Goal: Task Accomplishment & Management: Manage account settings

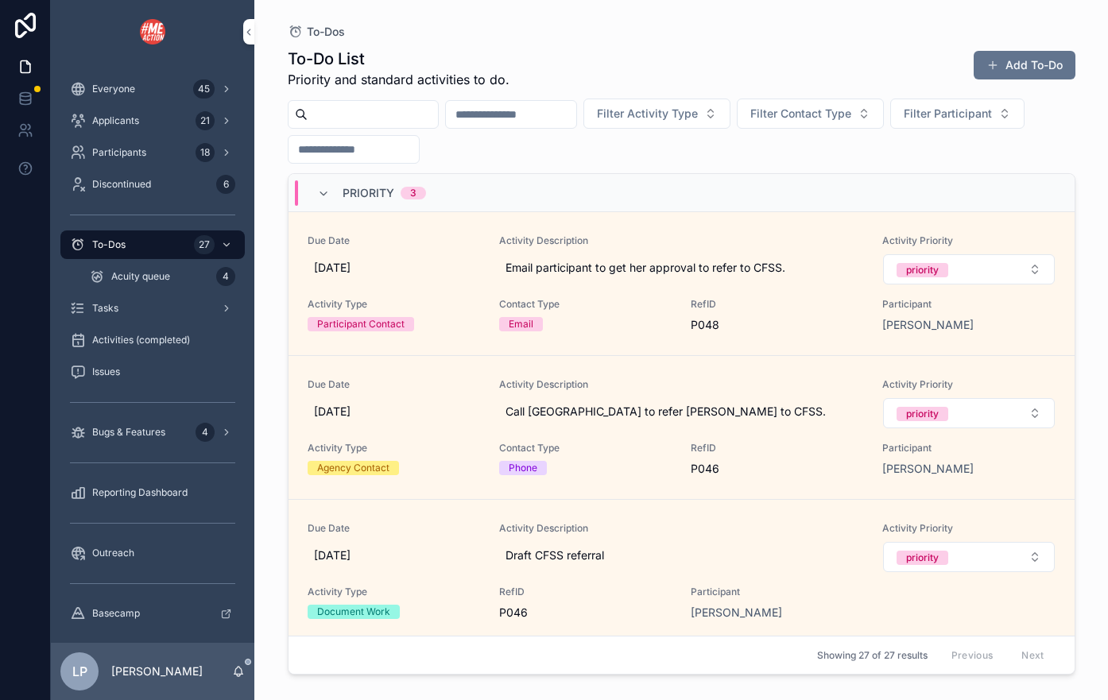
scroll to position [1020, 0]
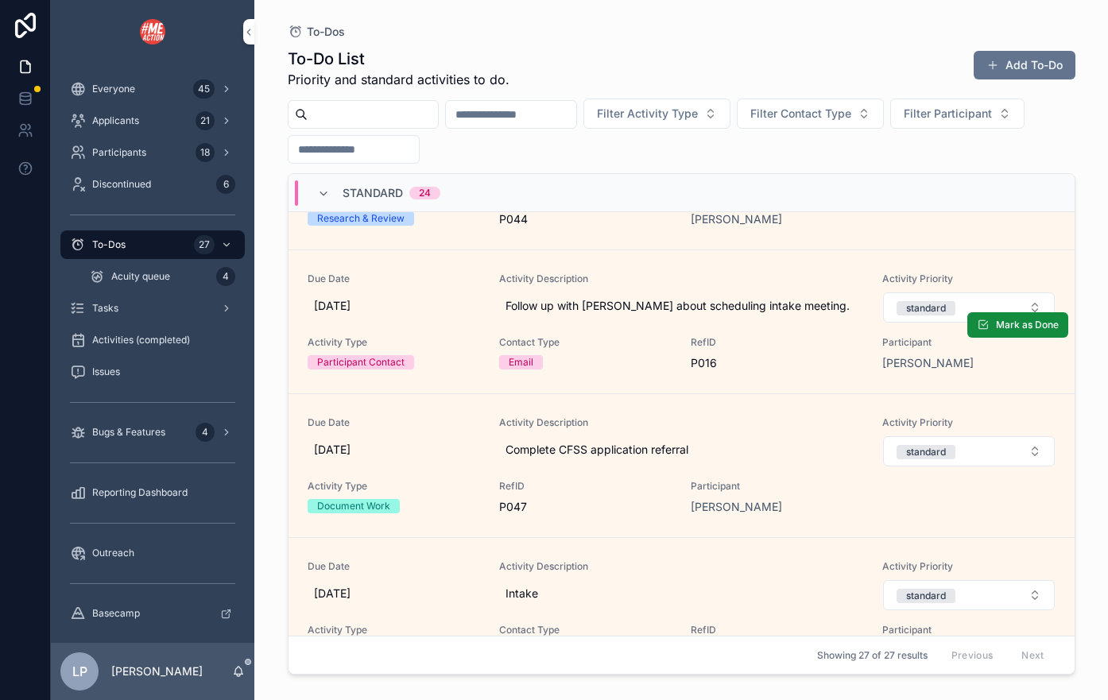
click at [855, 343] on span "RefID" at bounding box center [777, 342] width 172 height 13
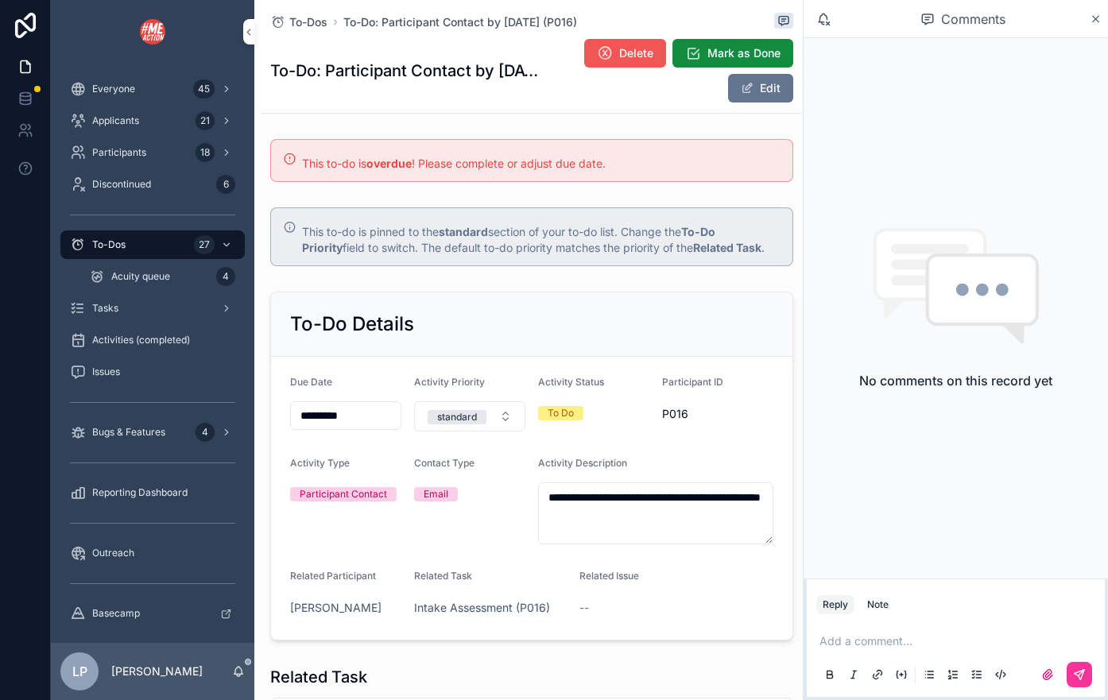
click at [639, 50] on span "Delete" at bounding box center [636, 53] width 34 height 16
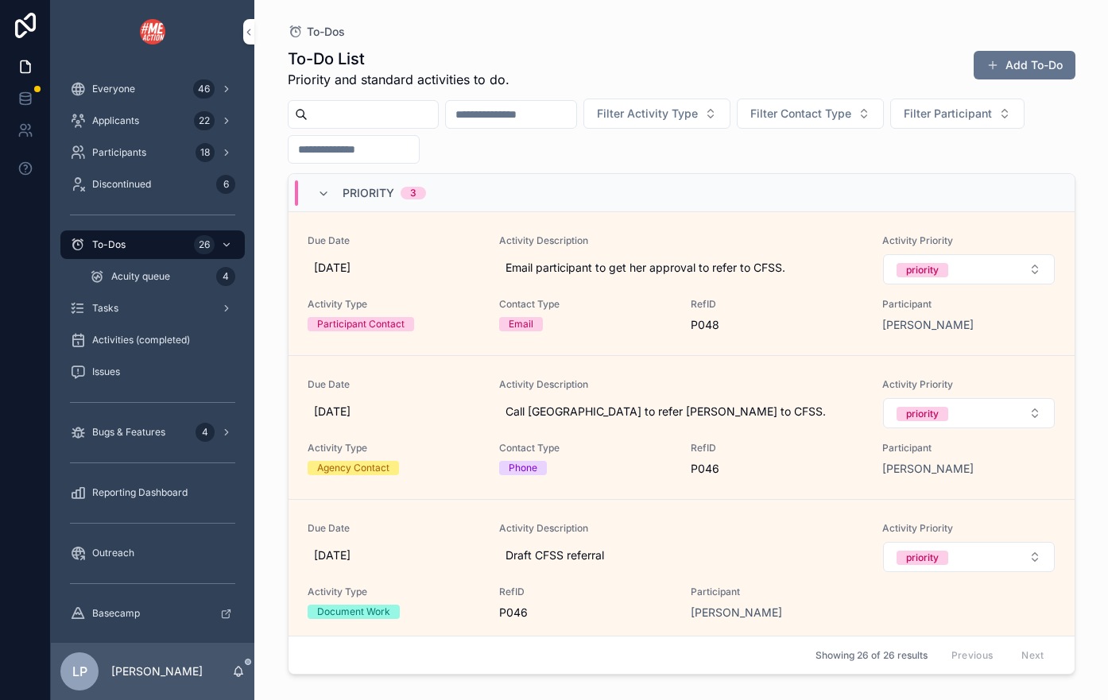
scroll to position [99, 0]
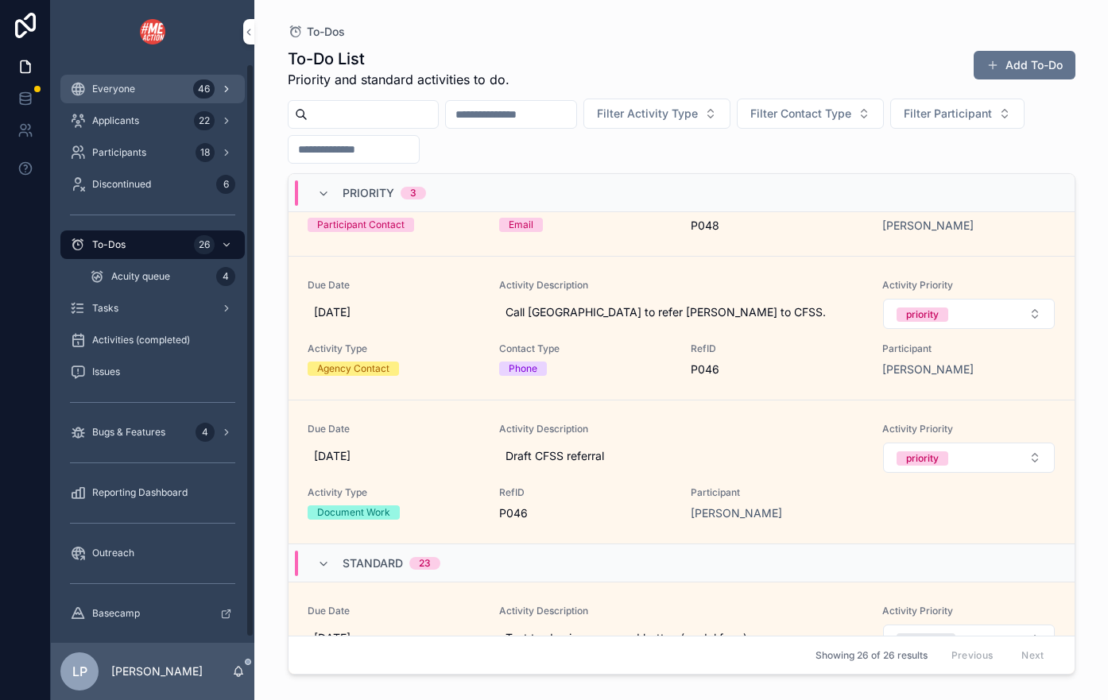
click at [142, 86] on div "Everyone 46" at bounding box center [152, 88] width 165 height 25
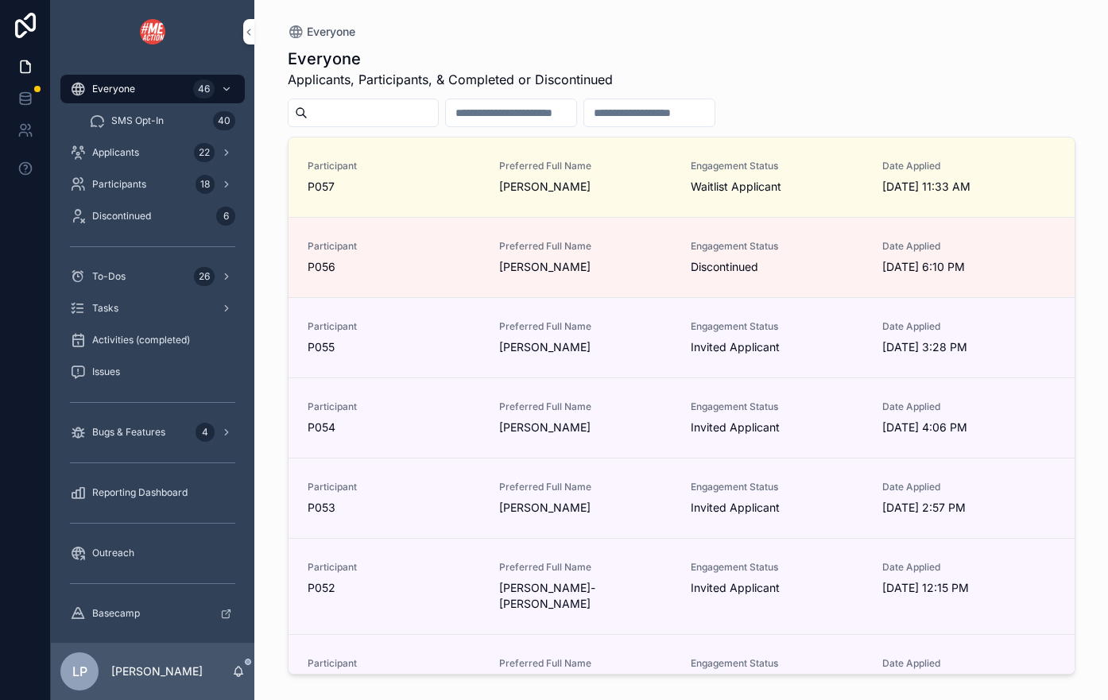
click at [345, 99] on div "scrollable content" at bounding box center [363, 113] width 151 height 29
click at [349, 107] on input "scrollable content" at bounding box center [373, 113] width 130 height 22
click at [176, 149] on div "Applicants 22" at bounding box center [152, 152] width 165 height 25
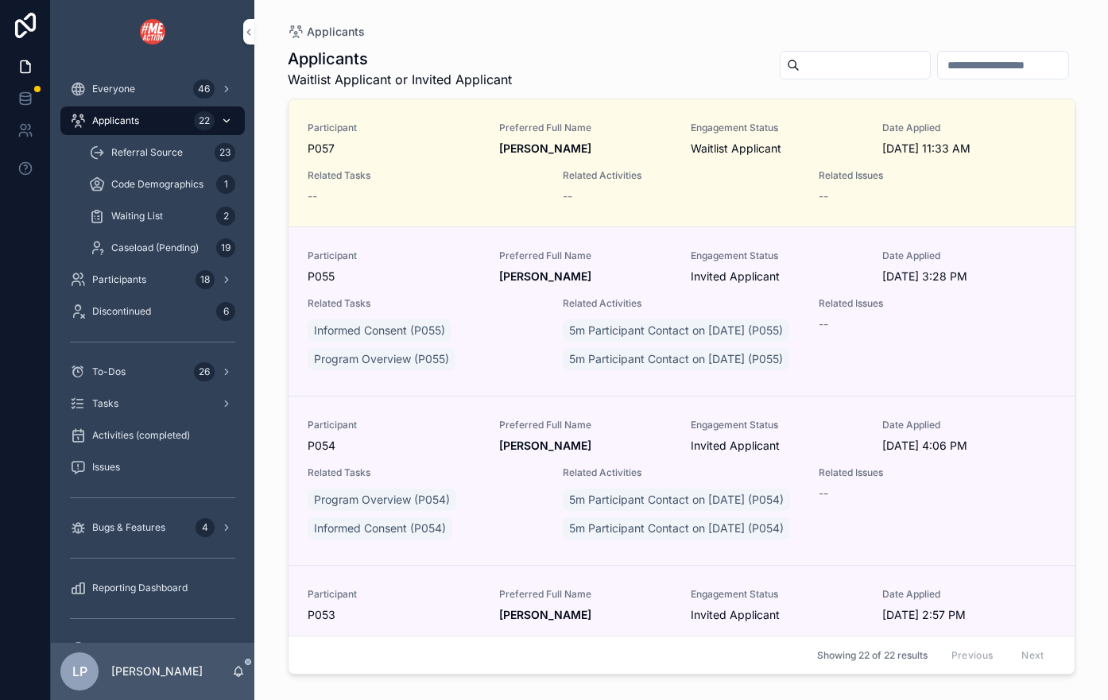
click at [172, 125] on div "Applicants 22" at bounding box center [152, 120] width 165 height 25
click at [175, 182] on span "Code Demographics" at bounding box center [157, 184] width 92 height 13
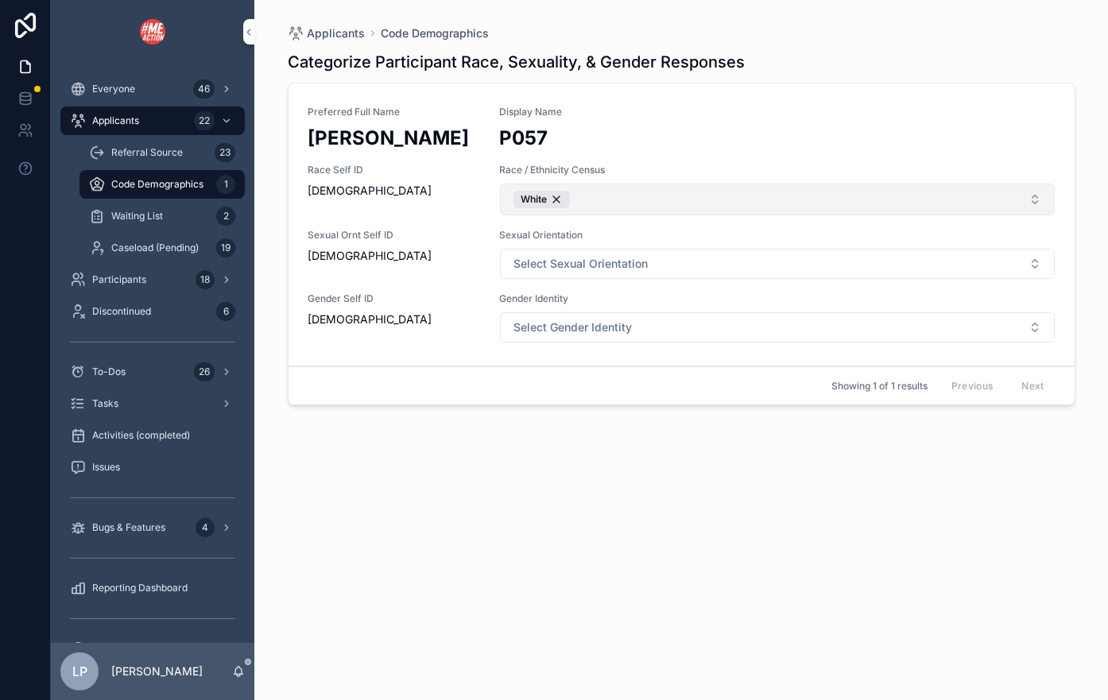
click at [729, 210] on button "White" at bounding box center [777, 200] width 555 height 32
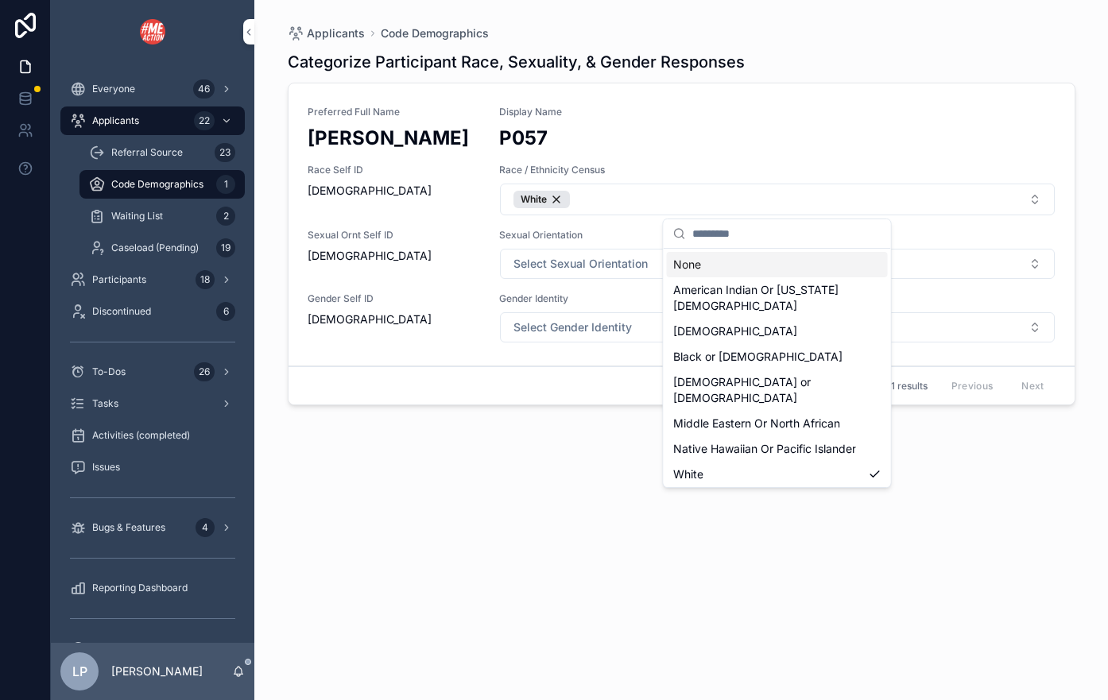
click at [752, 150] on h2 "P057" at bounding box center [777, 138] width 556 height 26
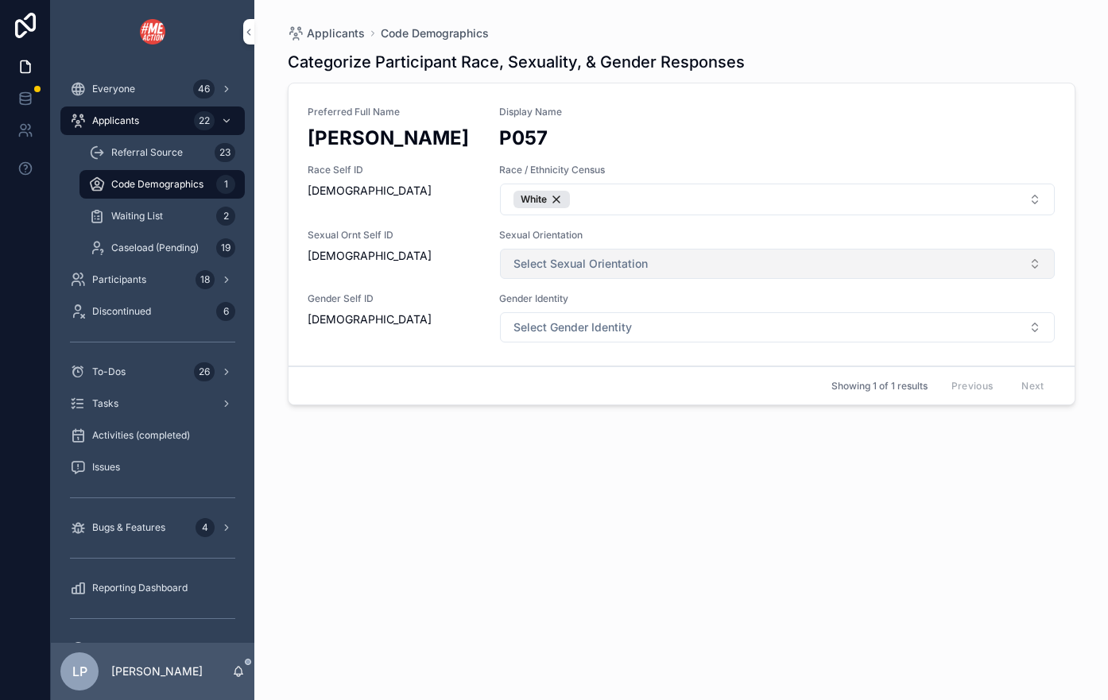
click at [654, 265] on button "Select Sexual Orientation" at bounding box center [777, 264] width 555 height 30
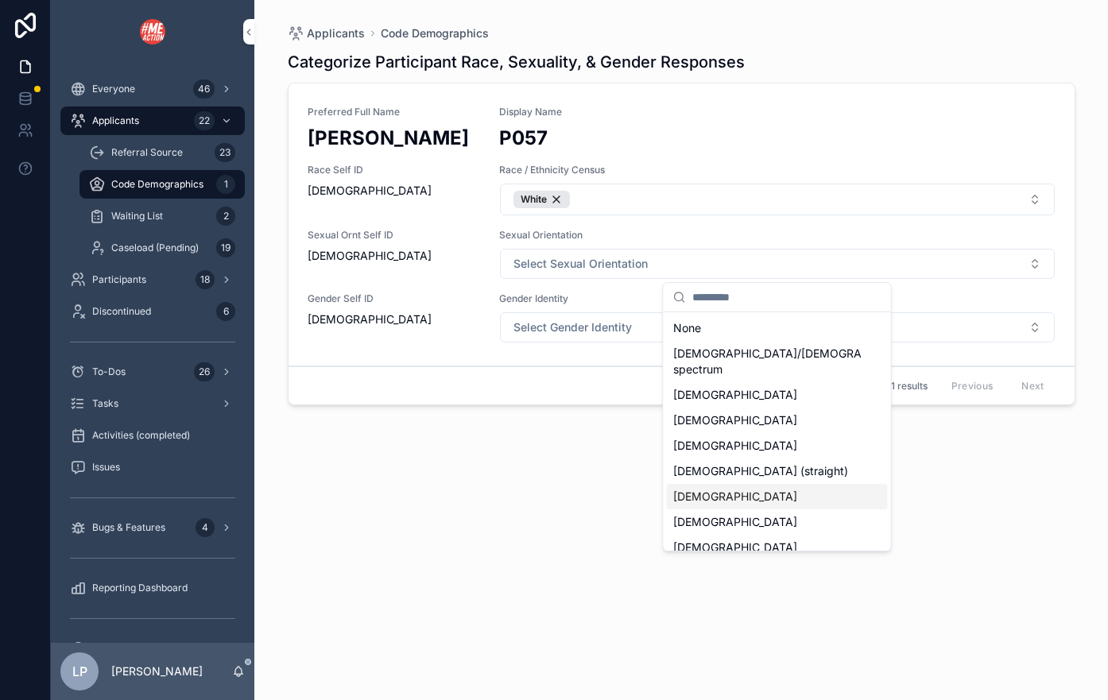
click at [706, 489] on span "[DEMOGRAPHIC_DATA]" at bounding box center [735, 497] width 124 height 16
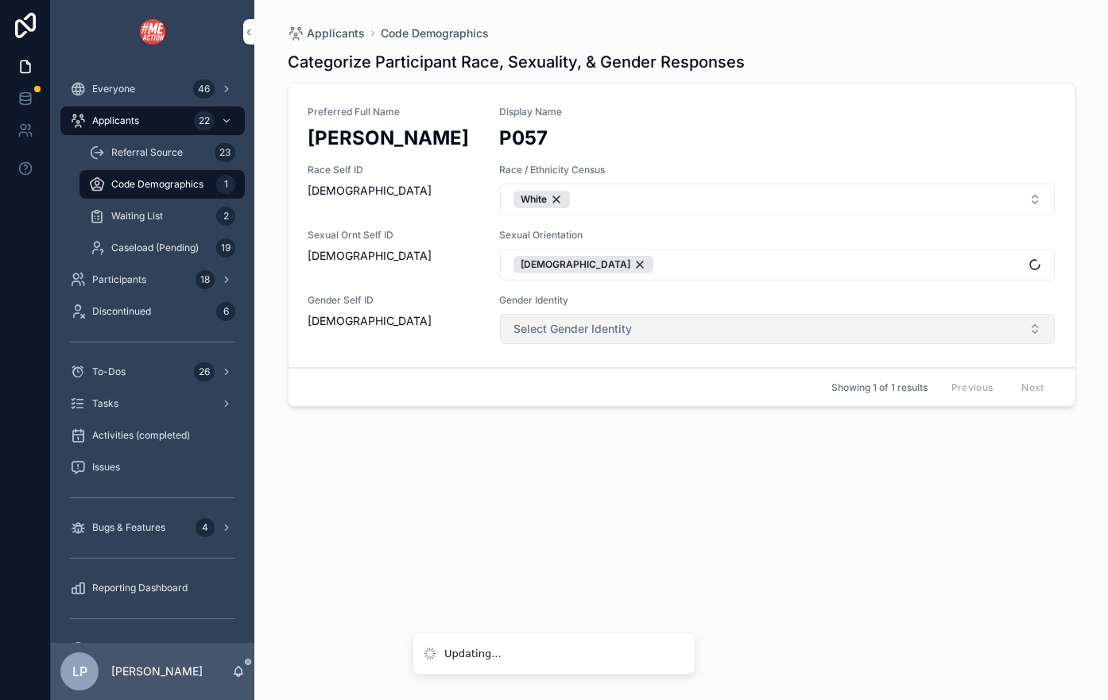
click at [643, 339] on button "Select Gender Identity" at bounding box center [777, 329] width 555 height 30
click at [680, 320] on button "Select Gender Identity" at bounding box center [777, 329] width 555 height 30
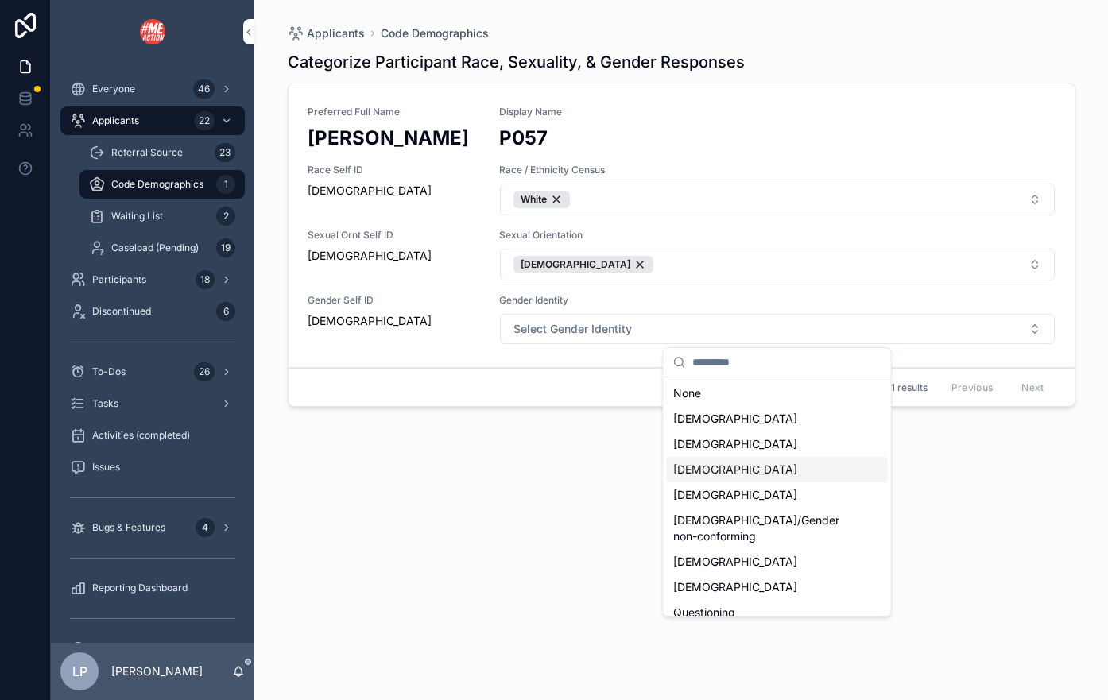
click at [741, 470] on span "[DEMOGRAPHIC_DATA]" at bounding box center [735, 470] width 124 height 16
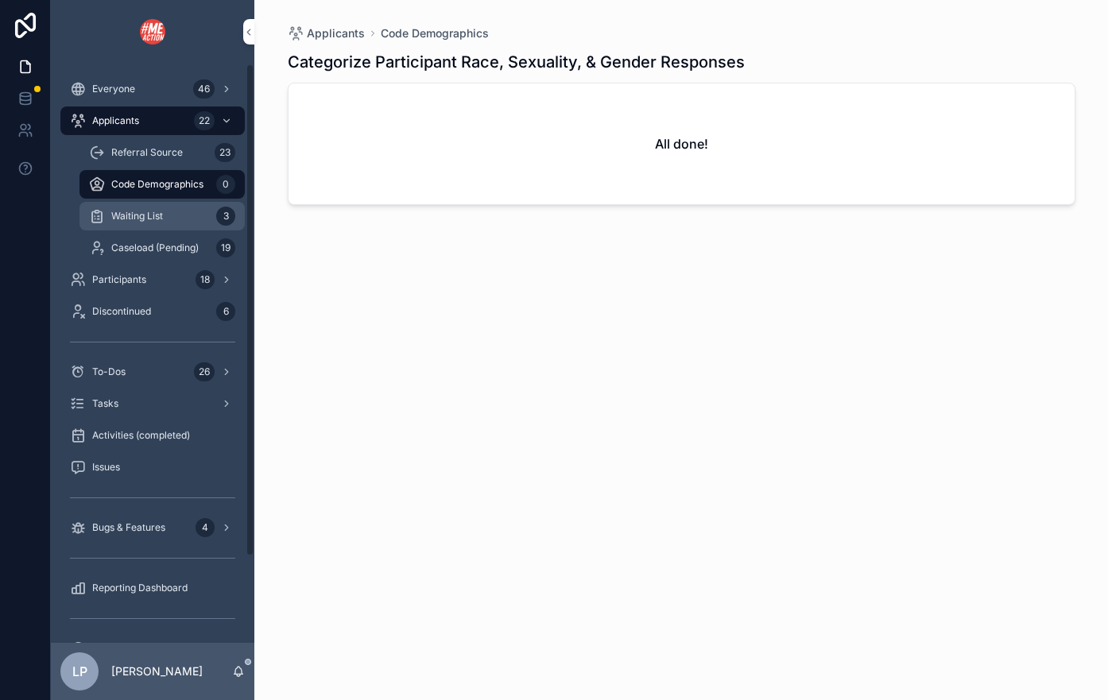
click at [182, 211] on div "Waiting List 3" at bounding box center [162, 215] width 146 height 25
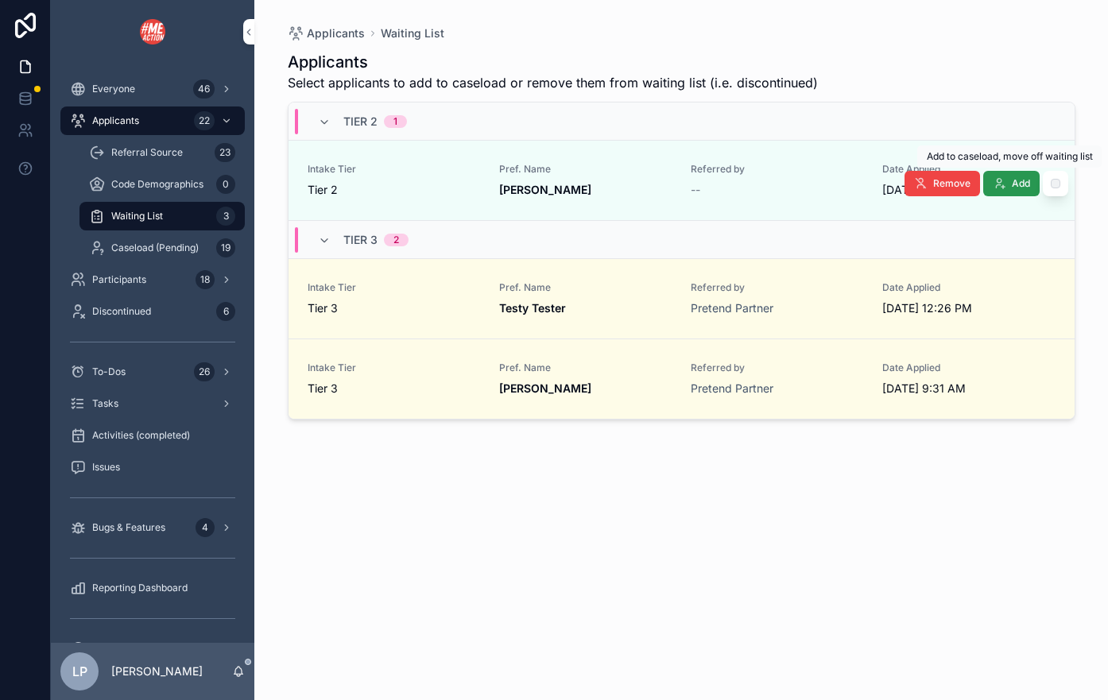
click at [1027, 188] on span "Add" at bounding box center [1021, 183] width 18 height 13
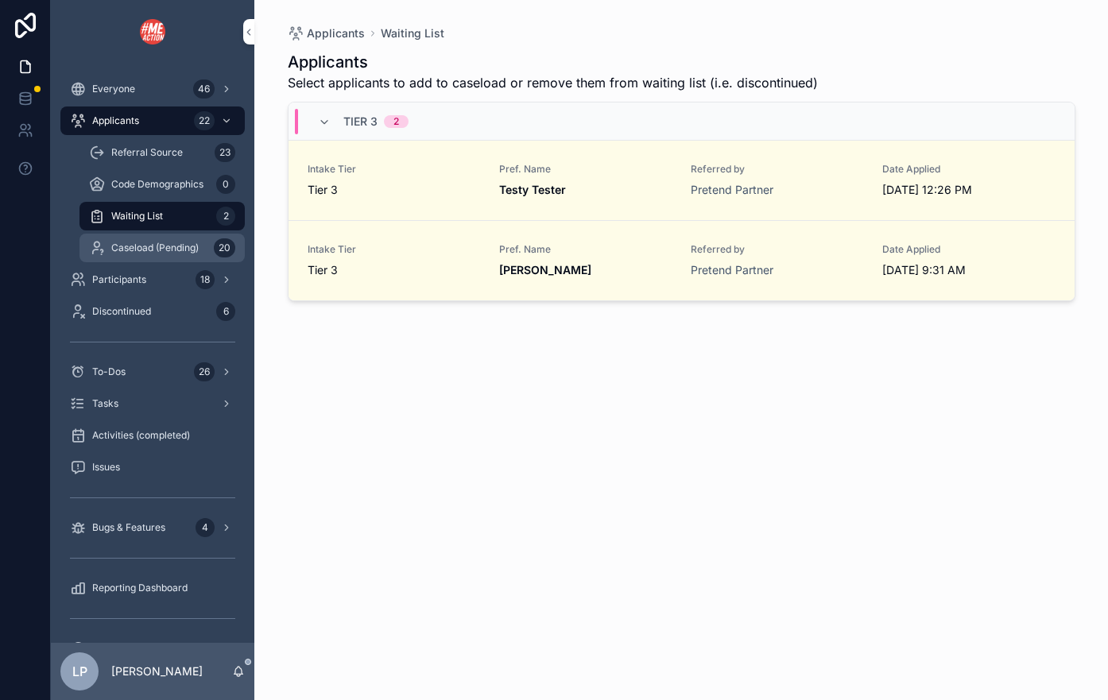
click at [169, 250] on span "Caseload (Pending)" at bounding box center [154, 248] width 87 height 13
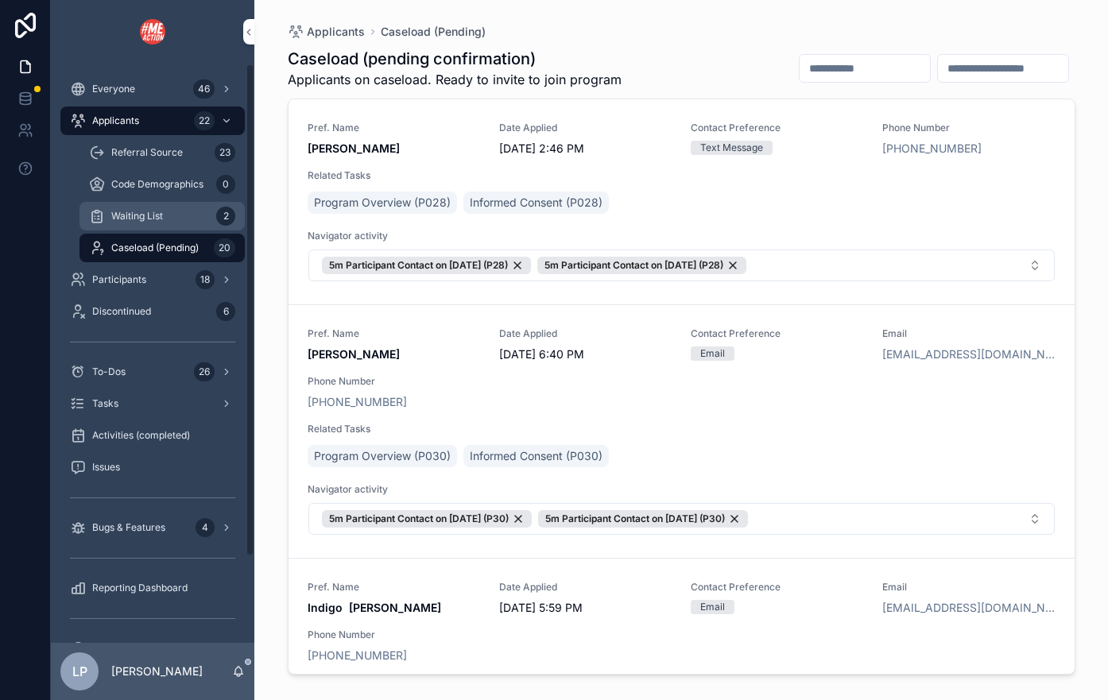
click at [139, 229] on link "Waiting List 2" at bounding box center [161, 216] width 165 height 29
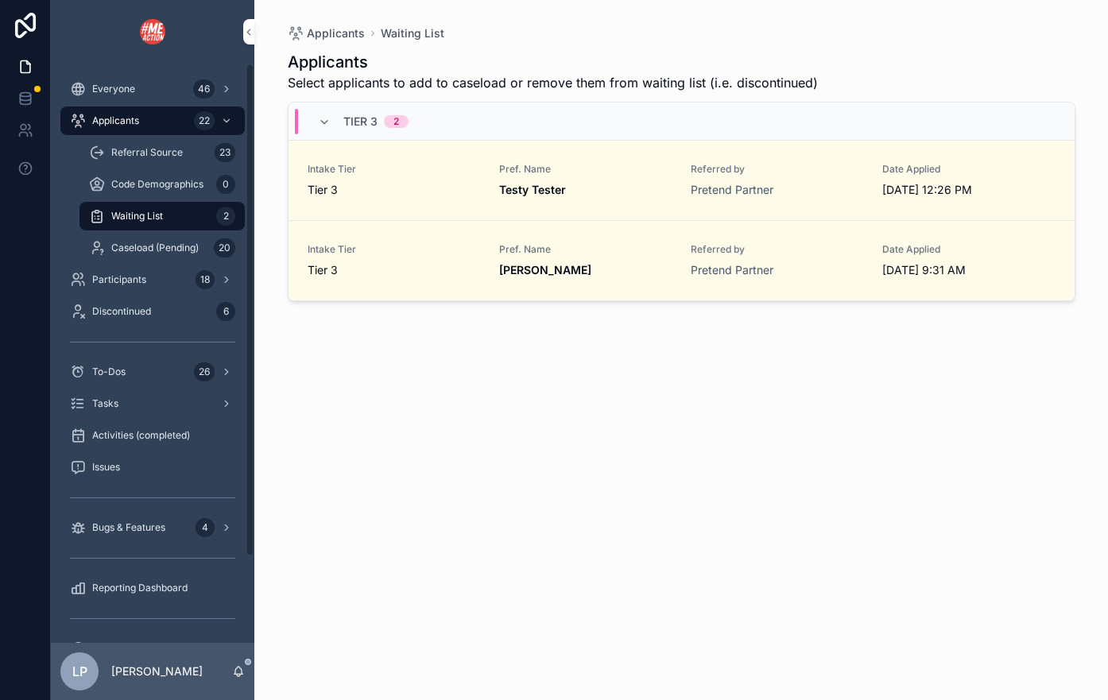
click at [146, 262] on div "Caseload (Pending) 20" at bounding box center [162, 248] width 184 height 32
click at [165, 250] on span "Caseload (Pending)" at bounding box center [154, 248] width 87 height 13
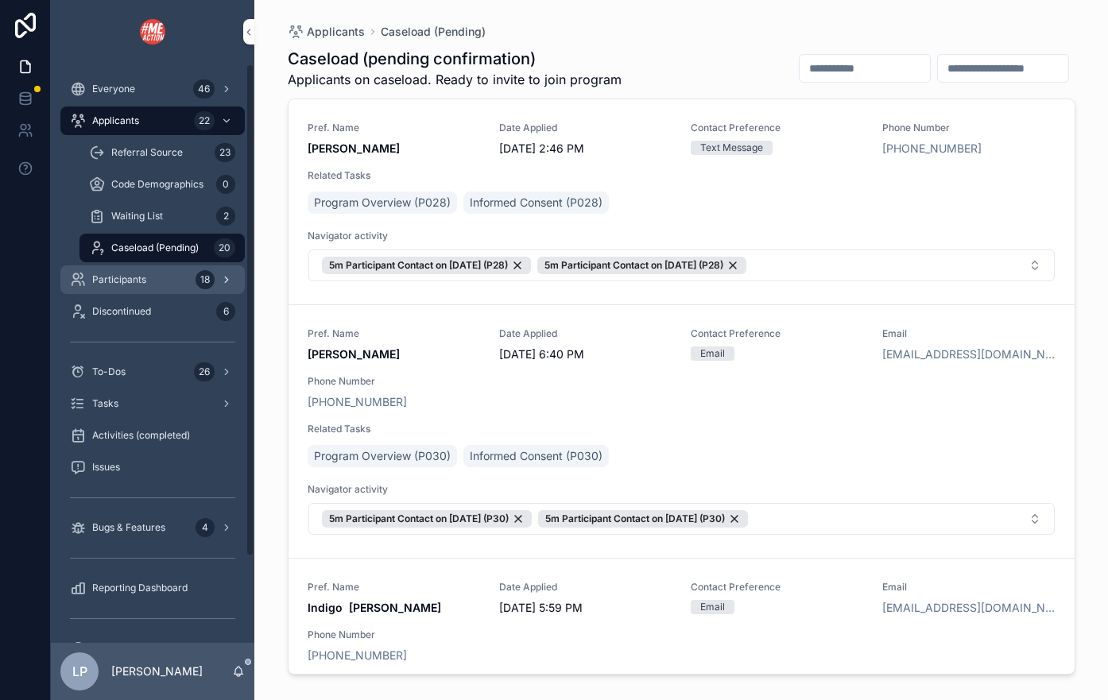
click at [173, 270] on div "Participants 18" at bounding box center [152, 279] width 165 height 25
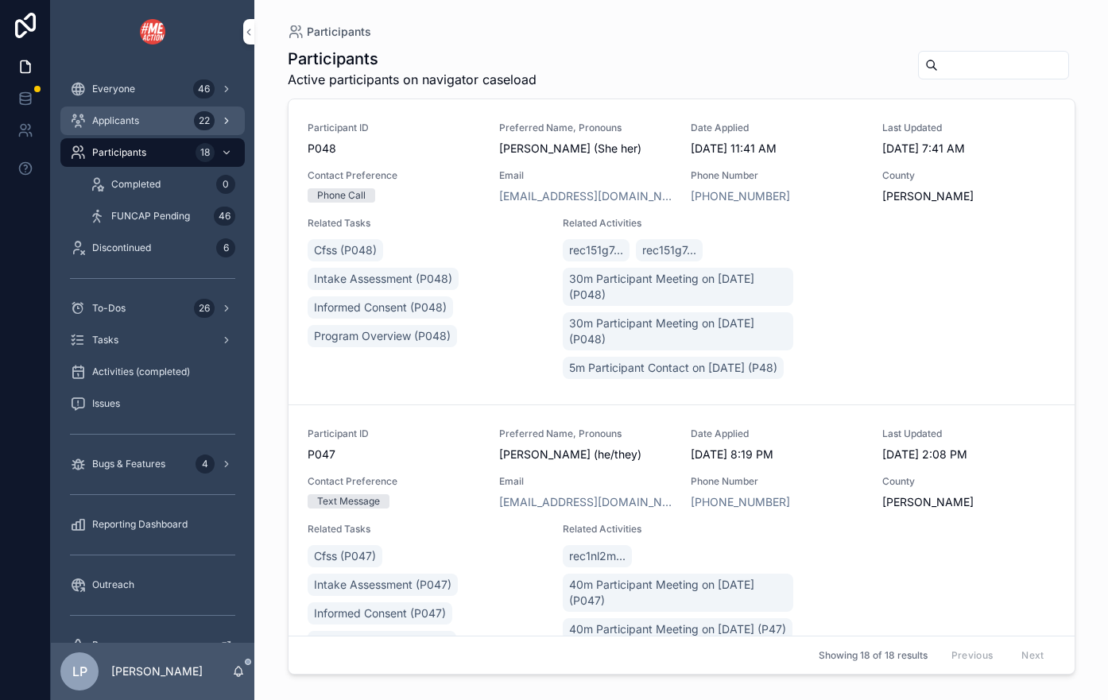
click at [177, 129] on div "Applicants 22" at bounding box center [152, 120] width 165 height 25
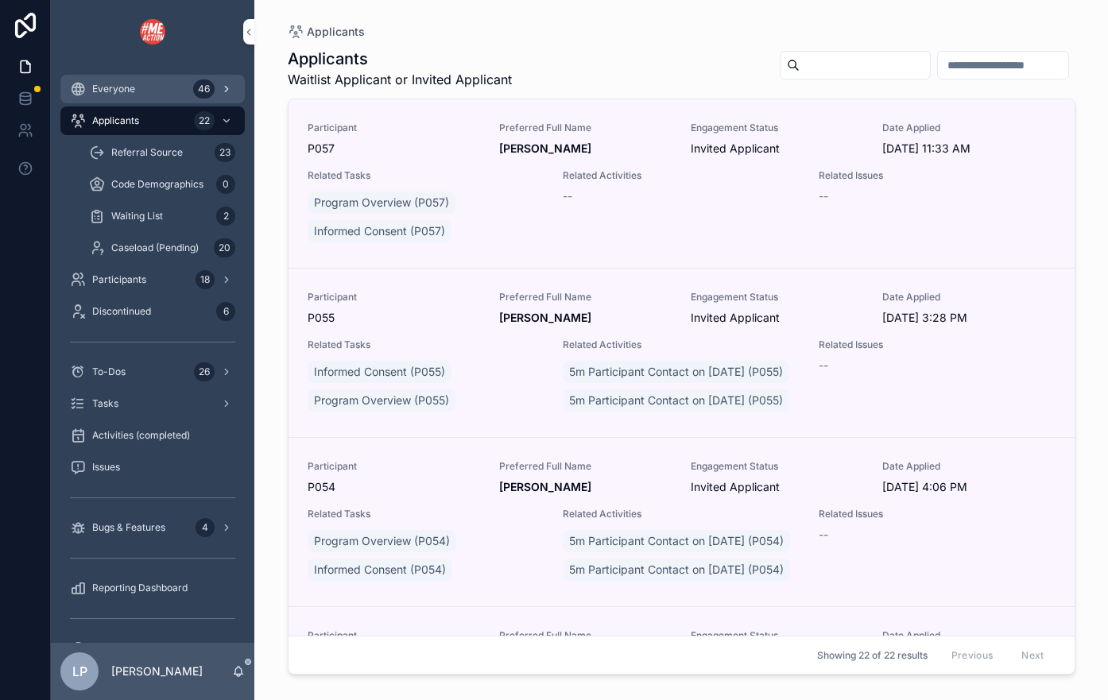
click at [148, 98] on div "Everyone 46" at bounding box center [152, 88] width 165 height 25
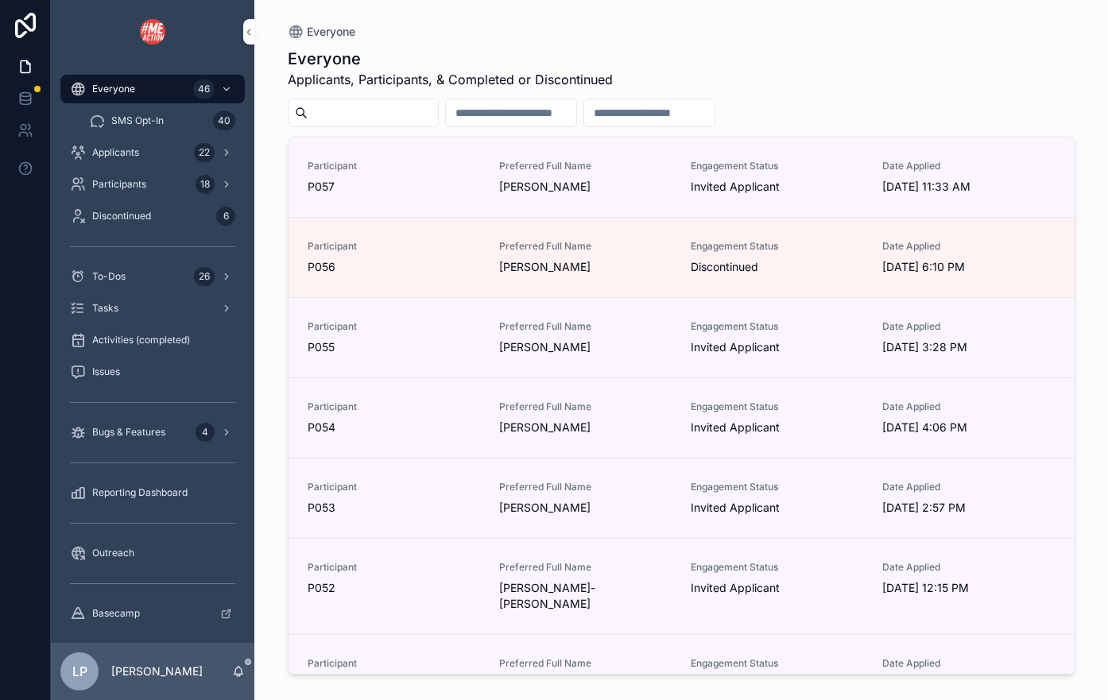
click at [364, 118] on input "scrollable content" at bounding box center [373, 113] width 130 height 22
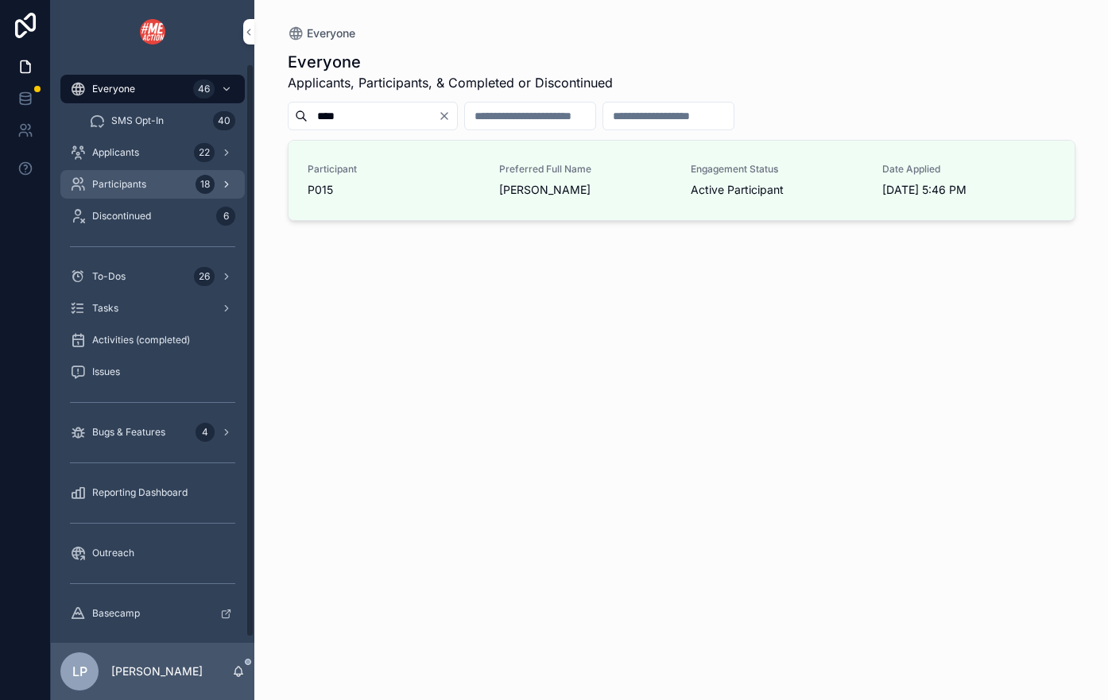
type input "****"
click at [136, 178] on span "Participants" at bounding box center [119, 184] width 54 height 13
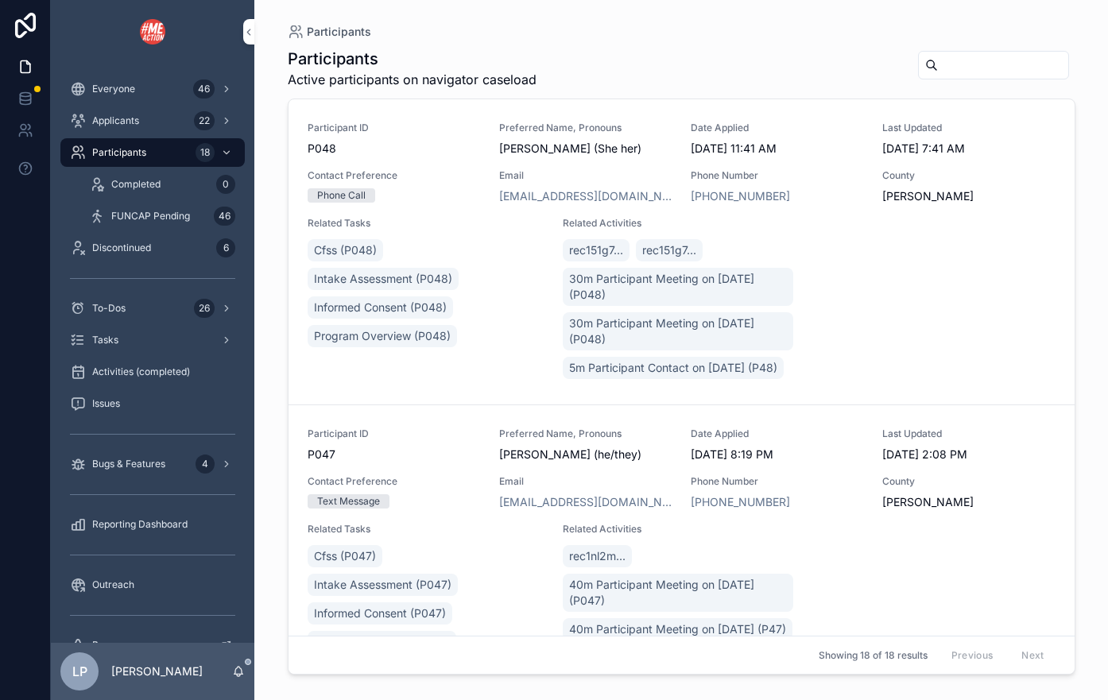
click at [938, 61] on input "scrollable content" at bounding box center [1003, 65] width 130 height 22
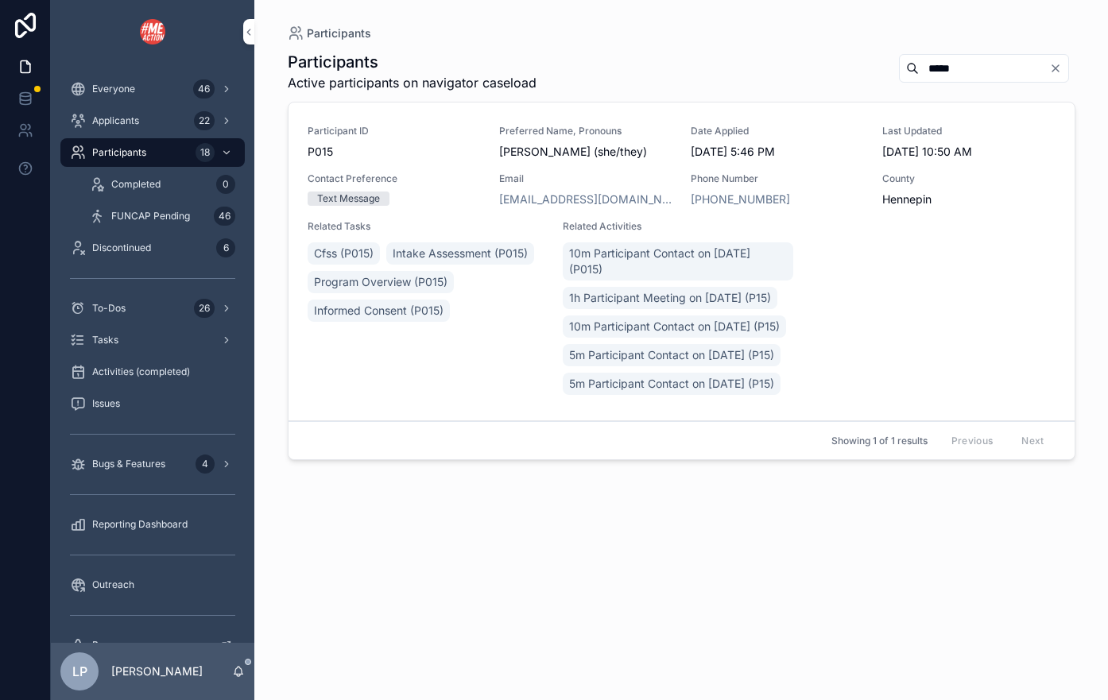
type input "*****"
click at [667, 164] on div "Participant ID P015 Preferred Name, Pronouns [PERSON_NAME] Childress (she/they)…" at bounding box center [682, 261] width 748 height 273
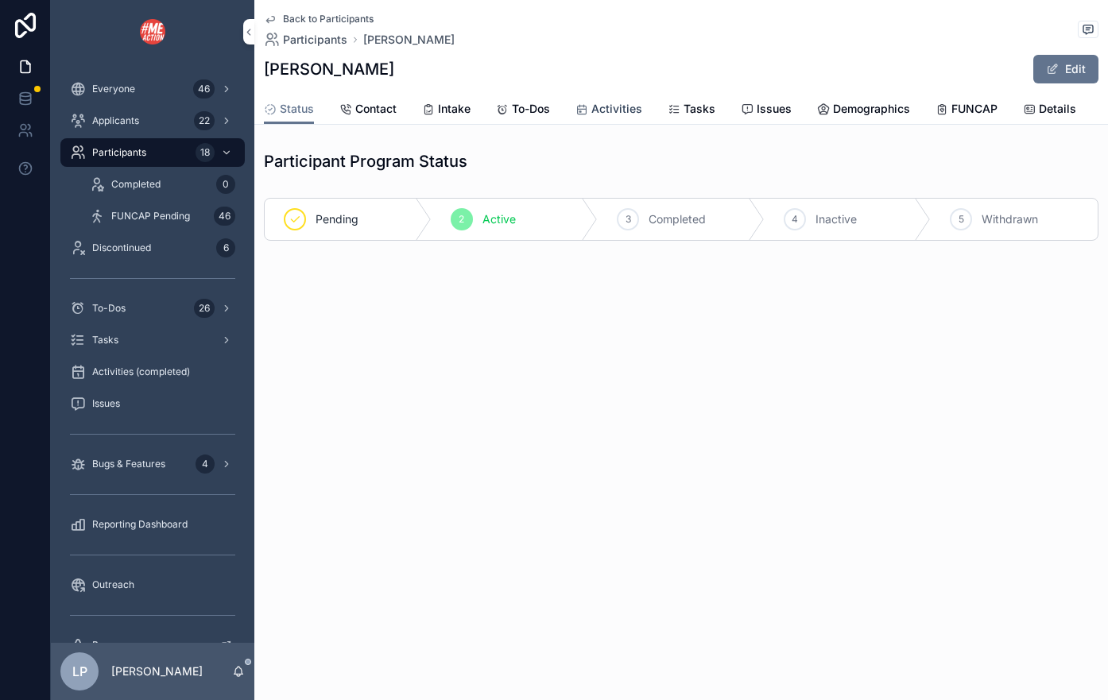
click at [626, 101] on span "Activities" at bounding box center [616, 109] width 51 height 16
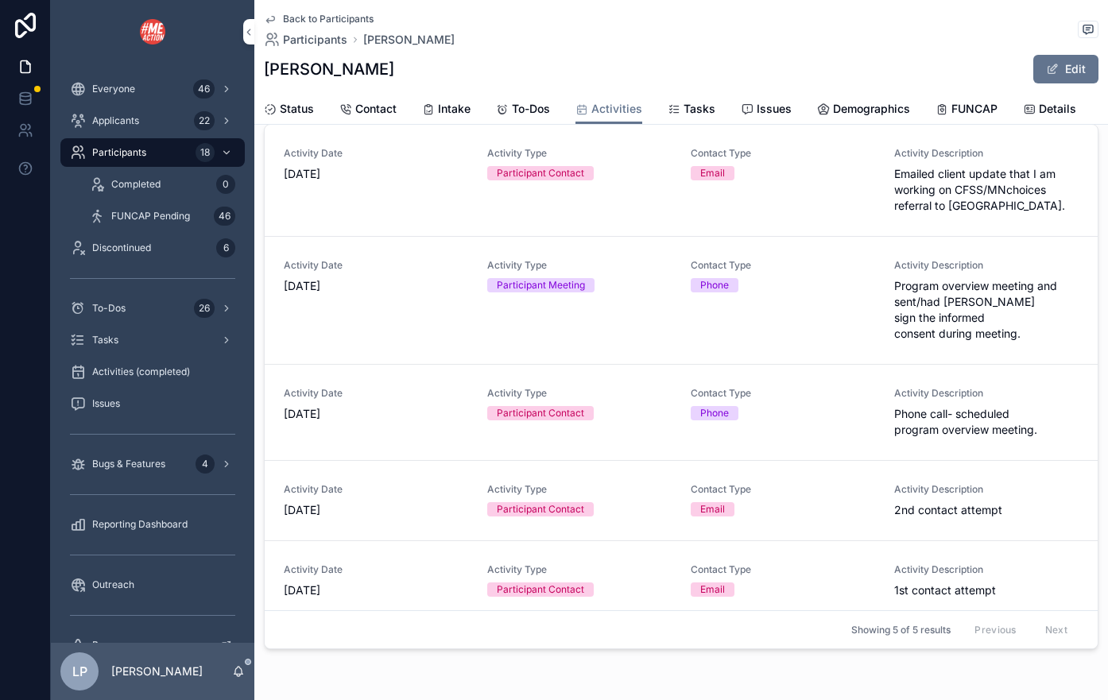
scroll to position [69, 0]
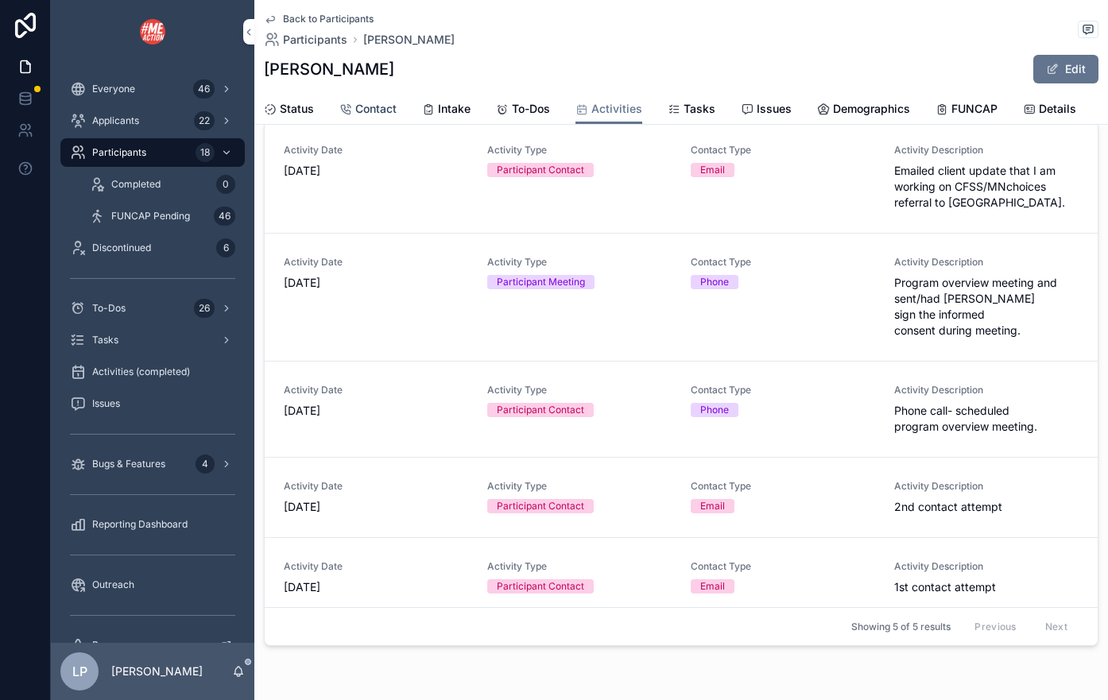
click at [385, 113] on span "Contact" at bounding box center [375, 109] width 41 height 16
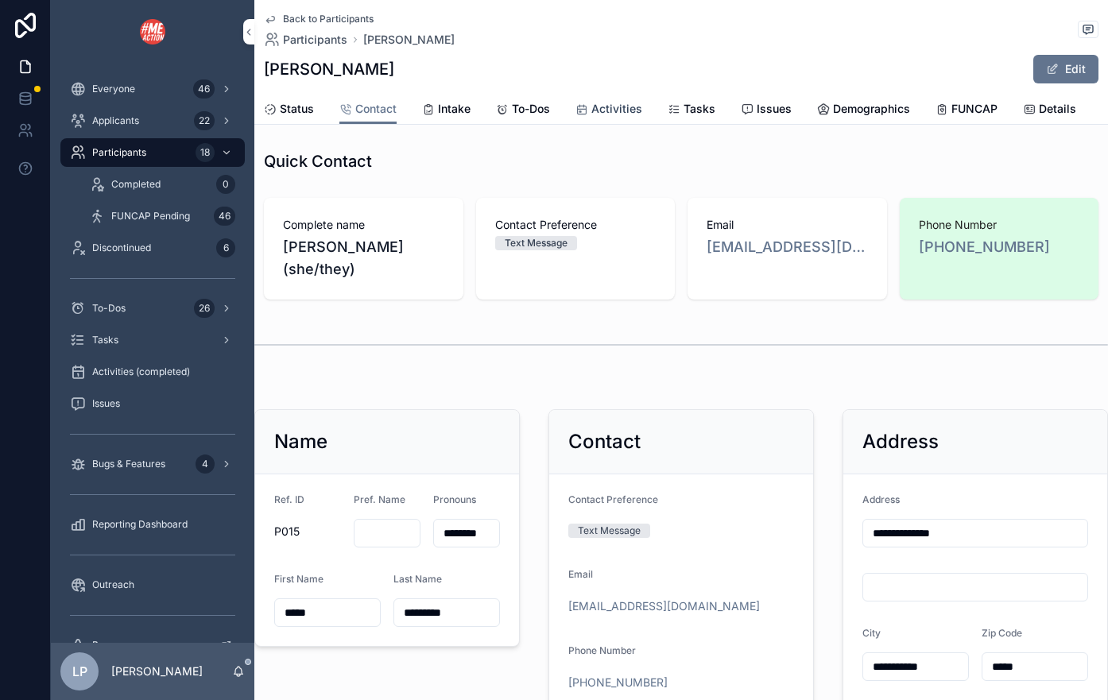
click at [604, 109] on span "Activities" at bounding box center [616, 109] width 51 height 16
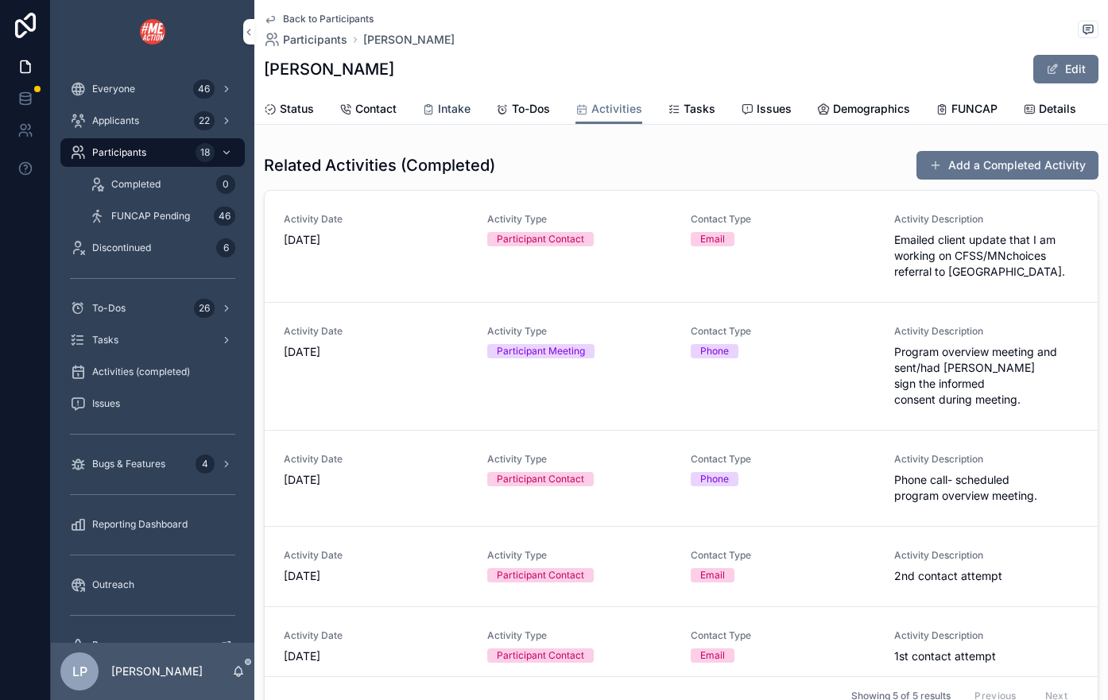
click at [465, 118] on link "Intake" at bounding box center [446, 111] width 48 height 32
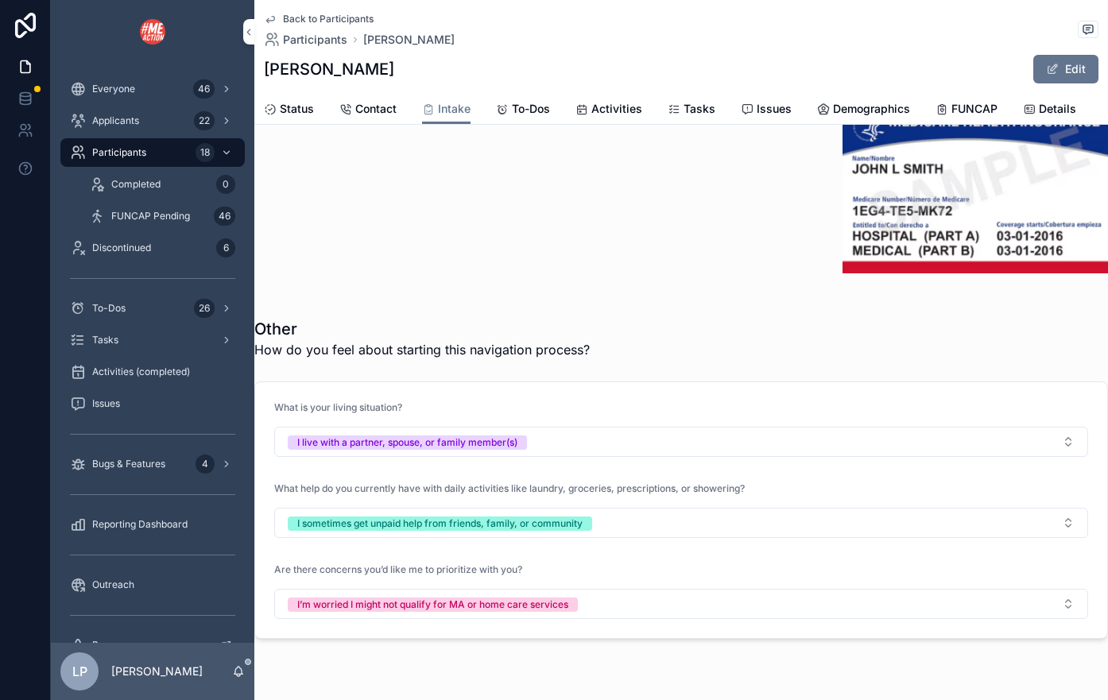
scroll to position [3519, 0]
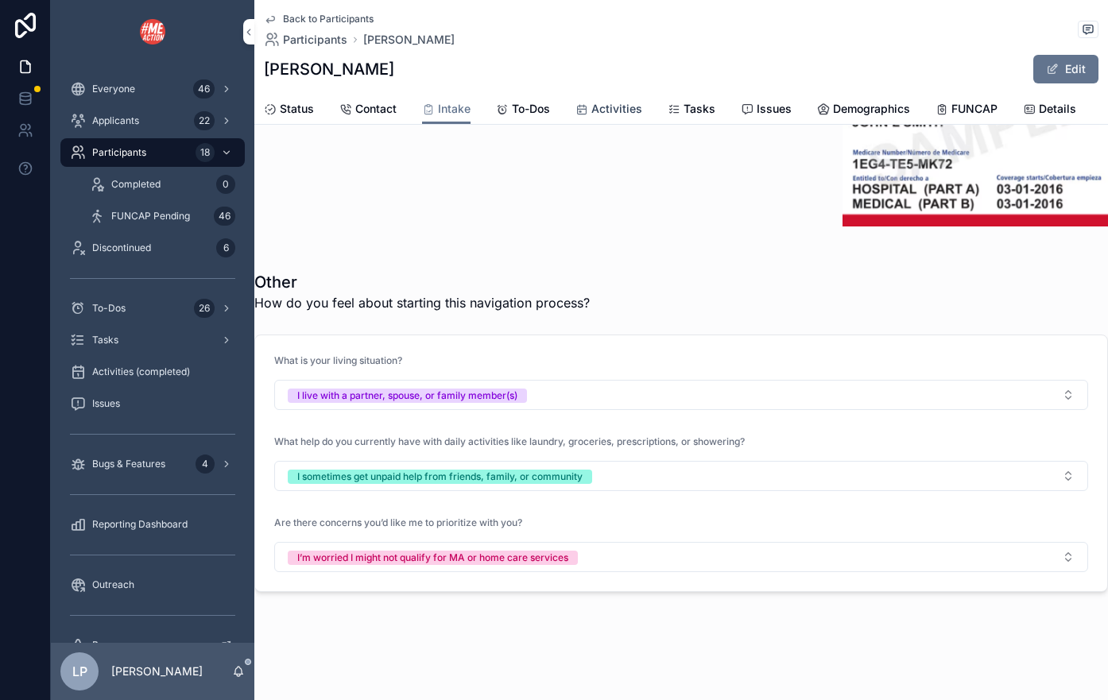
click at [617, 100] on link "Activities" at bounding box center [608, 111] width 67 height 32
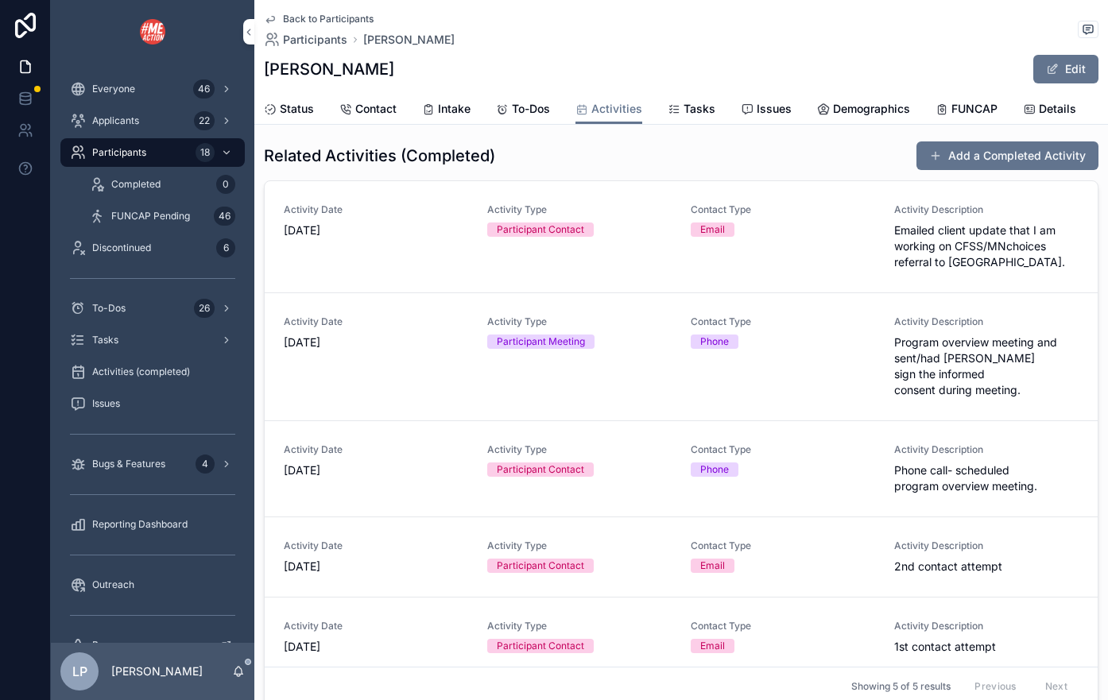
scroll to position [10, 0]
click at [968, 329] on div "Activity Description Program overview meeting and sent/had [PERSON_NAME] sign t…" at bounding box center [986, 356] width 184 height 83
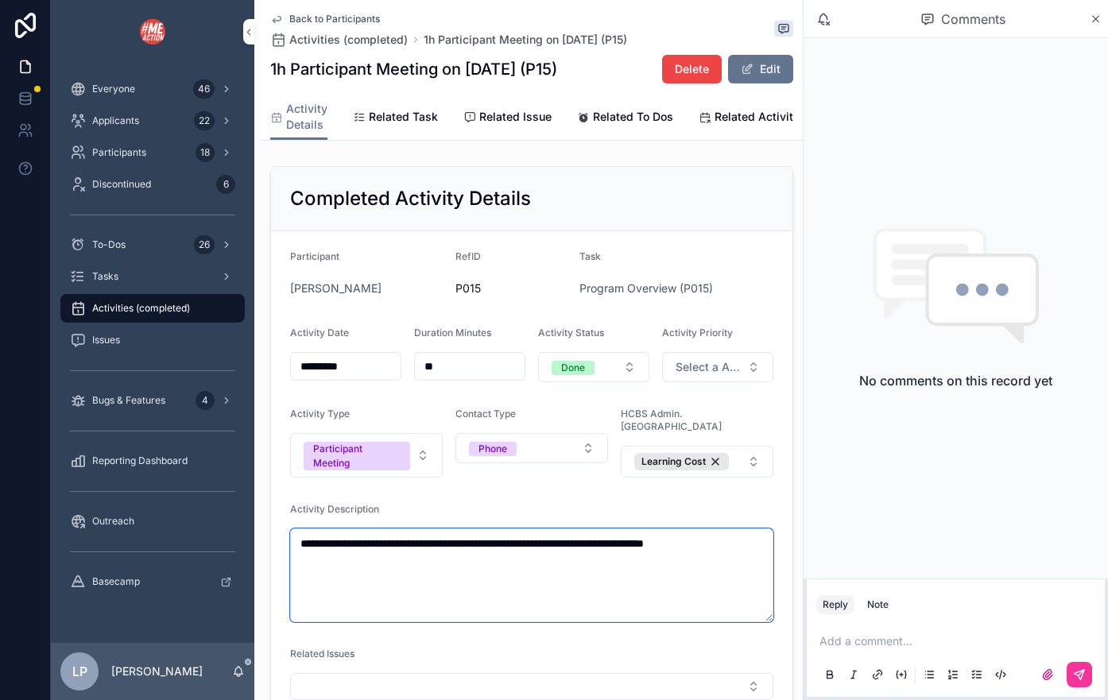
click at [439, 567] on textarea "**********" at bounding box center [531, 575] width 483 height 94
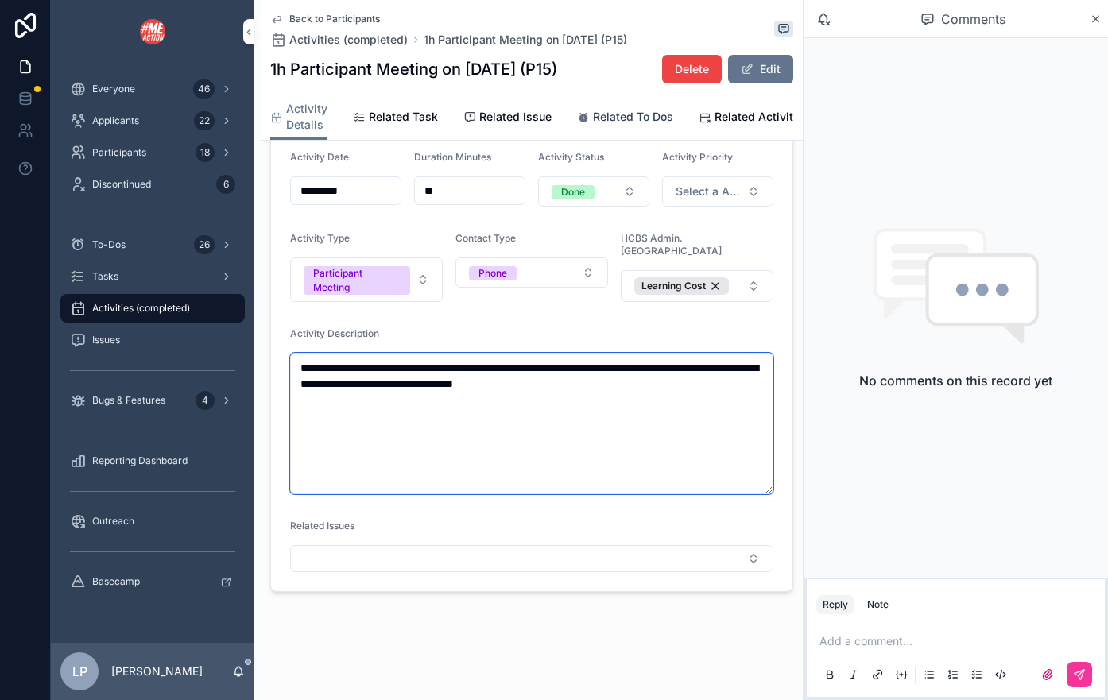
scroll to position [0, 9]
type textarea "**********"
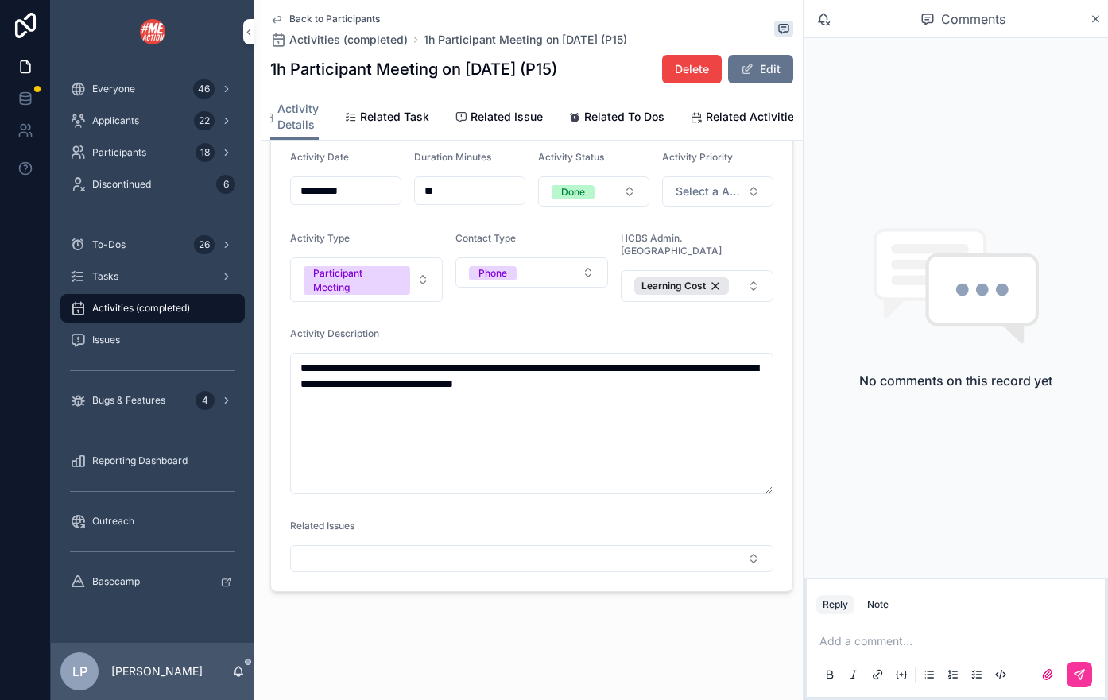
click at [361, 13] on span "Back to Participants" at bounding box center [334, 19] width 91 height 13
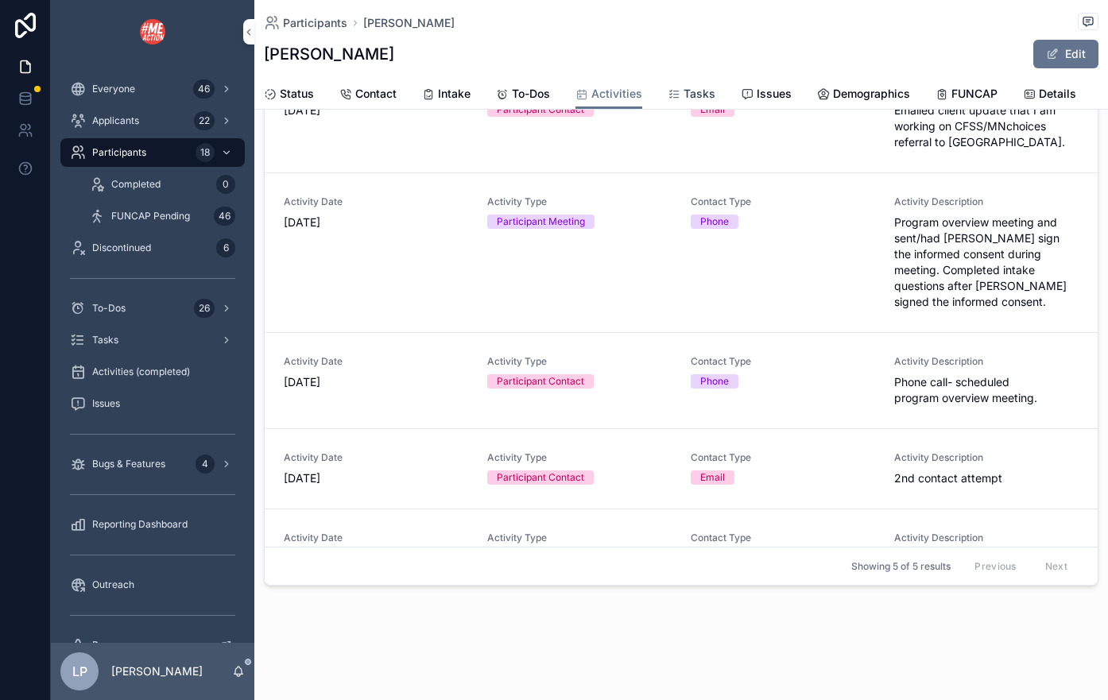
click at [697, 98] on span "Tasks" at bounding box center [699, 94] width 32 height 16
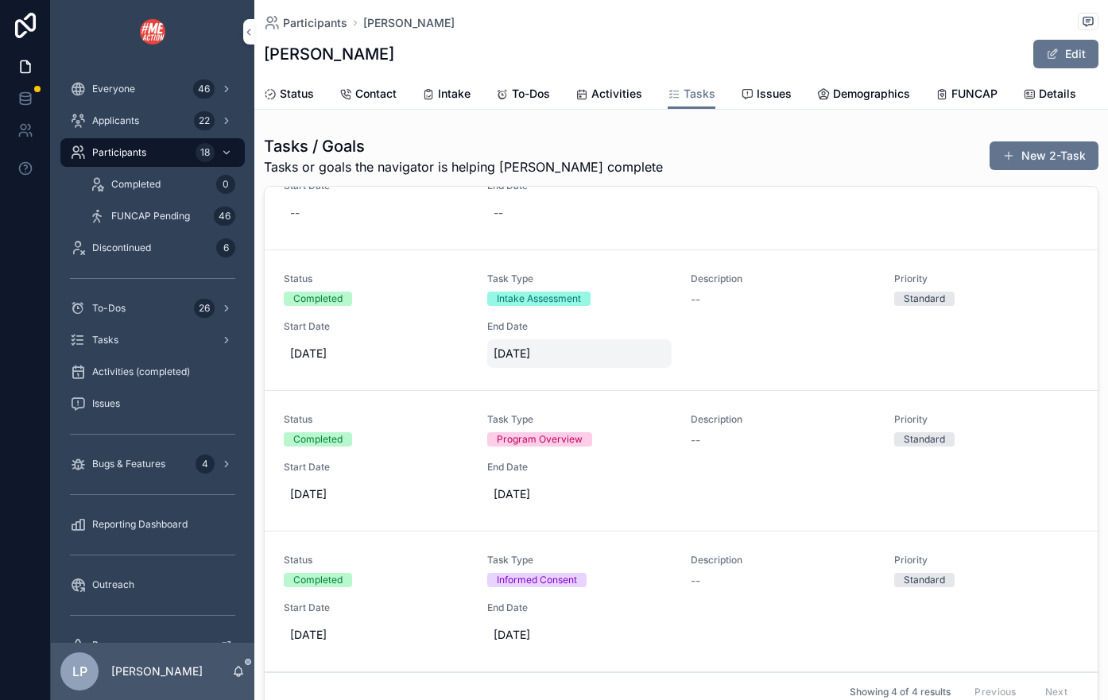
click at [648, 349] on span "[DATE]" at bounding box center [579, 354] width 172 height 16
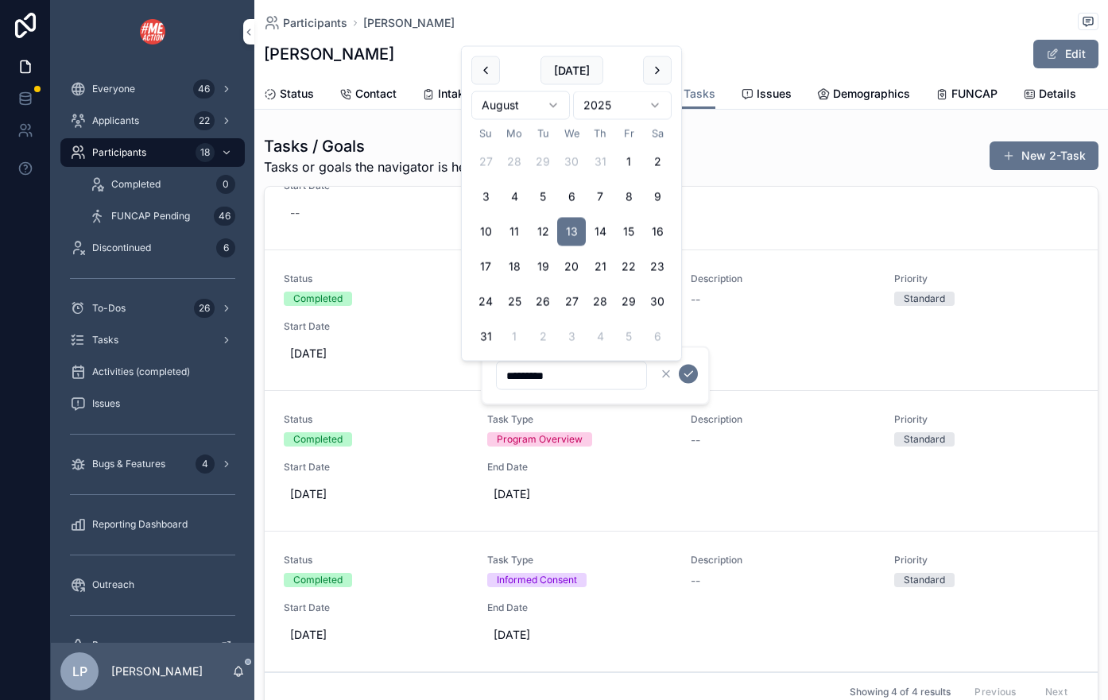
click at [745, 327] on div "Status Completed Task Type Intake Assessment Description -- Priority Standard S…" at bounding box center [681, 320] width 795 height 95
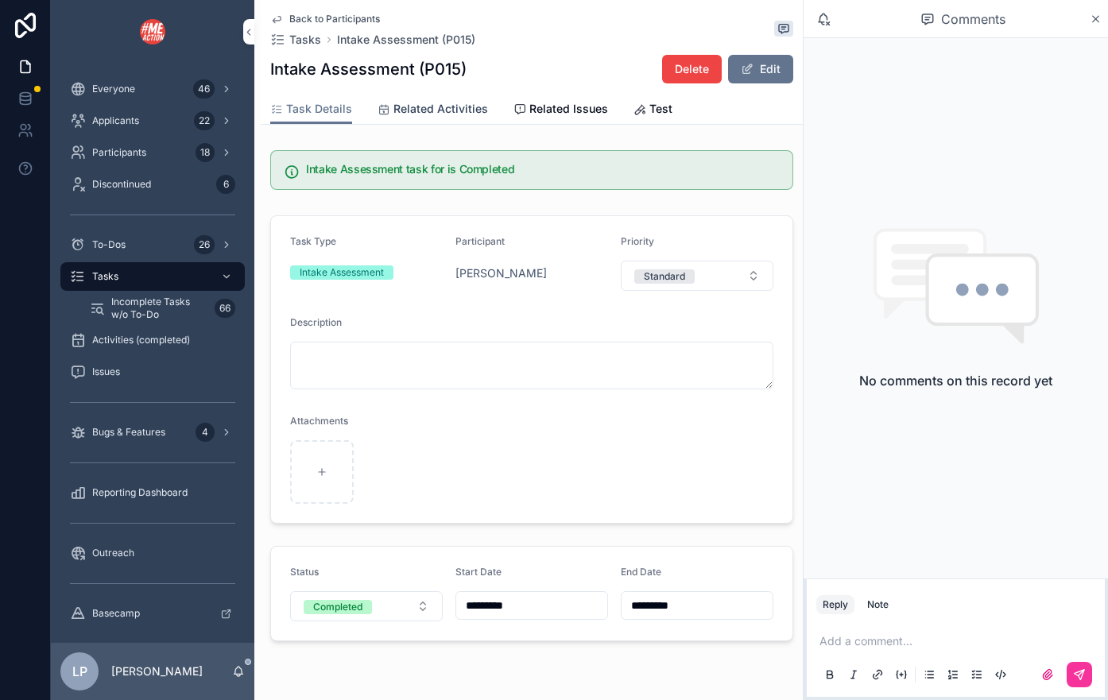
click at [455, 106] on span "Related Activities" at bounding box center [440, 109] width 95 height 16
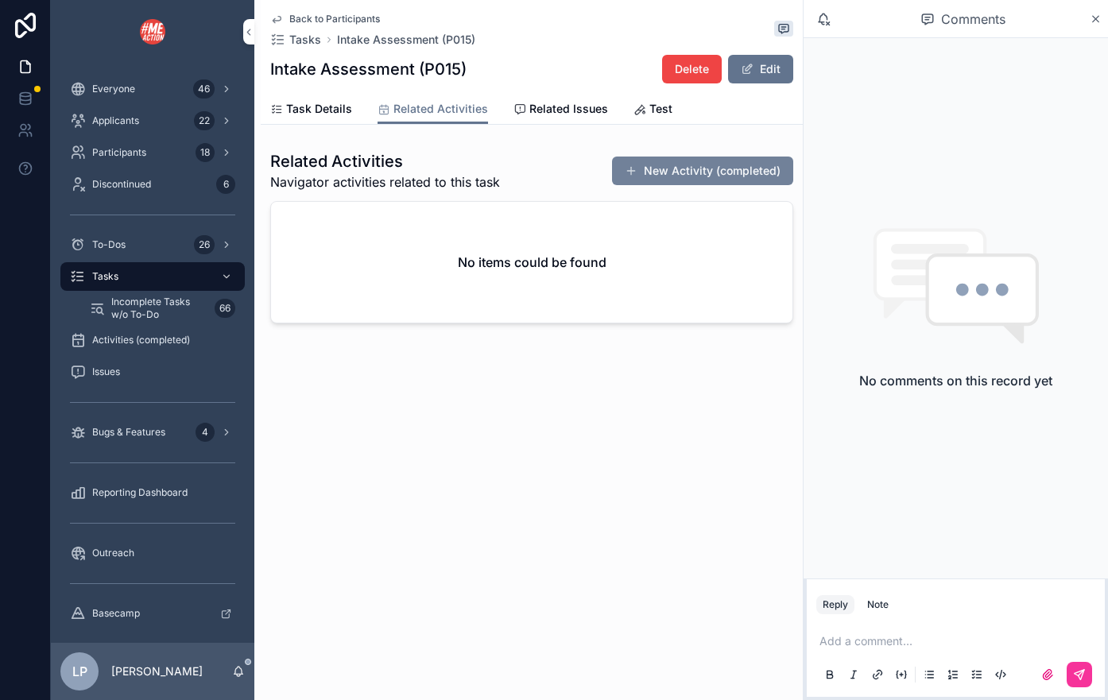
click at [669, 167] on button "New Activity (completed)" at bounding box center [702, 171] width 181 height 29
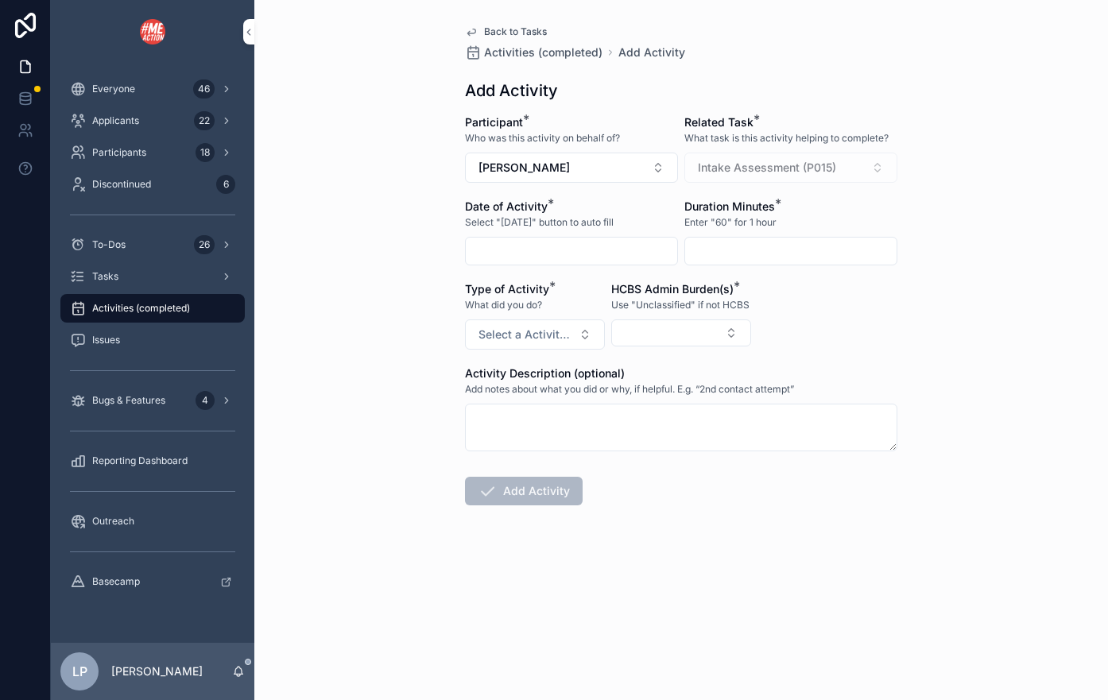
click at [591, 255] on input "scrollable content" at bounding box center [571, 251] width 211 height 22
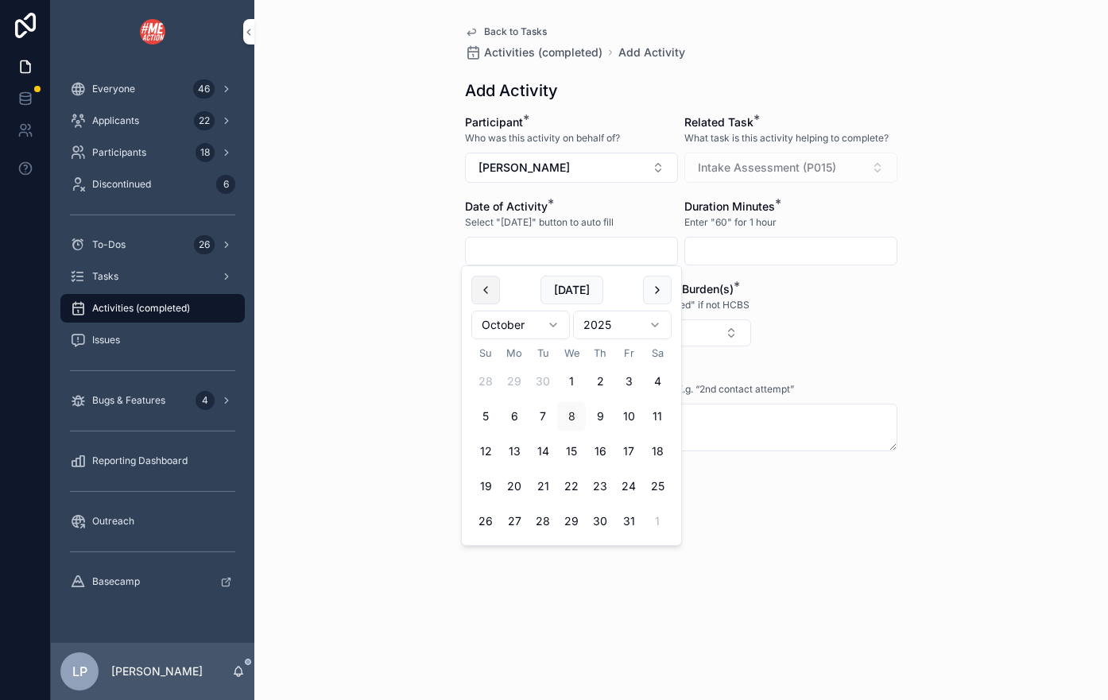
click at [497, 287] on button "scrollable content" at bounding box center [485, 290] width 29 height 29
click at [664, 284] on button "scrollable content" at bounding box center [657, 290] width 29 height 29
click at [517, 459] on button "13" at bounding box center [514, 451] width 29 height 29
click at [496, 284] on button "scrollable content" at bounding box center [485, 290] width 29 height 29
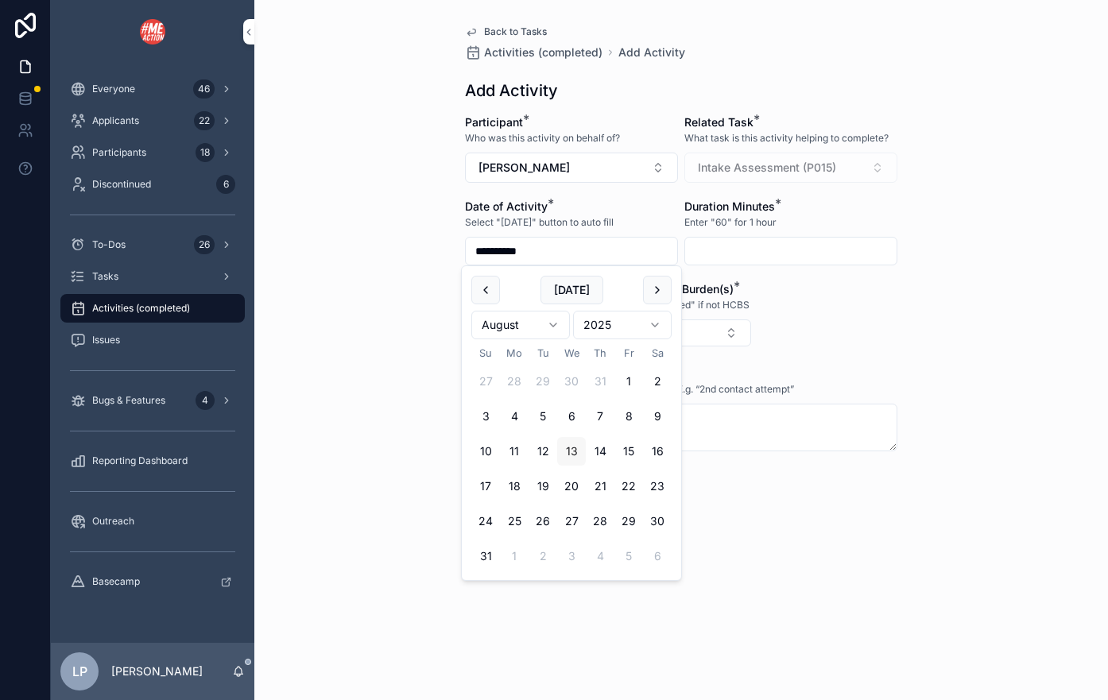
click at [572, 446] on button "13" at bounding box center [571, 451] width 29 height 29
type input "*********"
click at [787, 256] on input "scrollable content" at bounding box center [790, 251] width 211 height 22
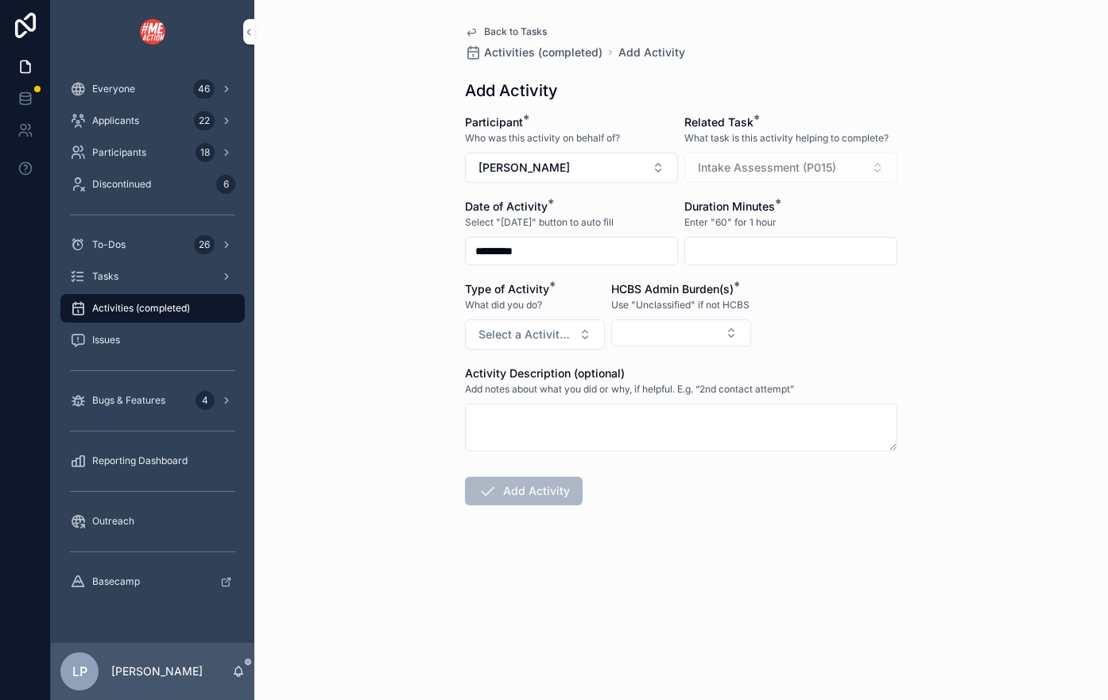
type input "*"
type input "**"
click at [546, 332] on span "Select a Activity Type" at bounding box center [525, 335] width 94 height 16
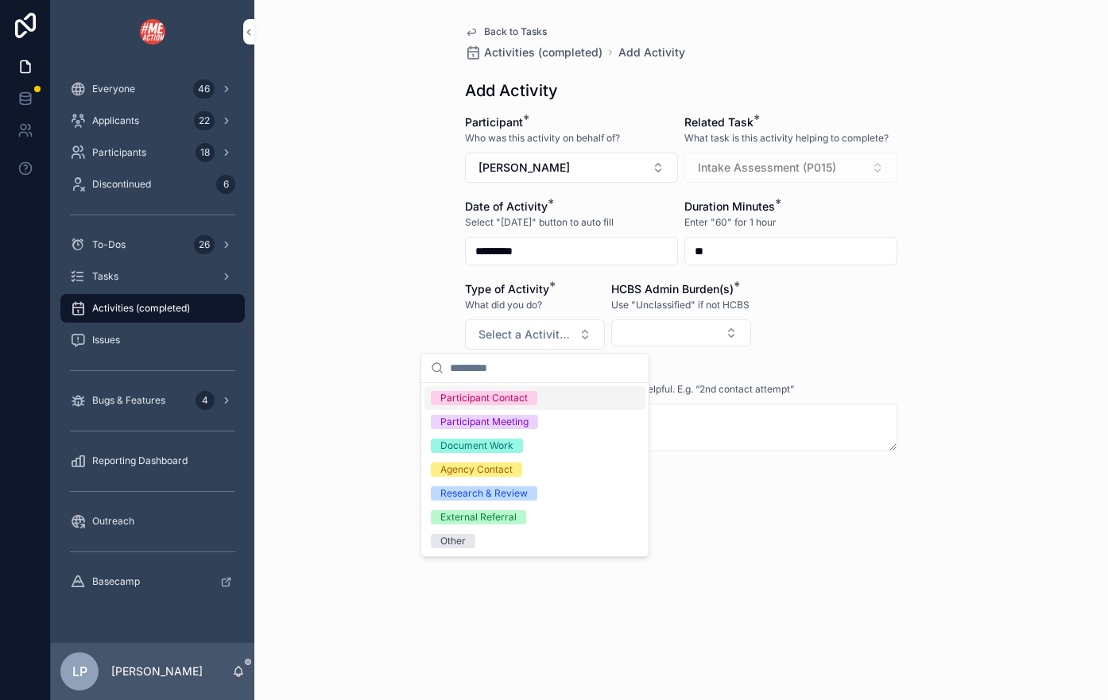
click at [538, 402] on div "Participant Contact" at bounding box center [534, 398] width 221 height 24
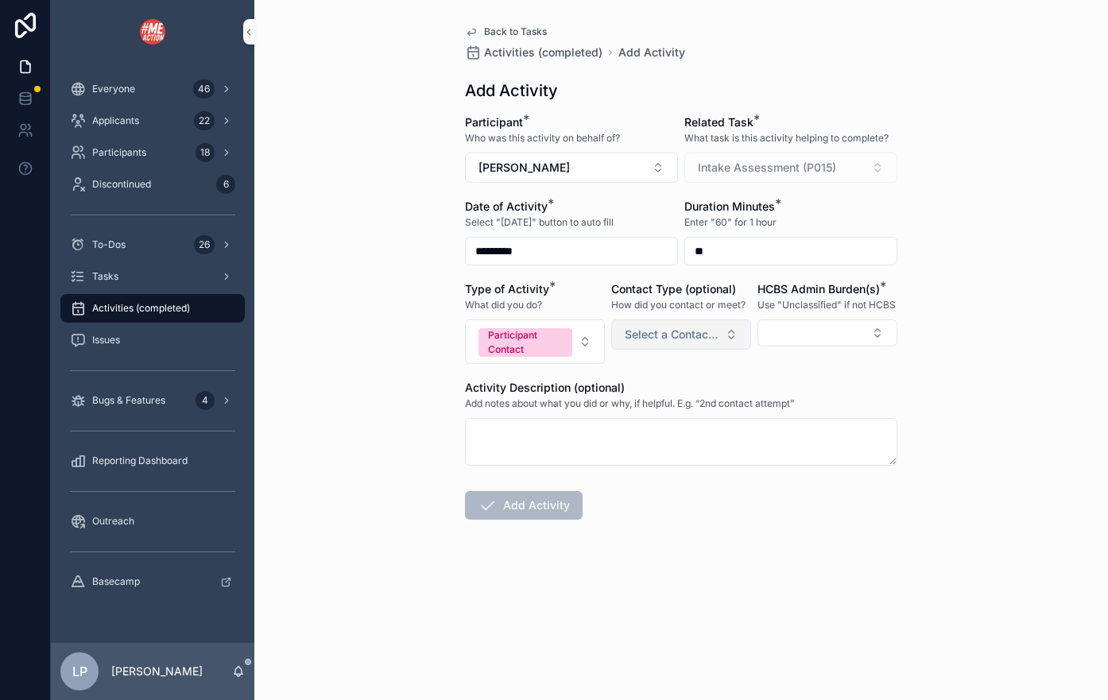
click at [718, 332] on button "Select a Contact Type" at bounding box center [681, 334] width 140 height 30
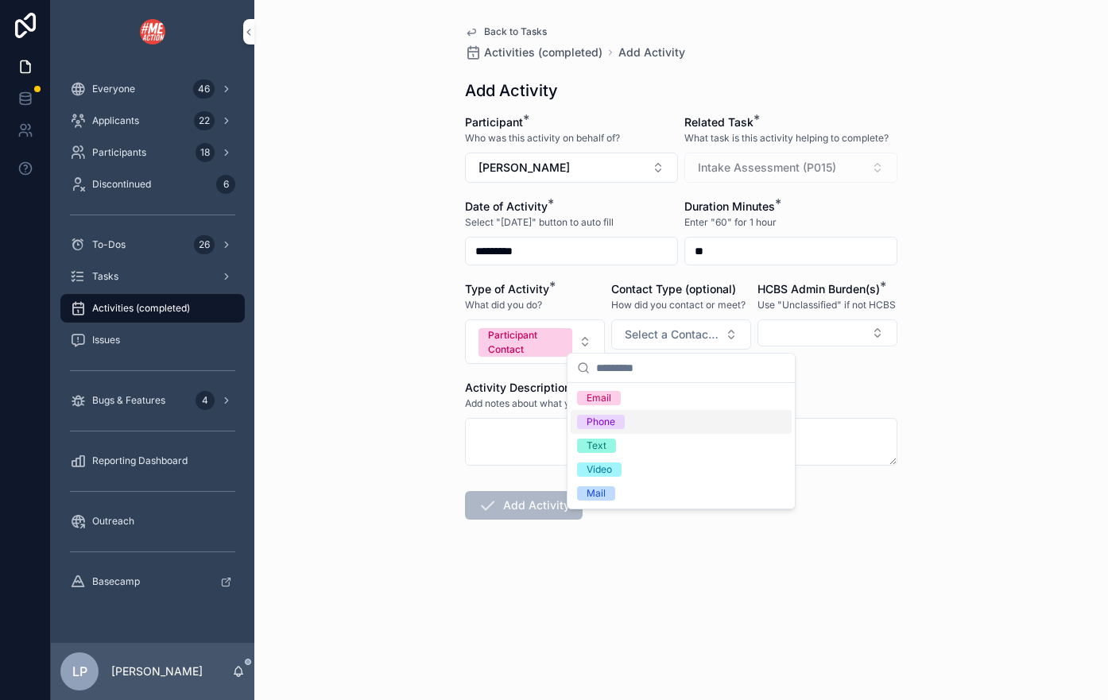
click at [687, 427] on div "Phone" at bounding box center [681, 422] width 221 height 24
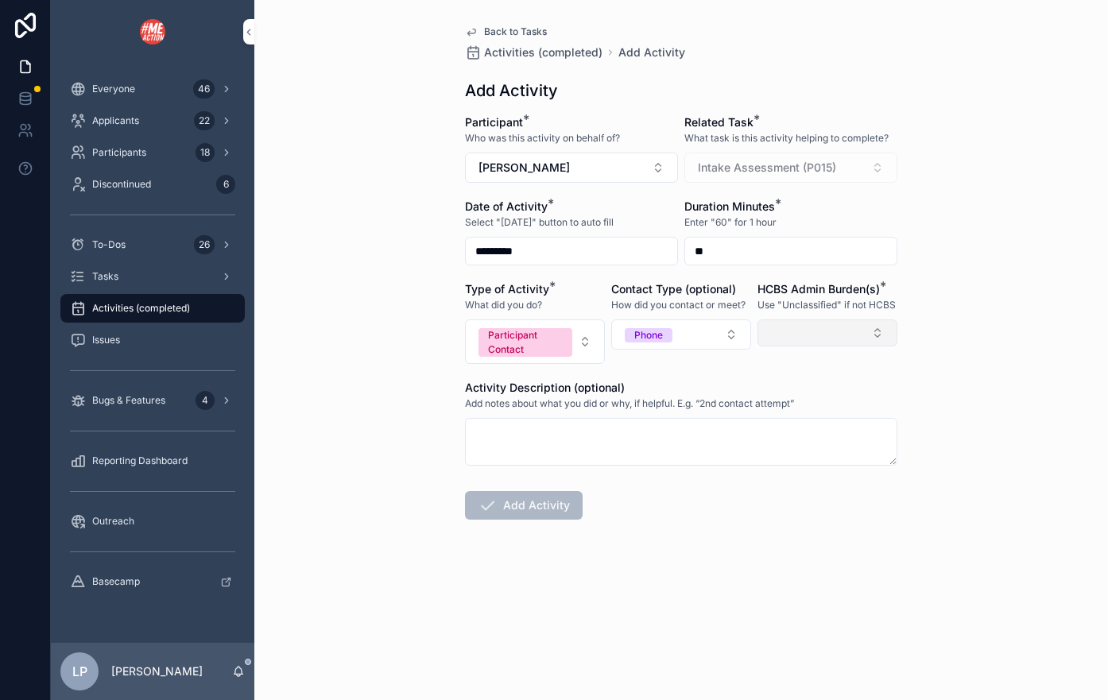
click at [826, 331] on button "Select Button" at bounding box center [827, 332] width 140 height 27
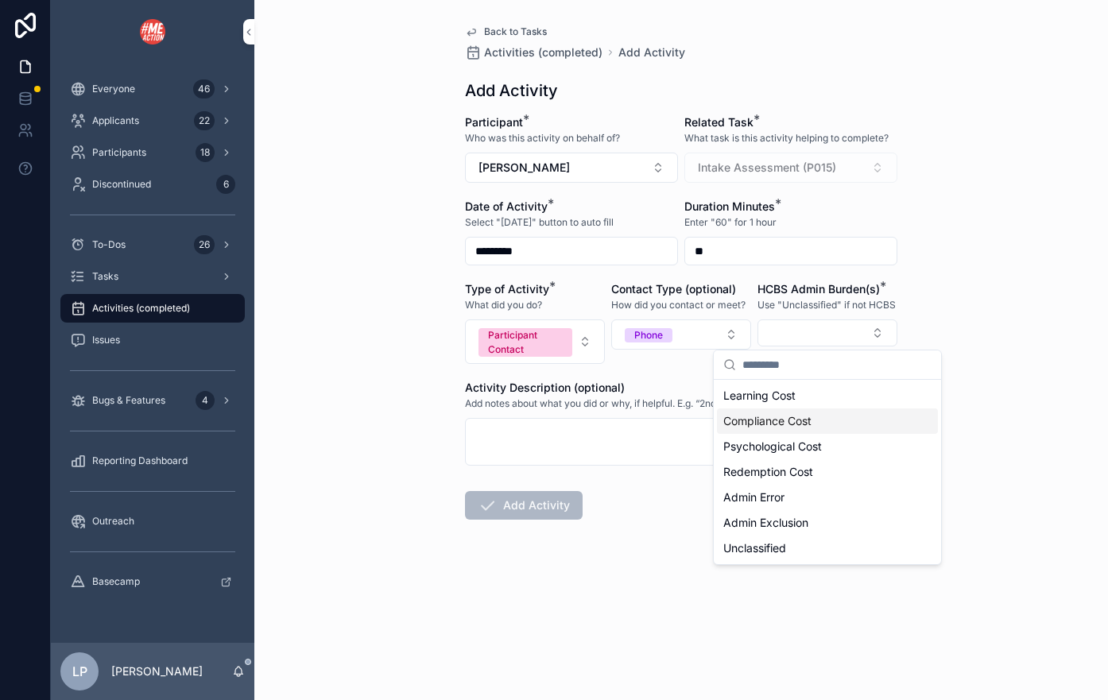
click at [790, 423] on span "Compliance Cost" at bounding box center [767, 421] width 88 height 16
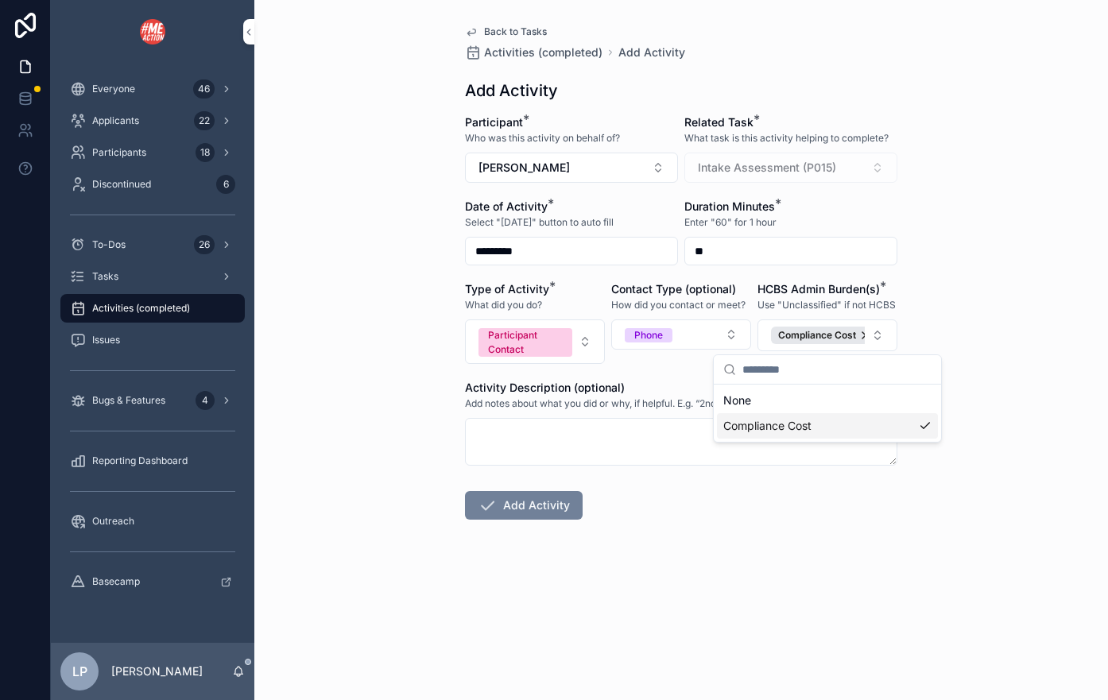
click at [563, 505] on button "Add Activity" at bounding box center [524, 505] width 118 height 29
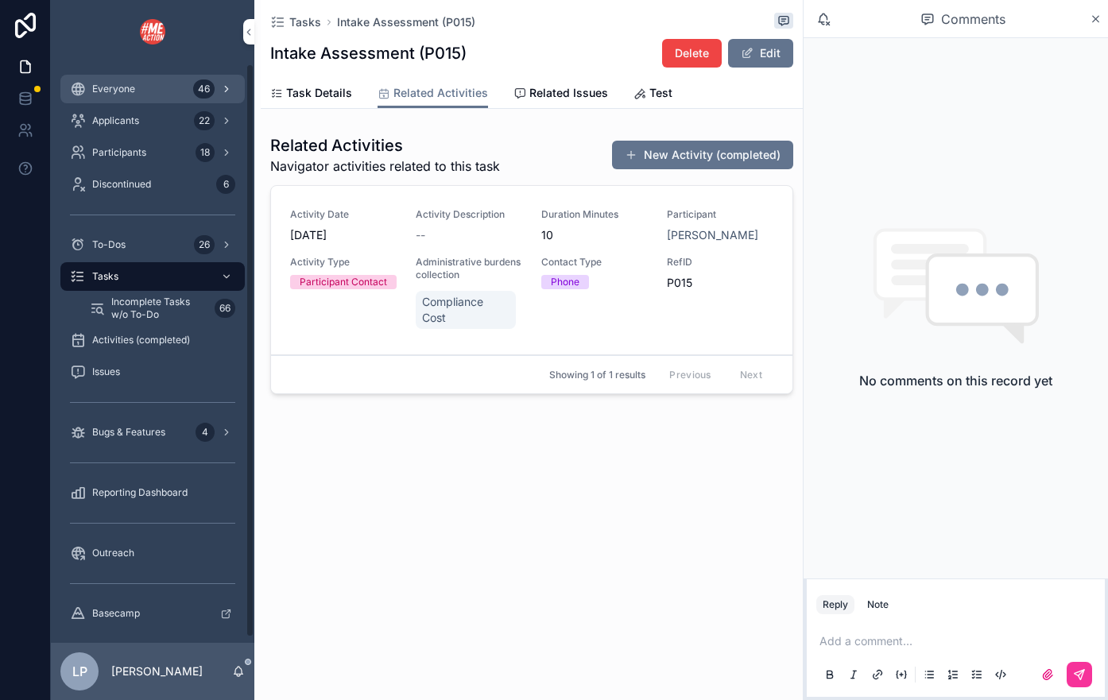
click at [95, 91] on span "Everyone" at bounding box center [113, 89] width 43 height 13
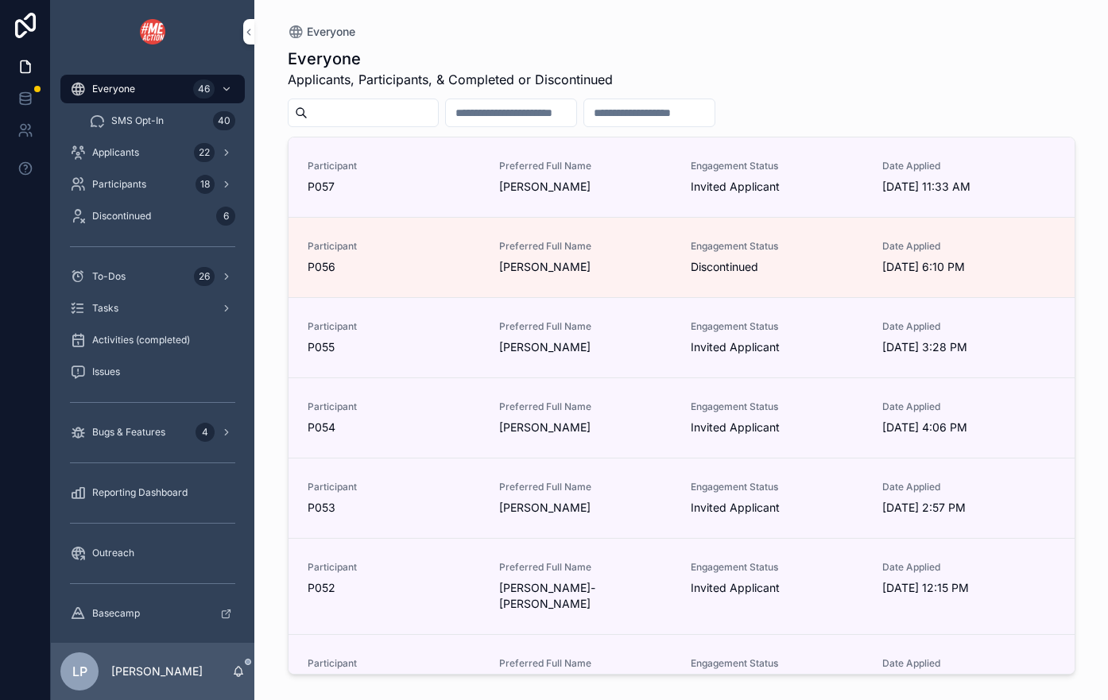
click at [329, 104] on input "scrollable content" at bounding box center [373, 113] width 130 height 22
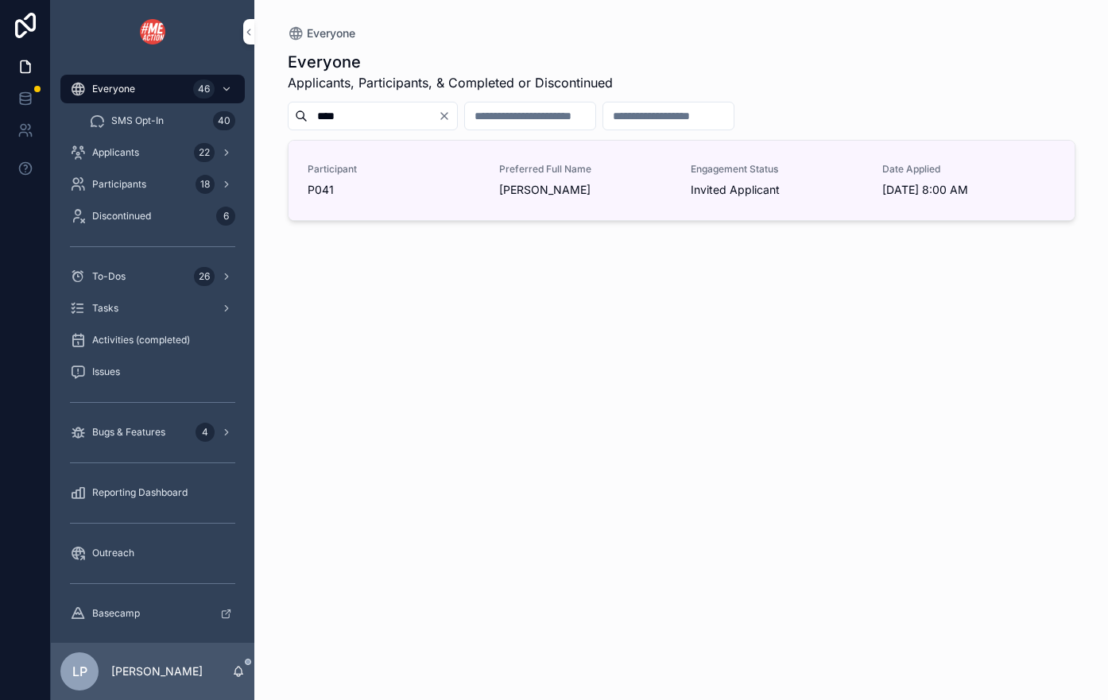
type input "****"
click at [563, 192] on span "[PERSON_NAME]" at bounding box center [585, 190] width 172 height 16
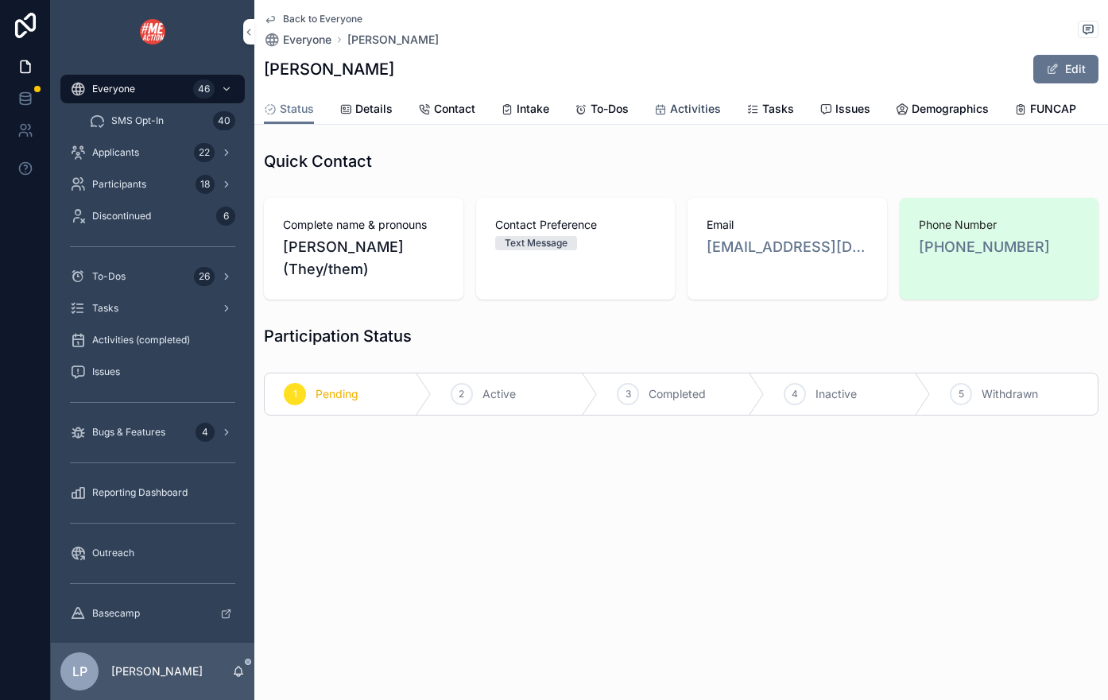
click at [683, 115] on span "Activities" at bounding box center [695, 109] width 51 height 16
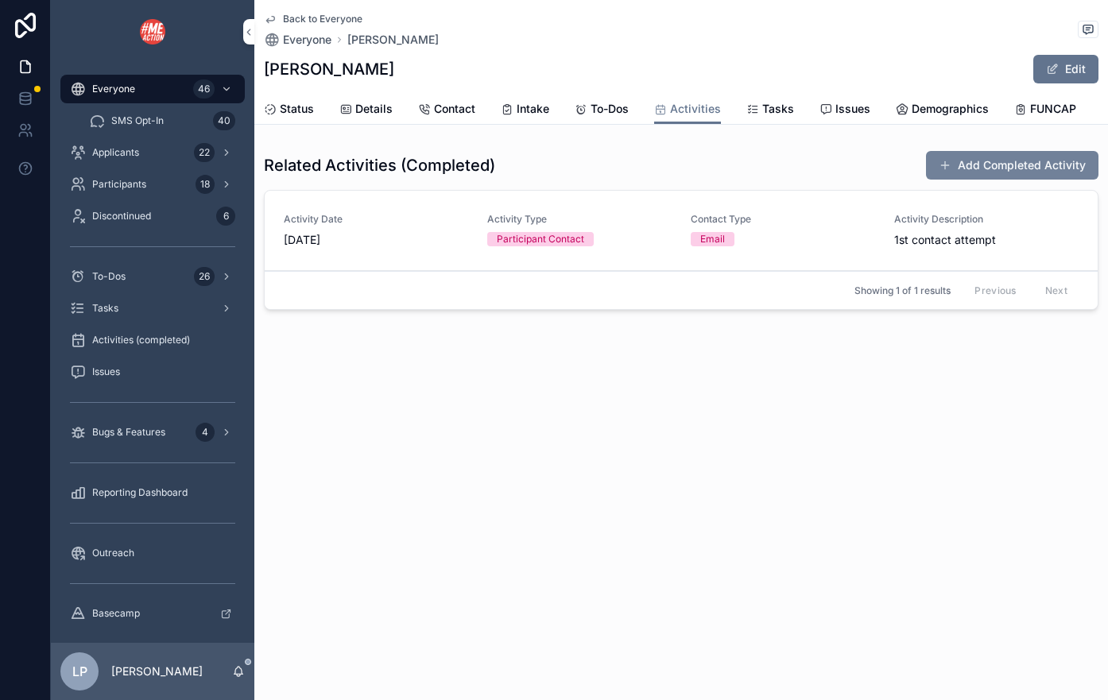
click at [986, 160] on button "Add Completed Activity" at bounding box center [1012, 165] width 172 height 29
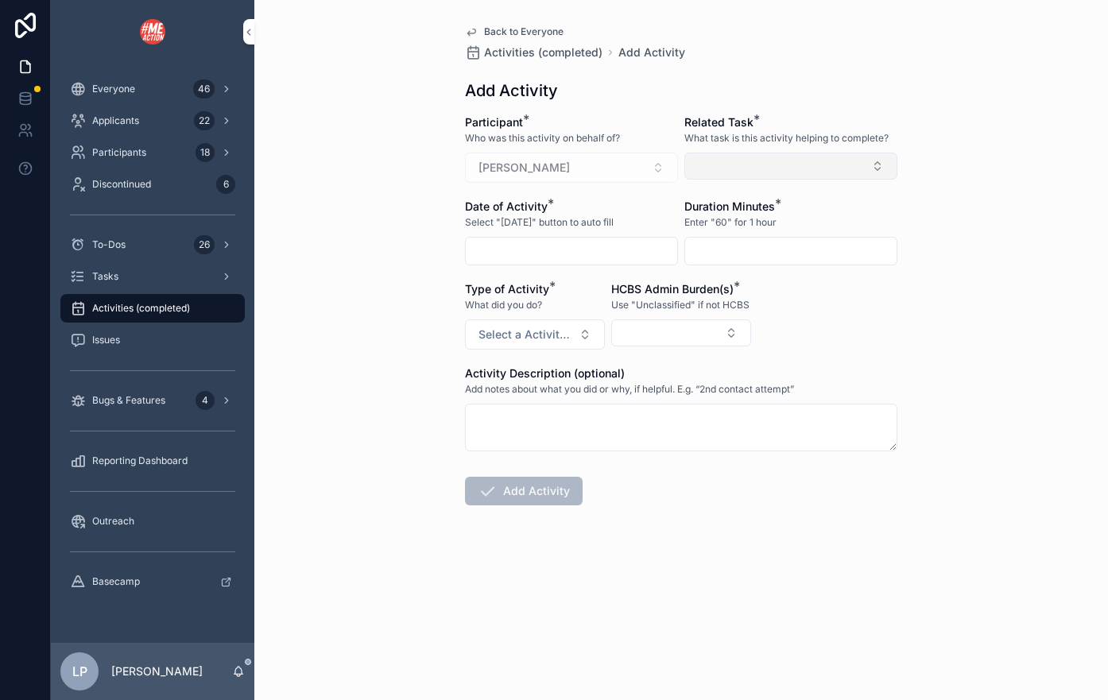
click at [769, 154] on button "Select Button" at bounding box center [790, 166] width 213 height 27
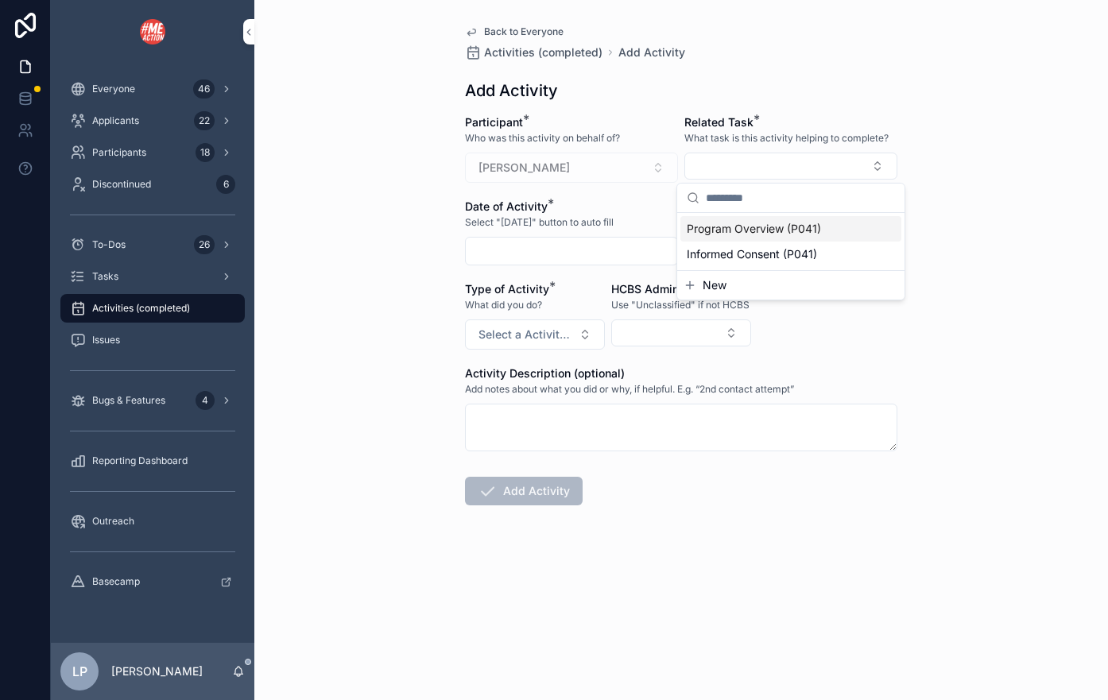
click at [772, 227] on span "Program Overview (P041)" at bounding box center [754, 229] width 134 height 16
click at [586, 242] on input "scrollable content" at bounding box center [571, 251] width 211 height 22
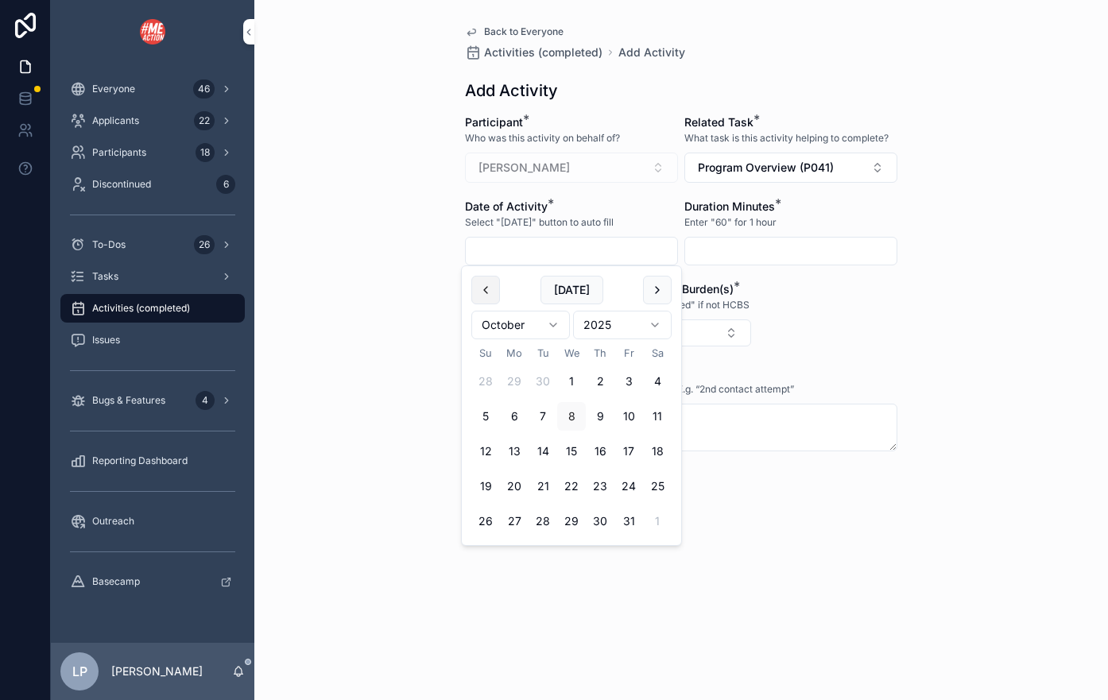
click at [484, 291] on button "scrollable content" at bounding box center [485, 290] width 29 height 29
click at [608, 486] on button "25" at bounding box center [600, 486] width 29 height 29
type input "*********"
click at [798, 234] on div "Duration Minutes * Enter "60" for 1 hour" at bounding box center [790, 232] width 213 height 67
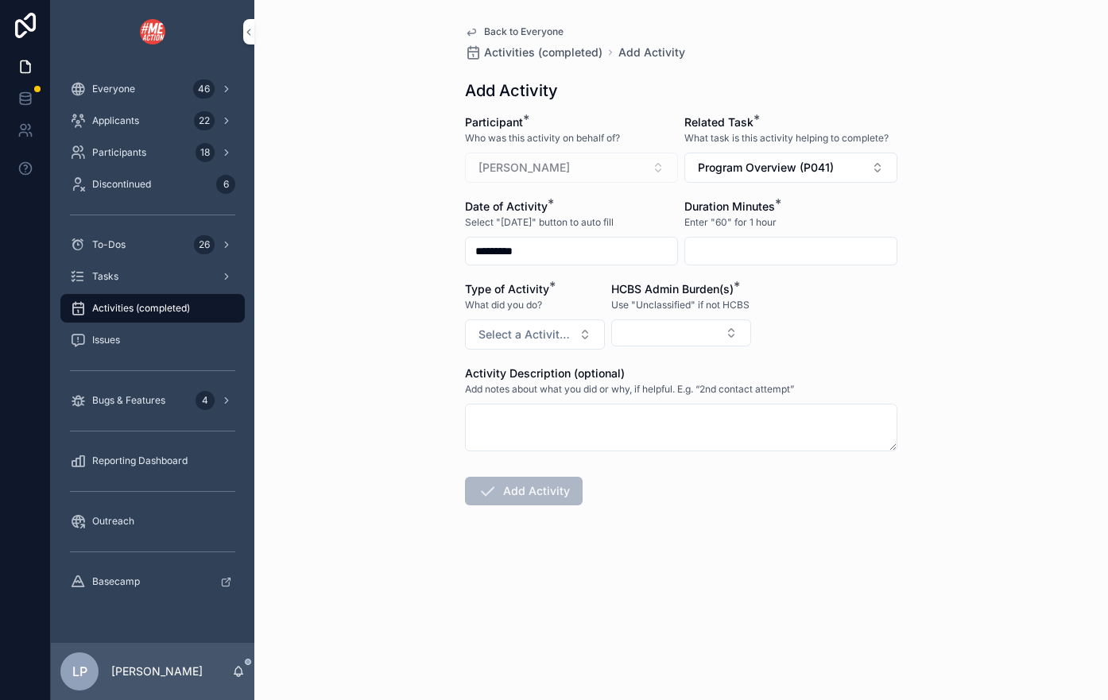
click at [776, 308] on form "Participant * Who was this activity on behalf of? [PERSON_NAME] Related Task * …" at bounding box center [681, 360] width 432 height 493
click at [773, 246] on input "scrollable content" at bounding box center [790, 251] width 211 height 22
type input "**"
click at [537, 329] on span "Select a Activity Type" at bounding box center [525, 335] width 94 height 16
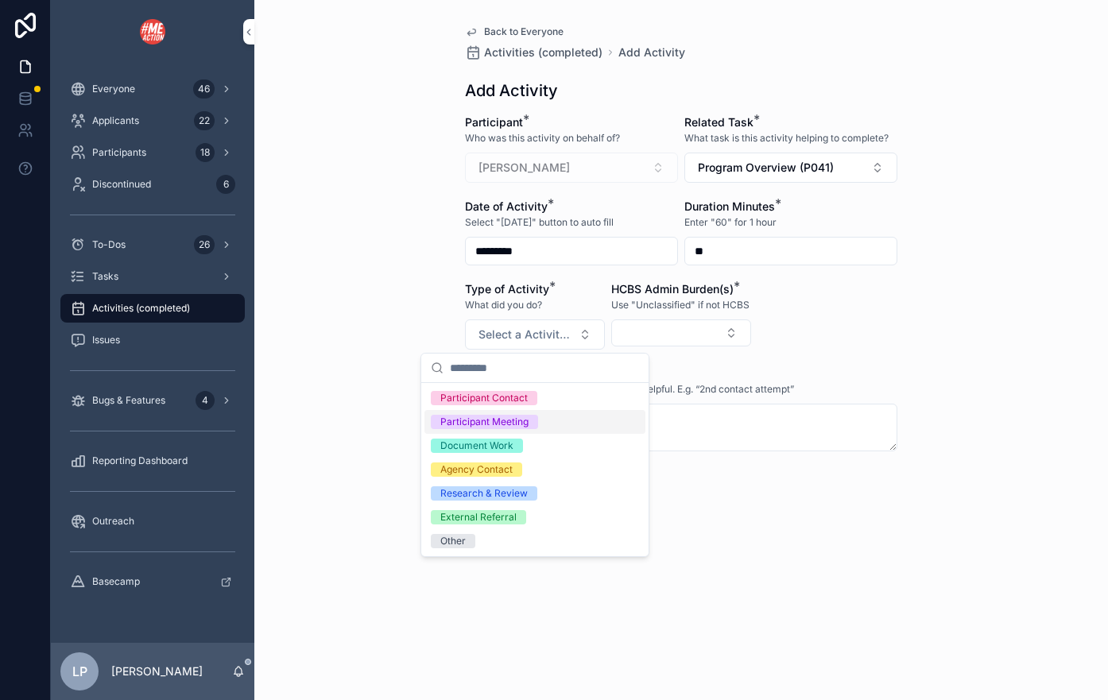
click at [540, 416] on div "Participant Meeting" at bounding box center [534, 422] width 221 height 24
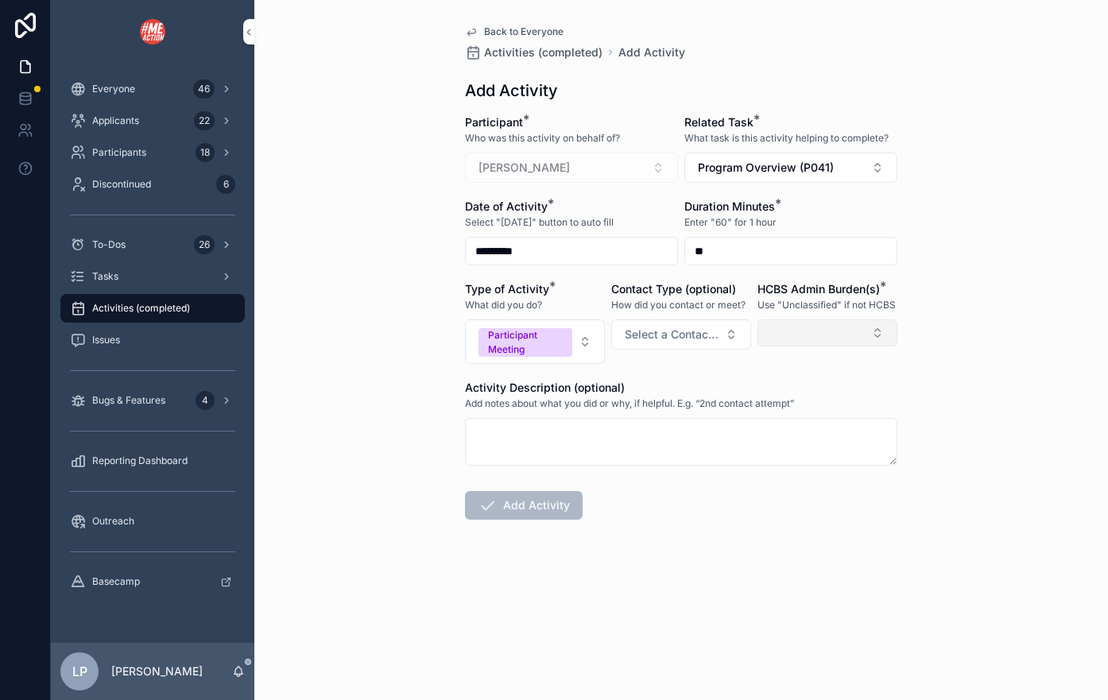
click at [809, 333] on button "Select Button" at bounding box center [827, 332] width 140 height 27
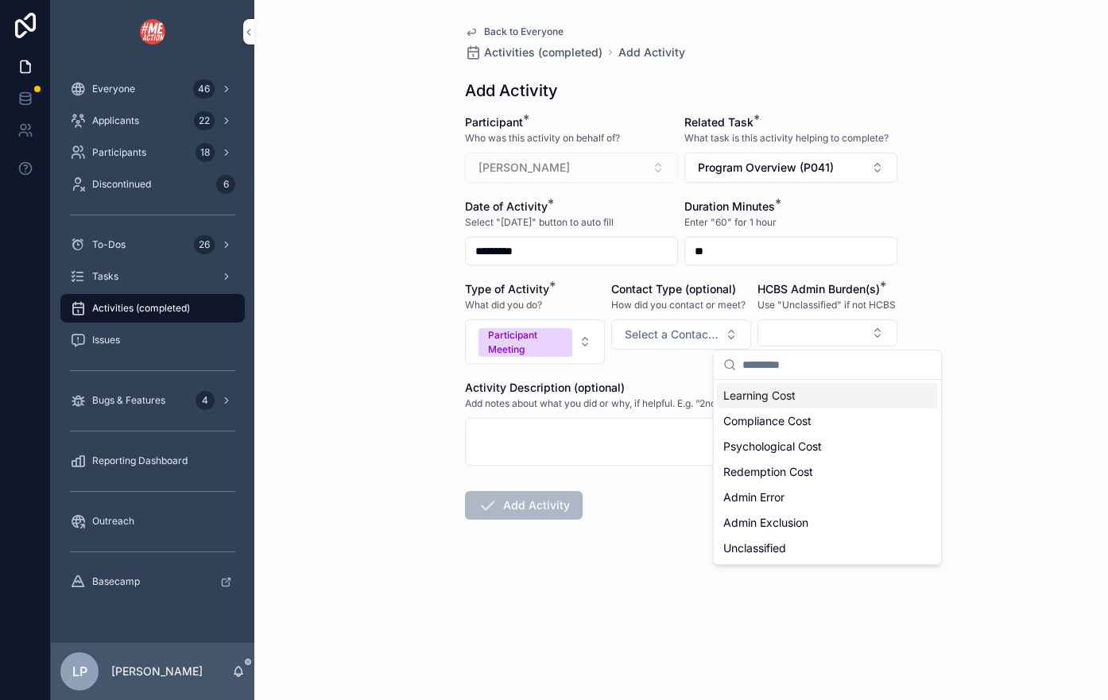
click at [876, 394] on div "Learning Cost" at bounding box center [827, 395] width 221 height 25
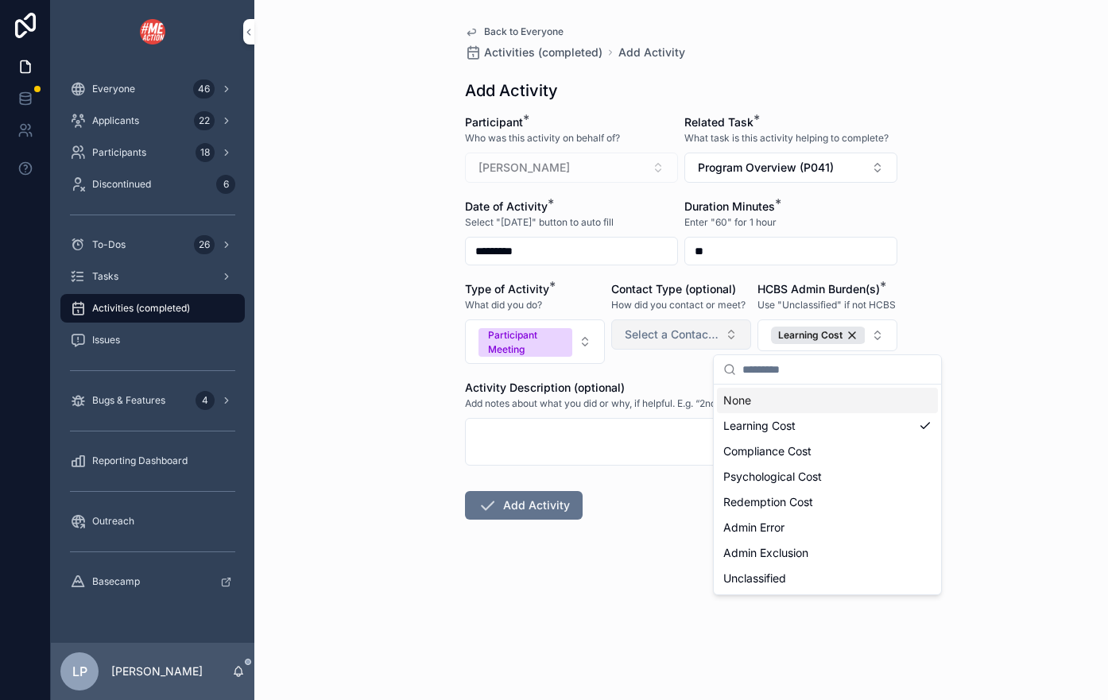
click at [688, 344] on button "Select a Contact Type" at bounding box center [681, 334] width 140 height 30
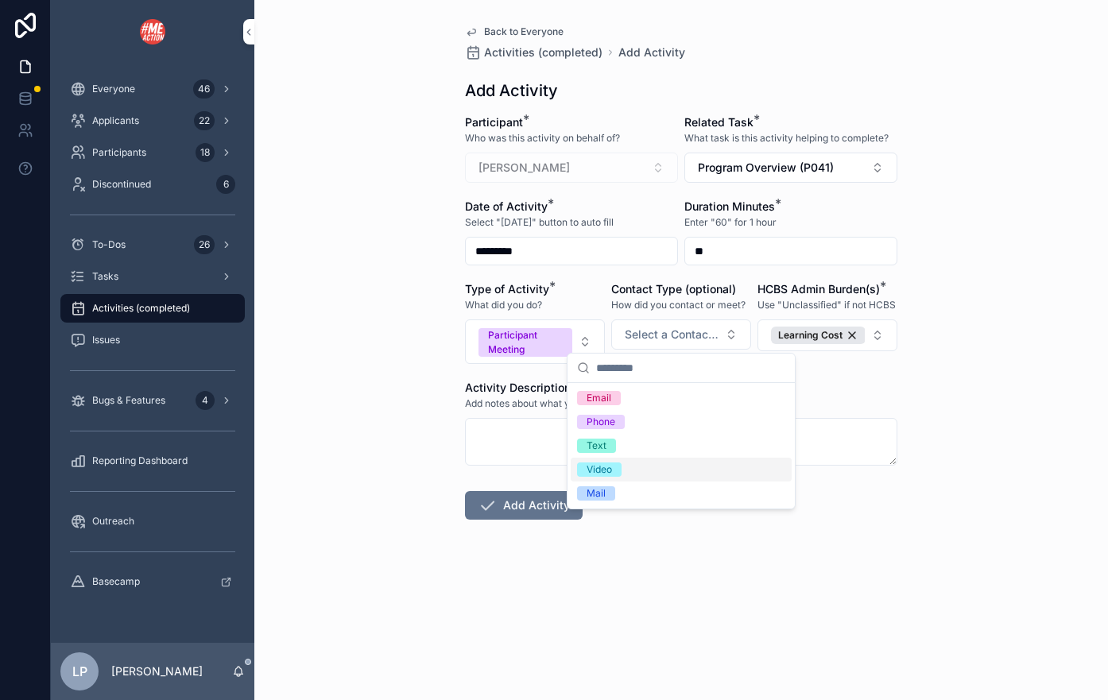
click at [690, 470] on div "Video" at bounding box center [681, 470] width 221 height 24
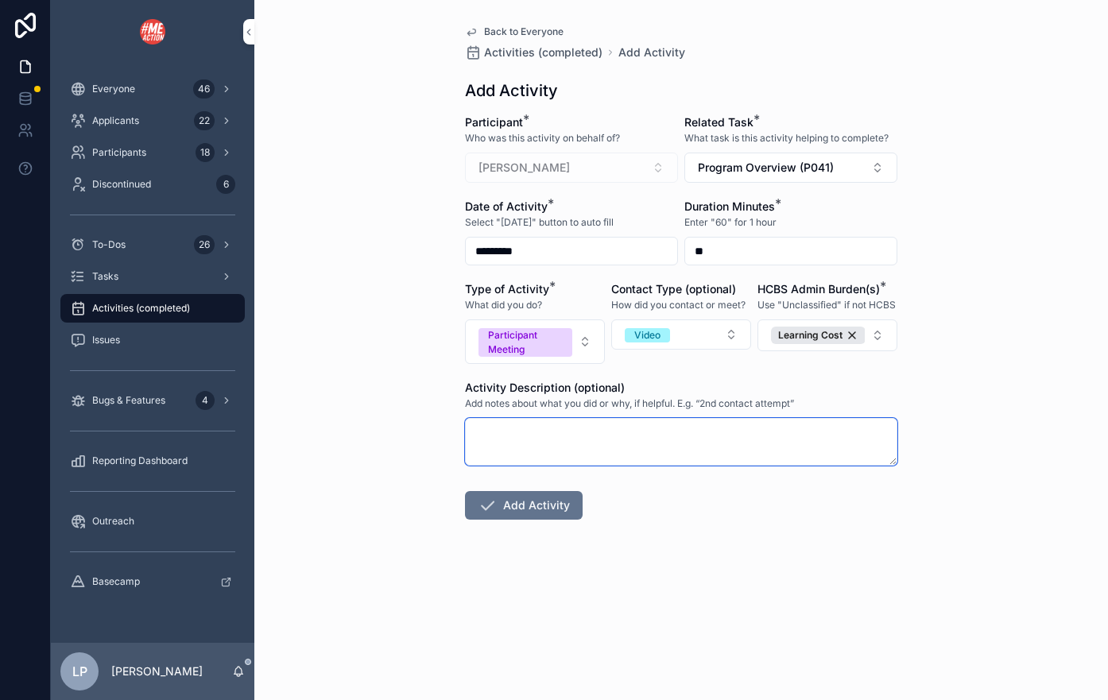
click at [679, 452] on textarea "scrollable content" at bounding box center [681, 442] width 432 height 48
type textarea "*"
type textarea "**********"
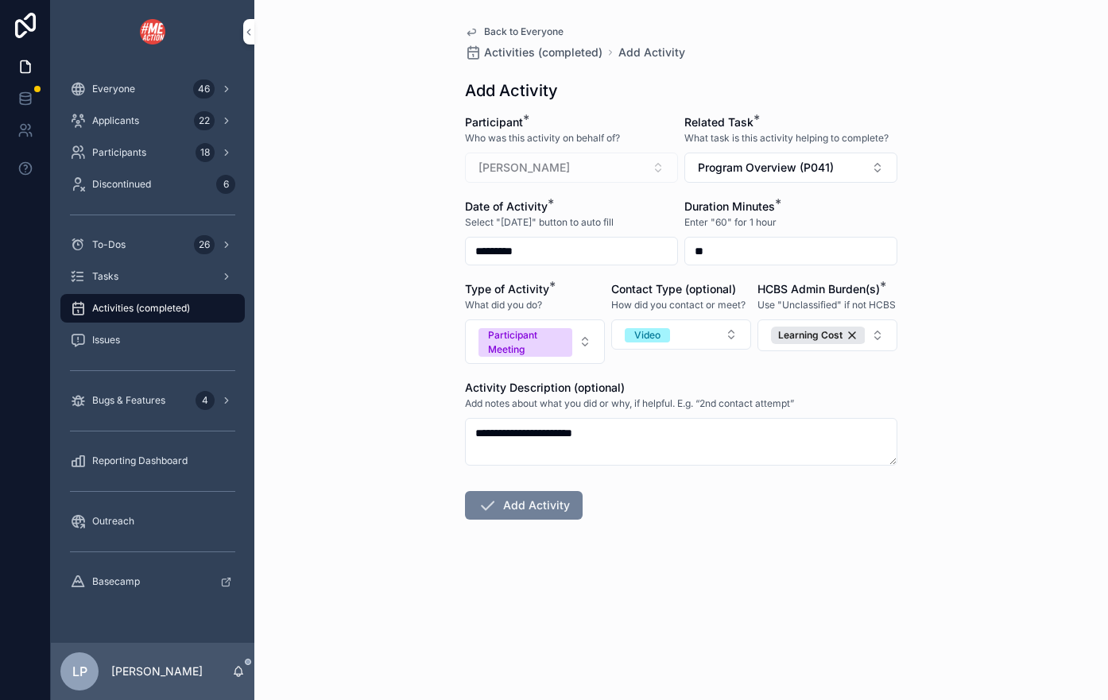
click at [546, 513] on button "Add Activity" at bounding box center [524, 505] width 118 height 29
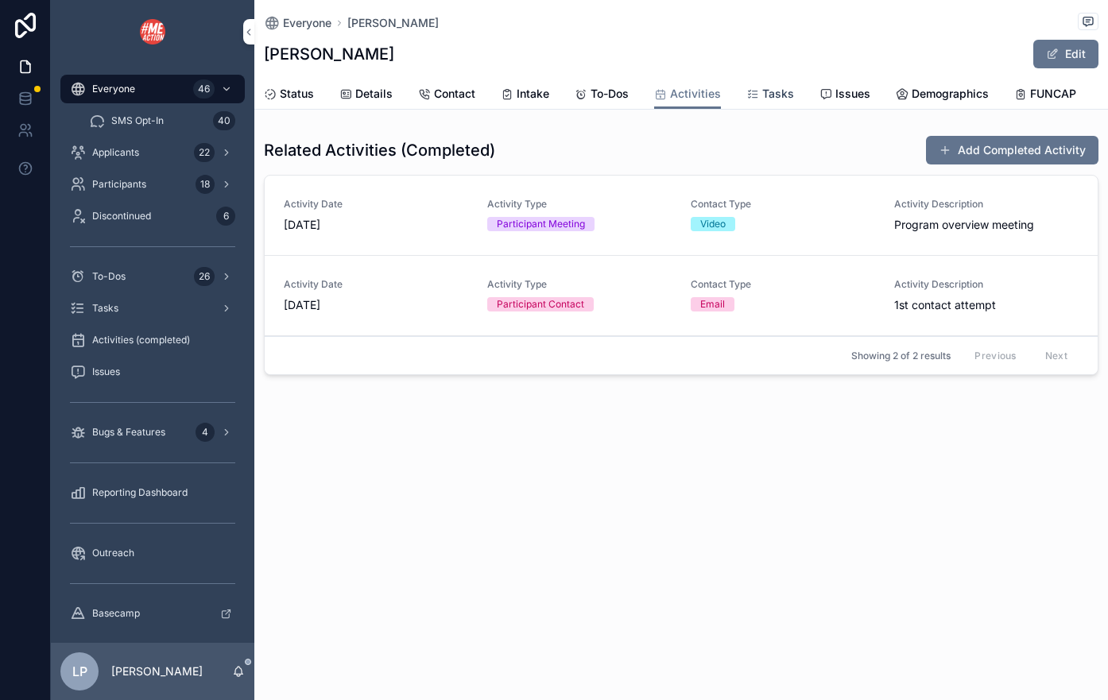
click at [786, 91] on span "Tasks" at bounding box center [778, 94] width 32 height 16
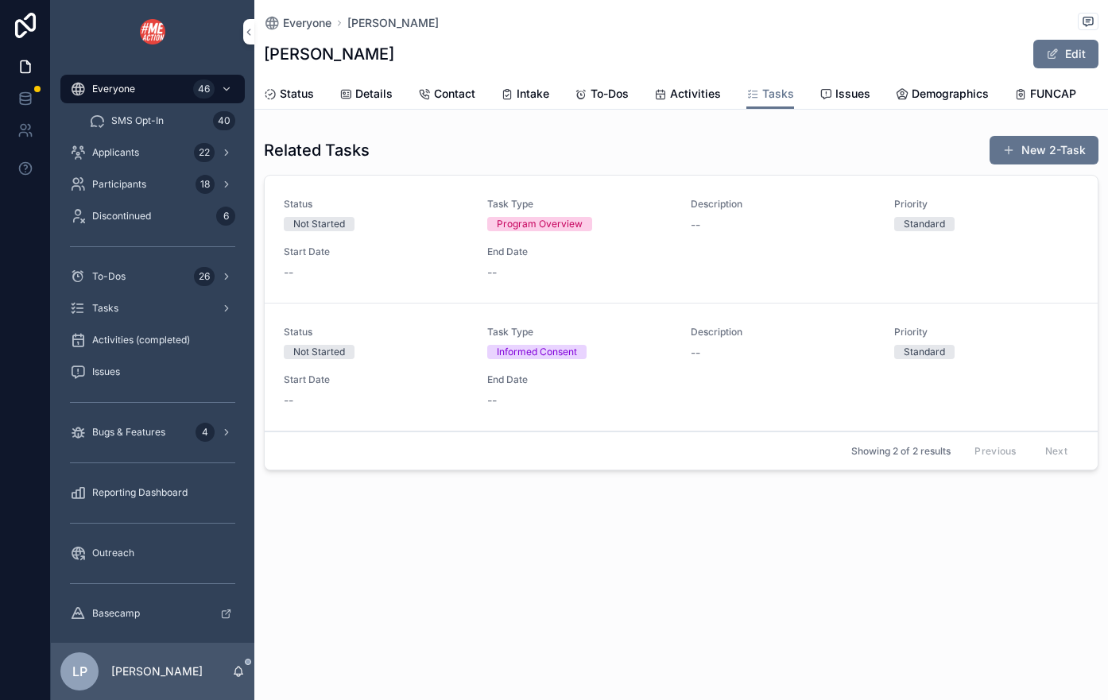
click at [681, 234] on div "Status Not Started Task Type Program Overview Description -- Priority Standard …" at bounding box center [681, 239] width 795 height 83
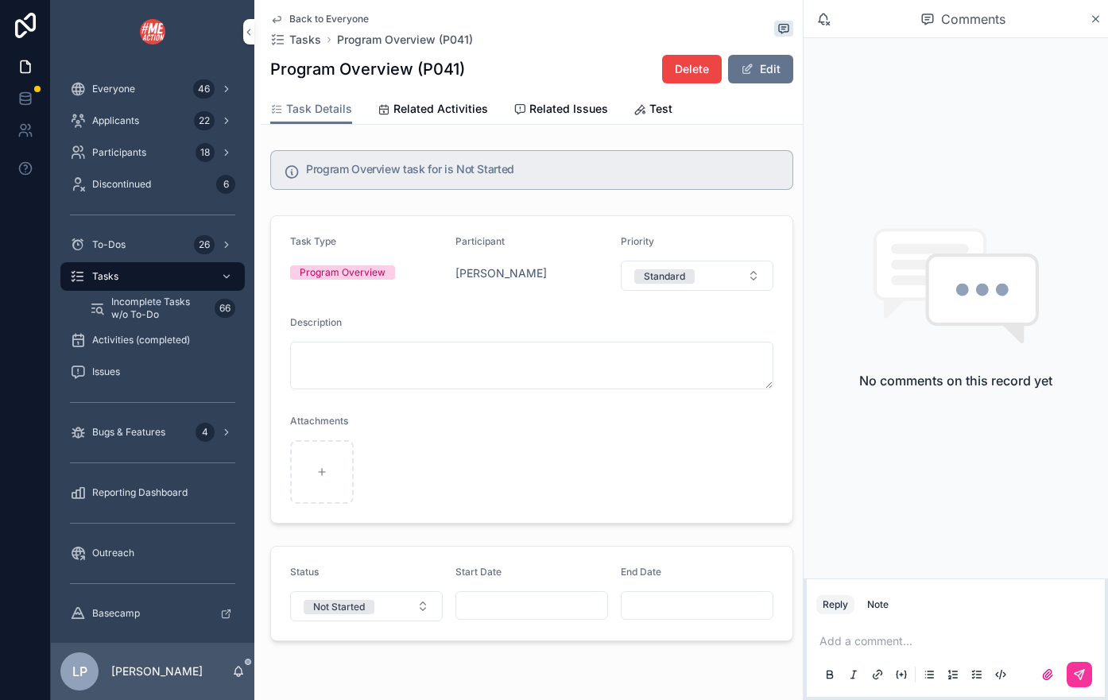
click at [512, 610] on input "scrollable content" at bounding box center [531, 605] width 151 height 22
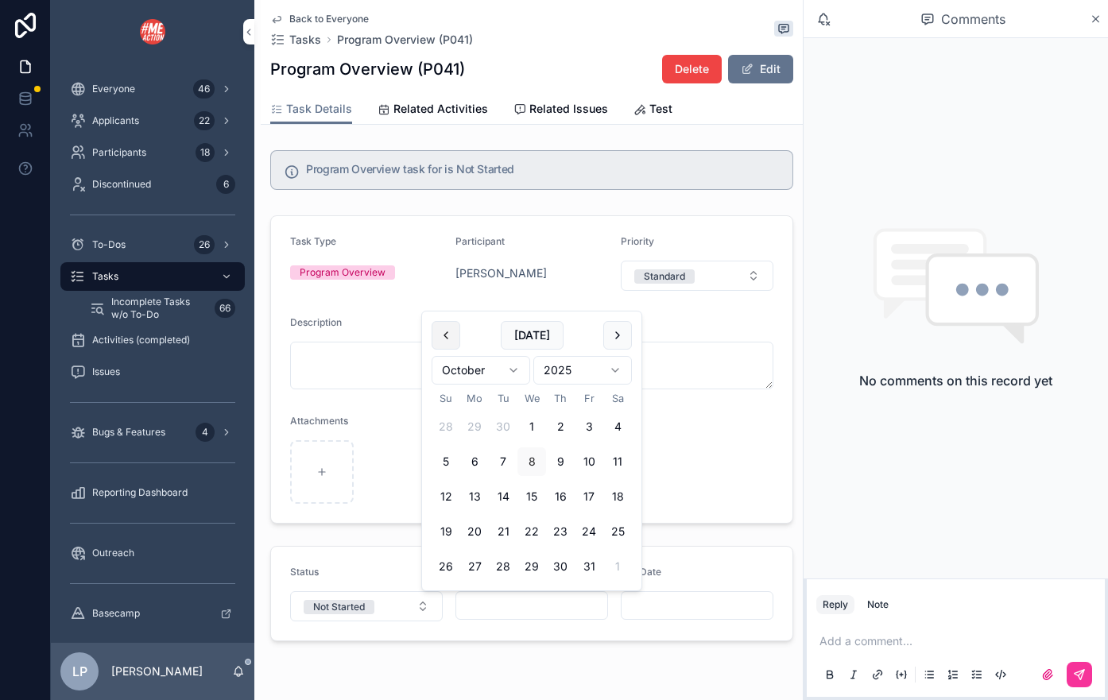
click at [446, 332] on button "scrollable content" at bounding box center [445, 335] width 29 height 29
click at [561, 532] on button "25" at bounding box center [560, 531] width 29 height 29
type input "*********"
click at [690, 602] on input "scrollable content" at bounding box center [696, 605] width 151 height 22
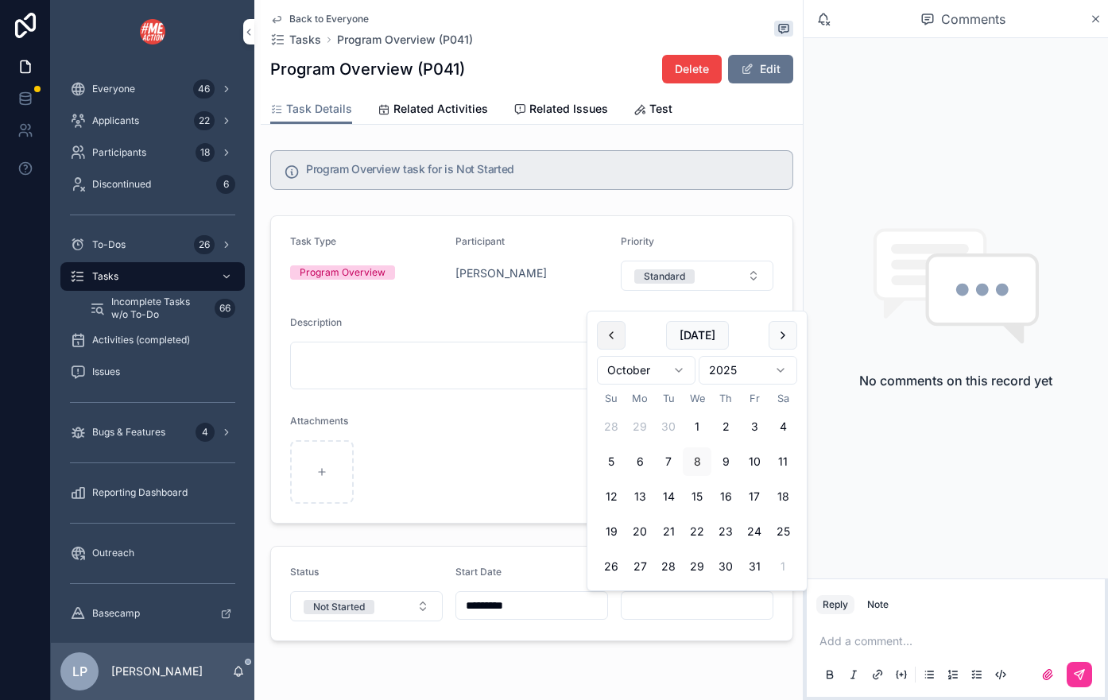
click at [609, 339] on button "scrollable content" at bounding box center [611, 335] width 29 height 29
click at [722, 532] on button "25" at bounding box center [725, 531] width 29 height 29
type input "*********"
click at [468, 381] on textarea "scrollable content" at bounding box center [531, 366] width 483 height 48
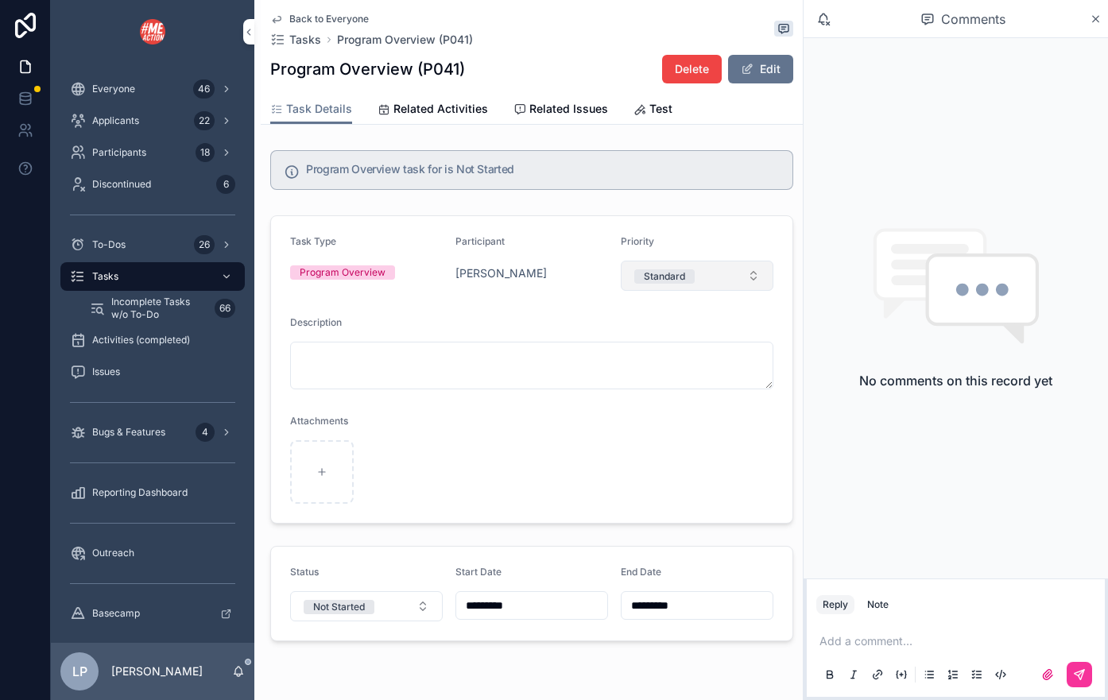
click at [651, 275] on div "Standard" at bounding box center [664, 276] width 41 height 14
click at [435, 311] on form "Task Type Program Overview Participant [PERSON_NAME] Priority Standard Descript…" at bounding box center [531, 369] width 521 height 307
click at [416, 599] on button "Not Started" at bounding box center [366, 606] width 153 height 30
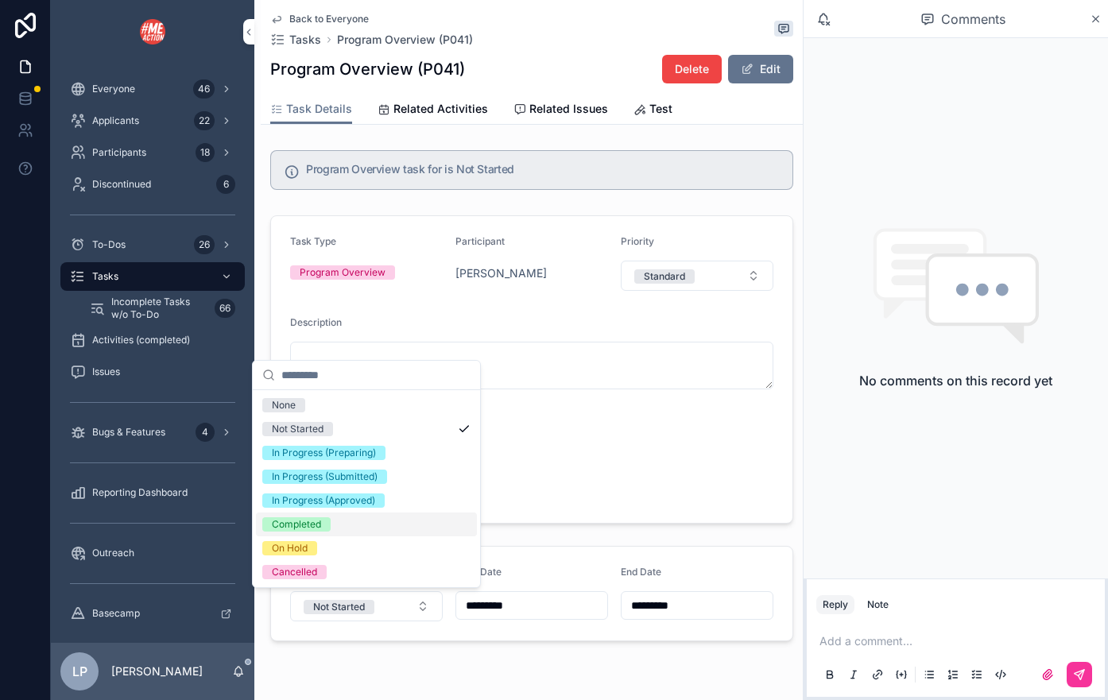
click at [407, 532] on div "Completed" at bounding box center [366, 525] width 221 height 24
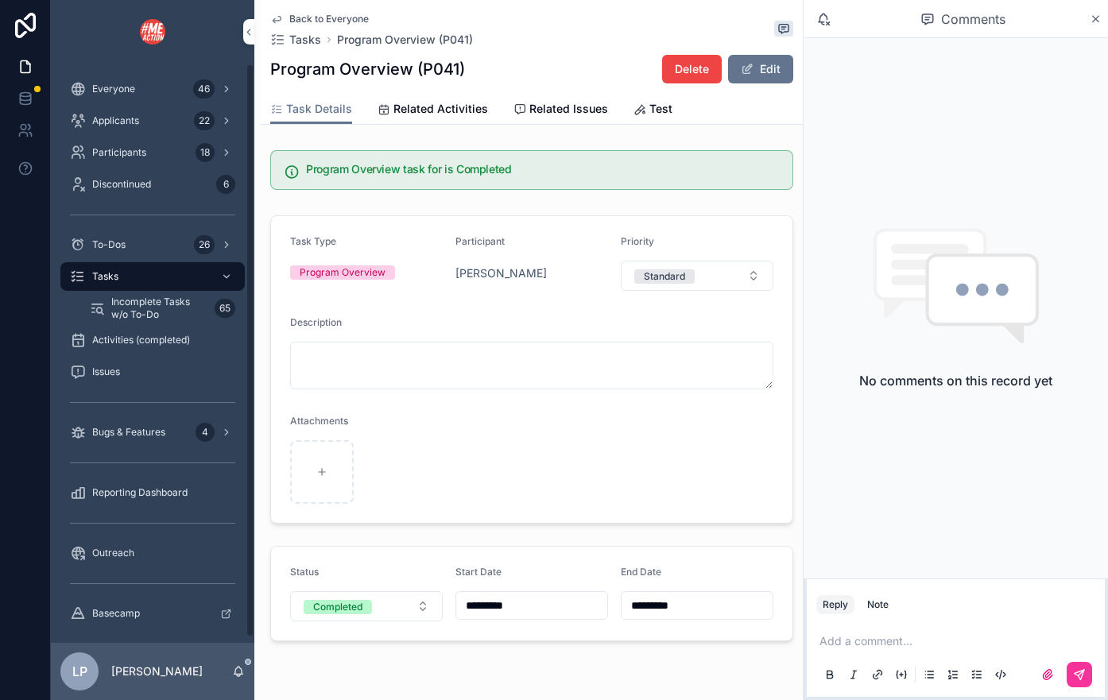
click at [288, 21] on link "Back to Everyone" at bounding box center [319, 19] width 99 height 13
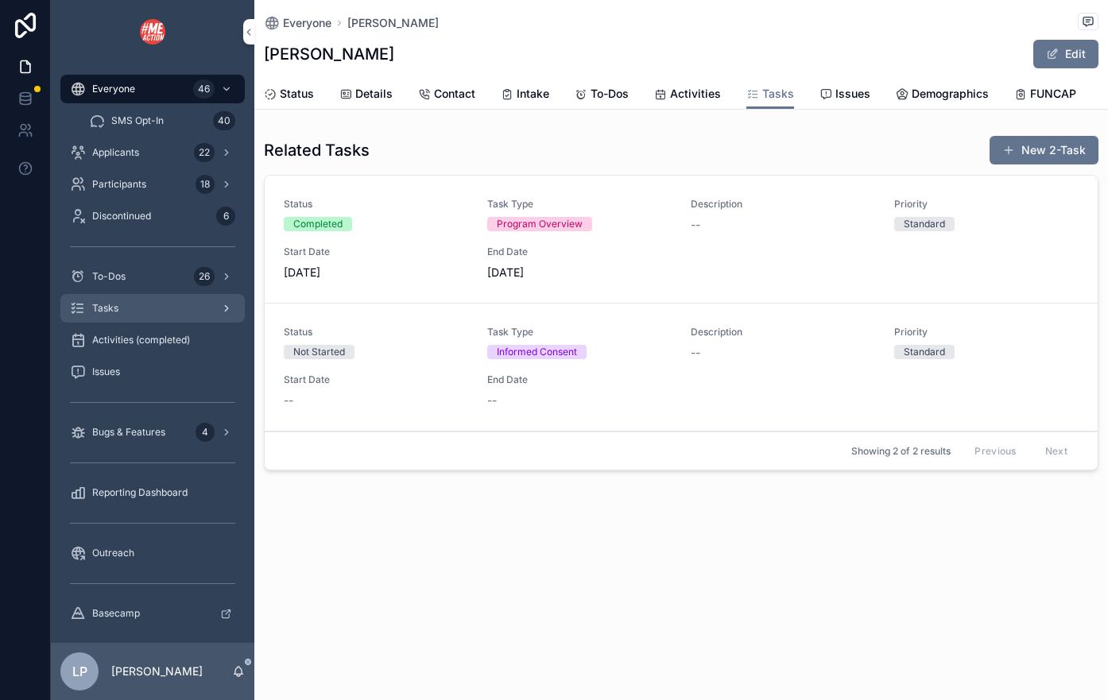
click at [150, 294] on link "Tasks" at bounding box center [152, 308] width 184 height 29
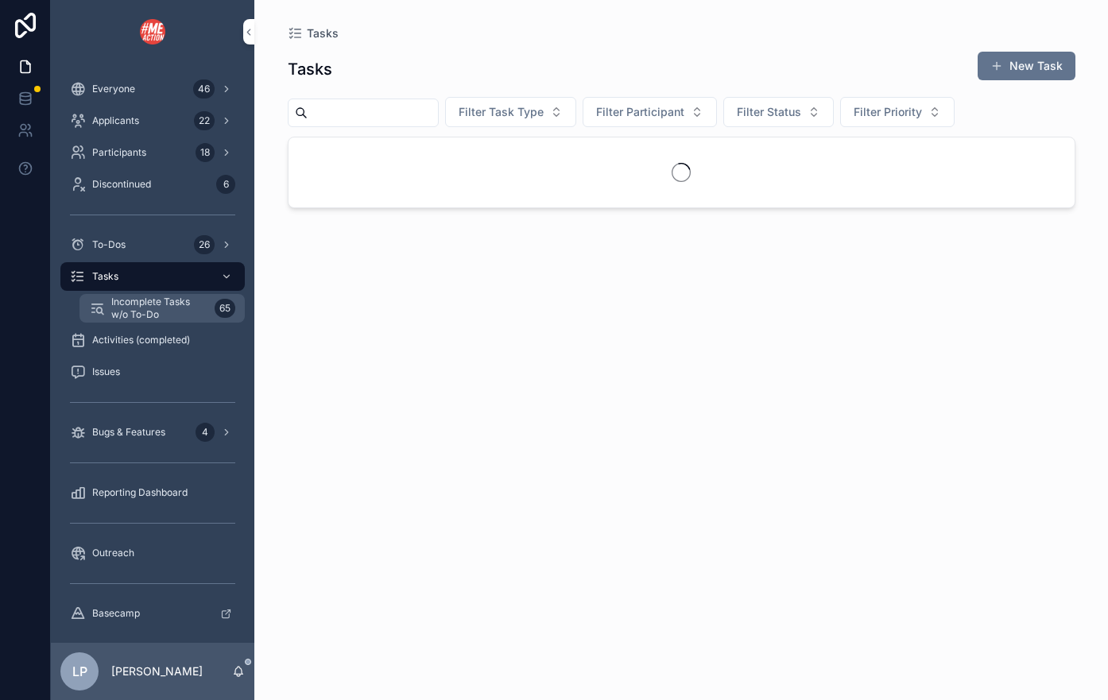
click at [153, 308] on span "Incomplete Tasks w/o To-Do" at bounding box center [159, 308] width 97 height 25
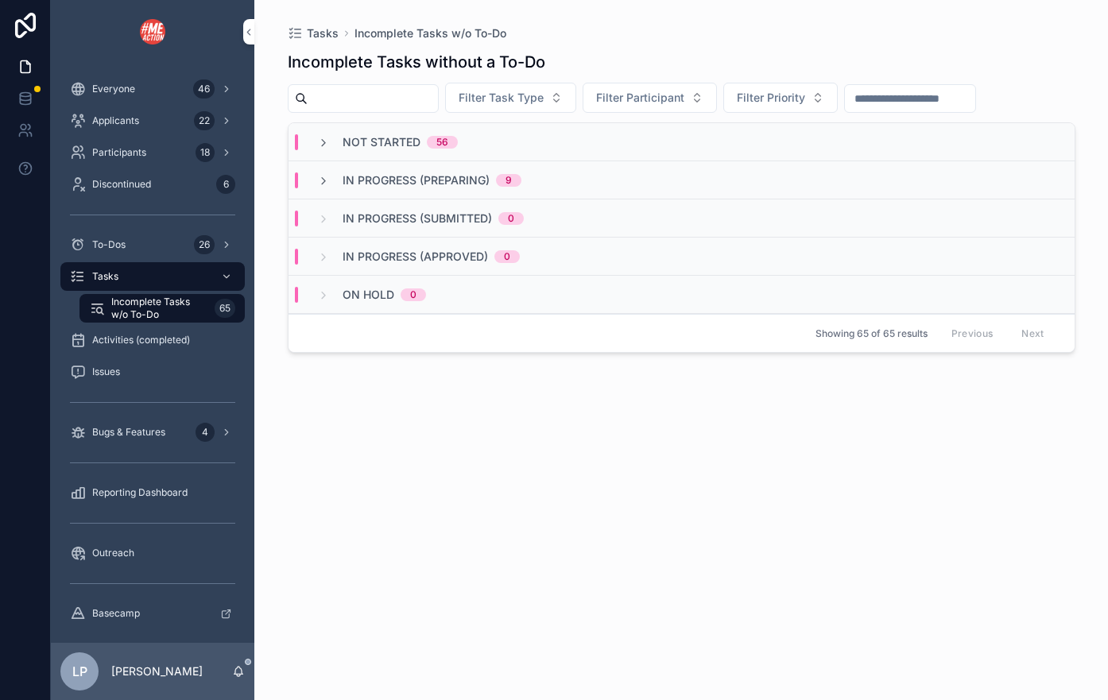
click at [486, 145] on div "Not Started 56" at bounding box center [681, 142] width 786 height 38
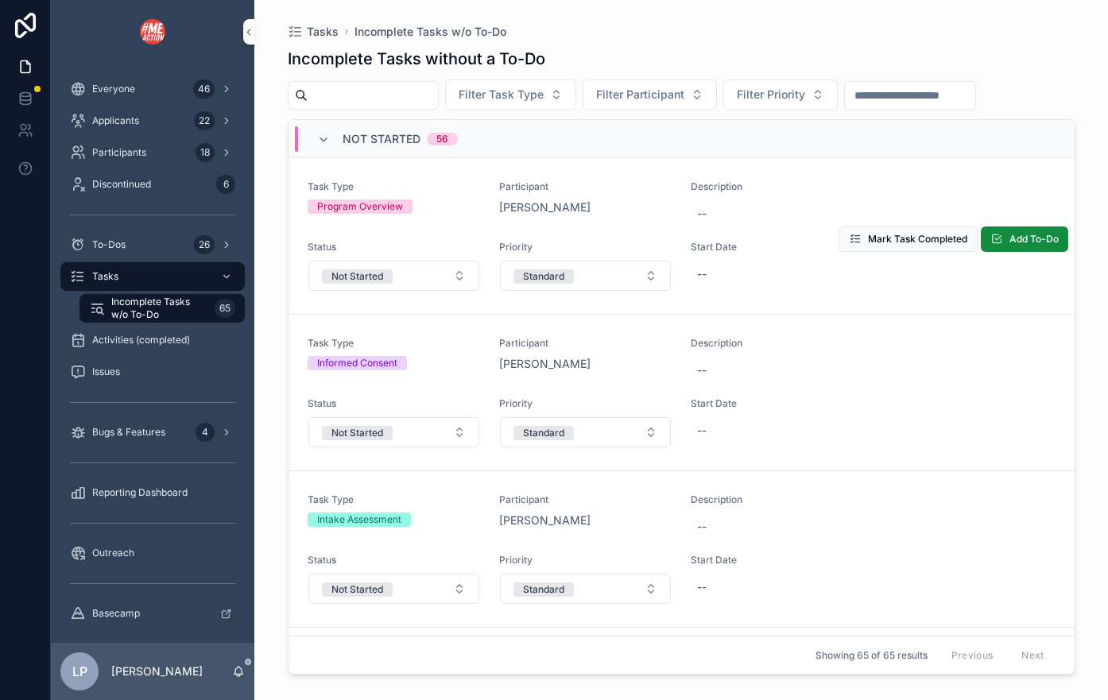
click at [538, 216] on div "Participant [PERSON_NAME]" at bounding box center [585, 204] width 172 height 48
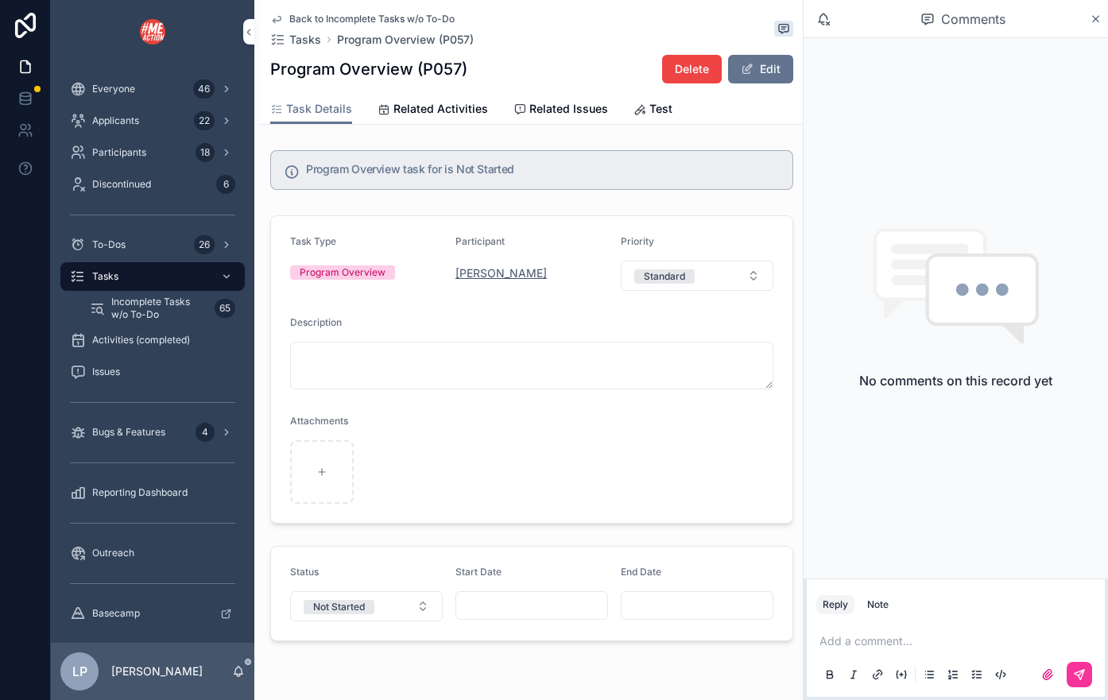
click at [493, 275] on span "[PERSON_NAME]" at bounding box center [500, 273] width 91 height 16
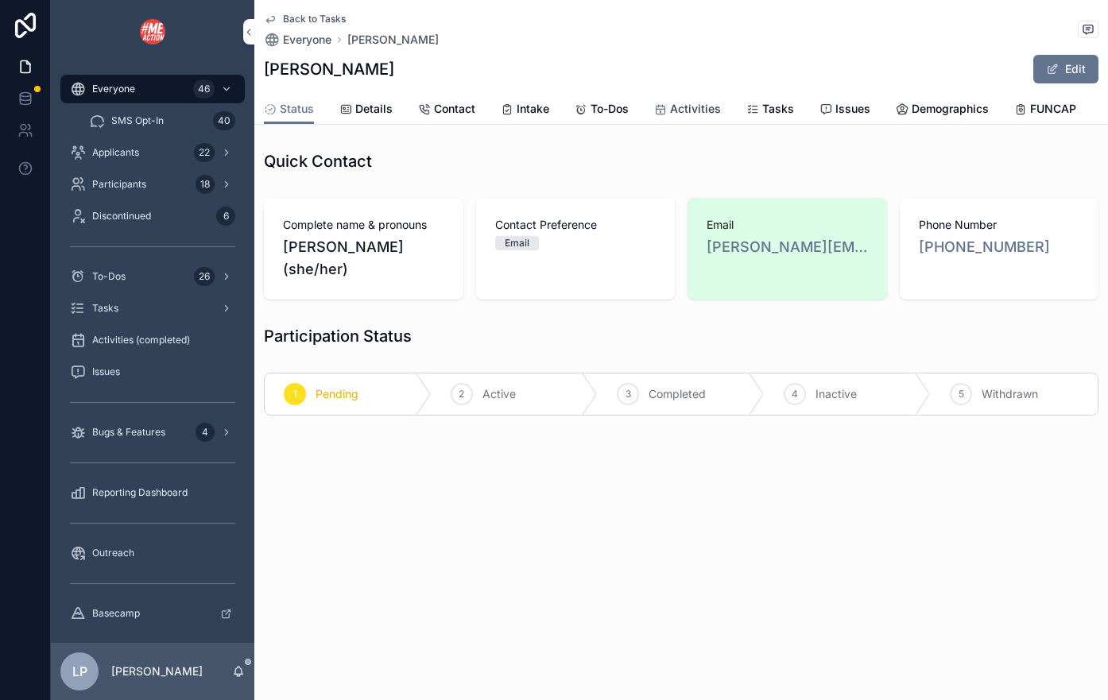
click at [690, 99] on link "Activities" at bounding box center [687, 111] width 67 height 32
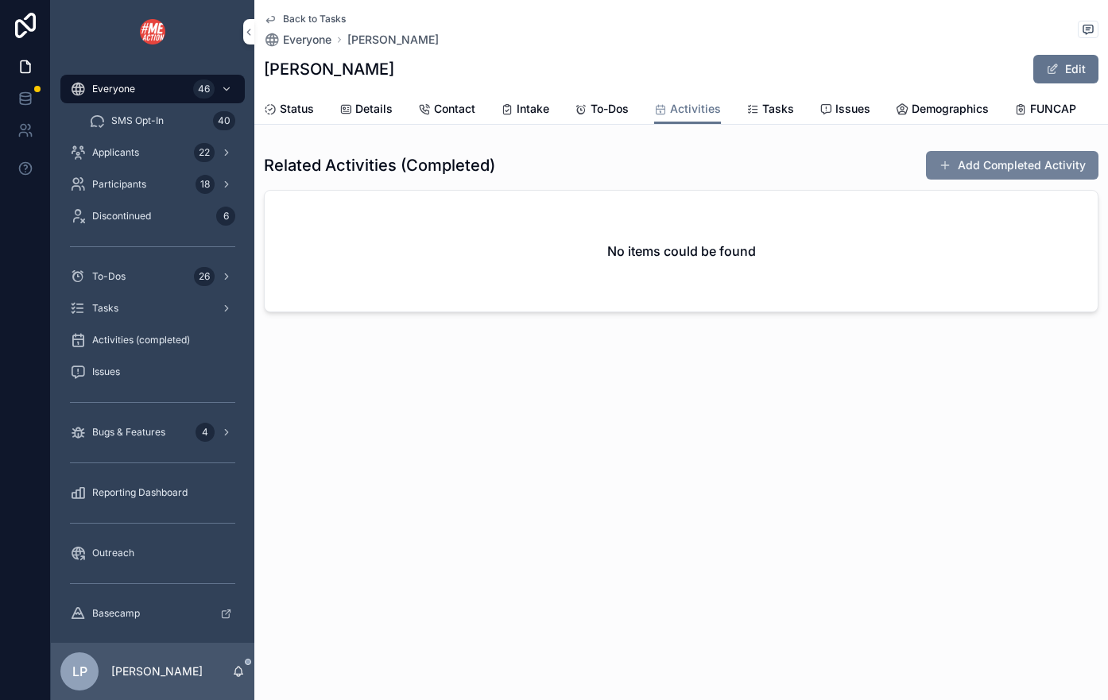
click at [999, 170] on button "Add Completed Activity" at bounding box center [1012, 165] width 172 height 29
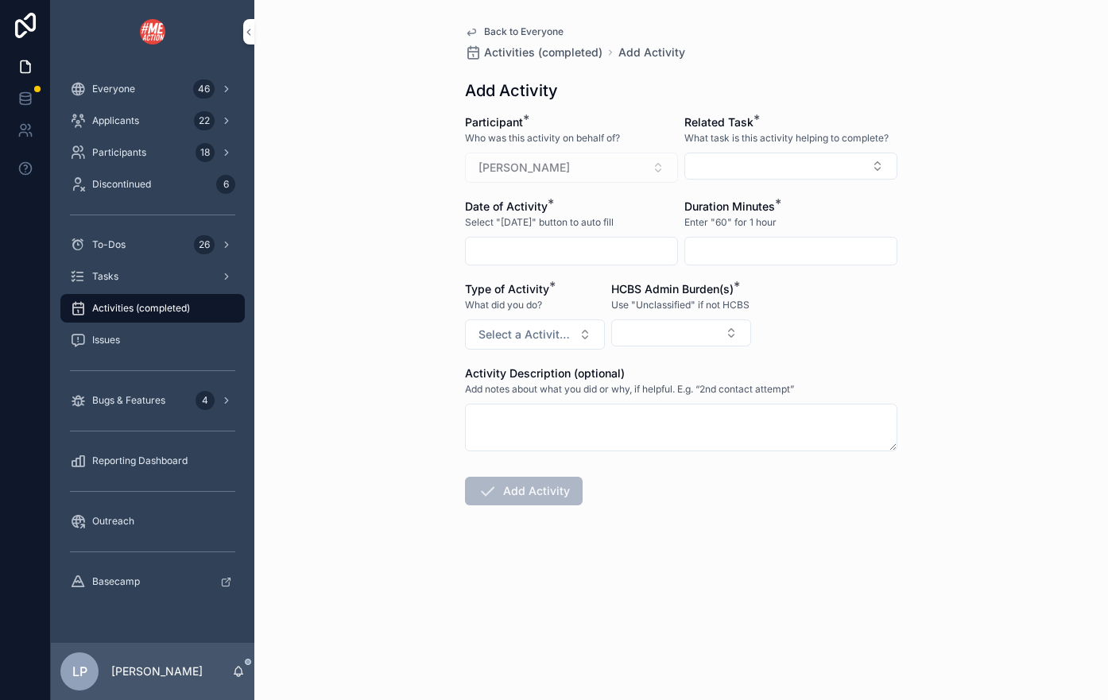
click at [736, 149] on div "Related Task * What task is this activity helping to complete?" at bounding box center [790, 148] width 213 height 68
click at [736, 156] on button "Select Button" at bounding box center [790, 166] width 213 height 27
click at [744, 230] on span "Program Overview (P057)" at bounding box center [754, 229] width 135 height 16
click at [747, 249] on input "scrollable content" at bounding box center [790, 251] width 211 height 22
type input "*"
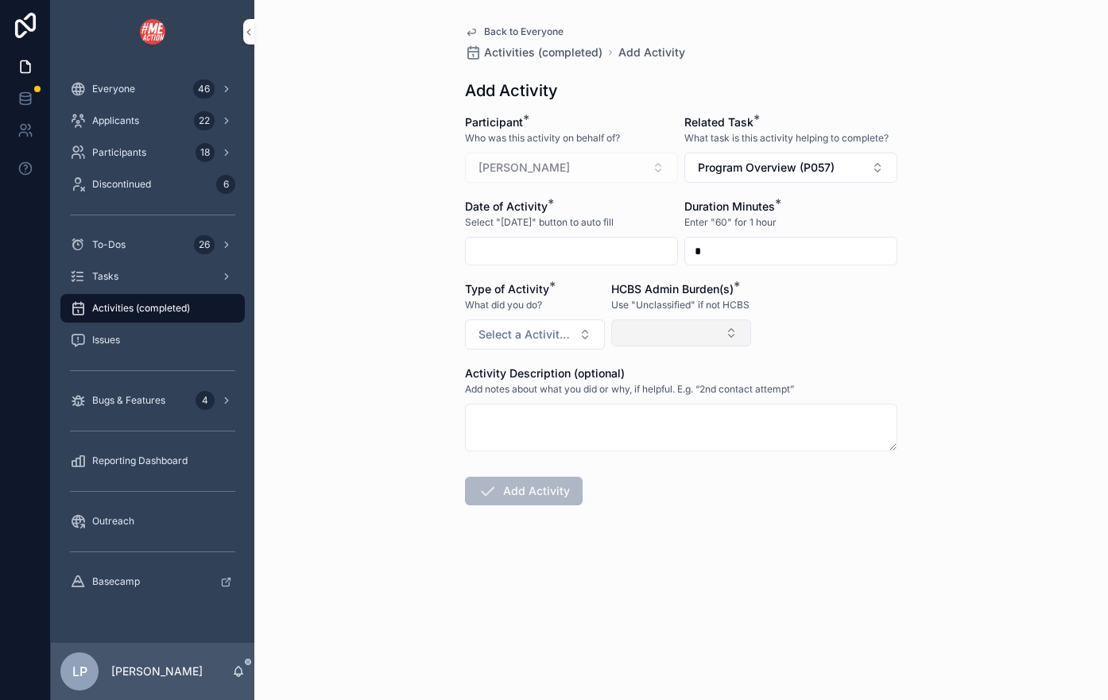
click at [645, 331] on button "Select Button" at bounding box center [681, 332] width 140 height 27
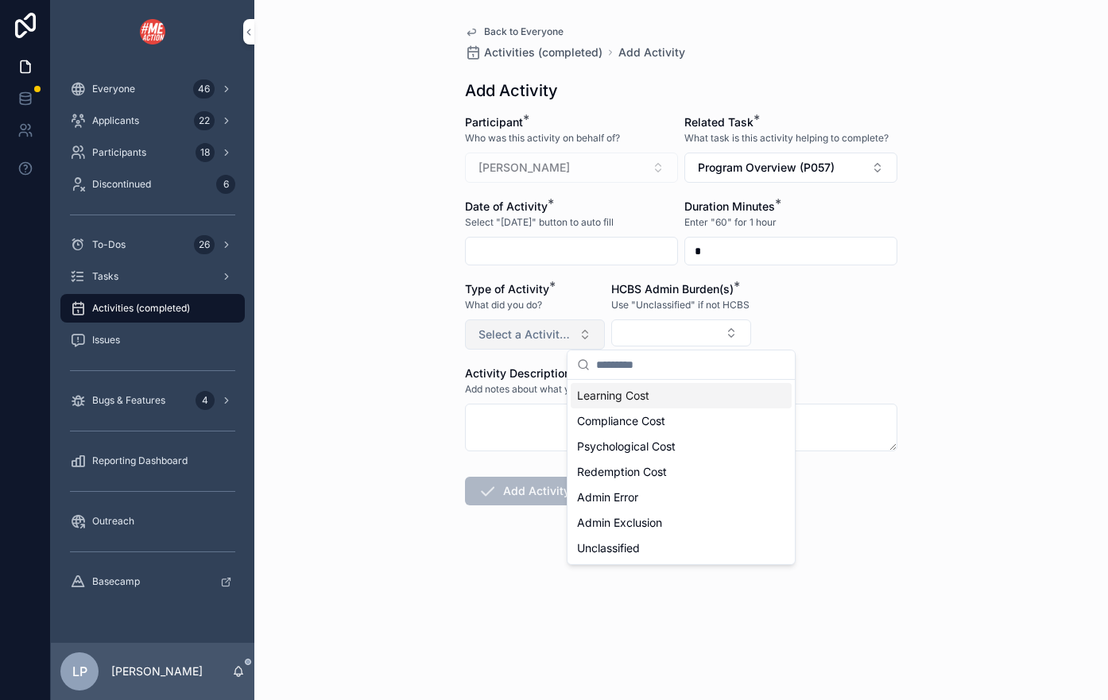
click at [529, 338] on span "Select a Activity Type" at bounding box center [525, 335] width 94 height 16
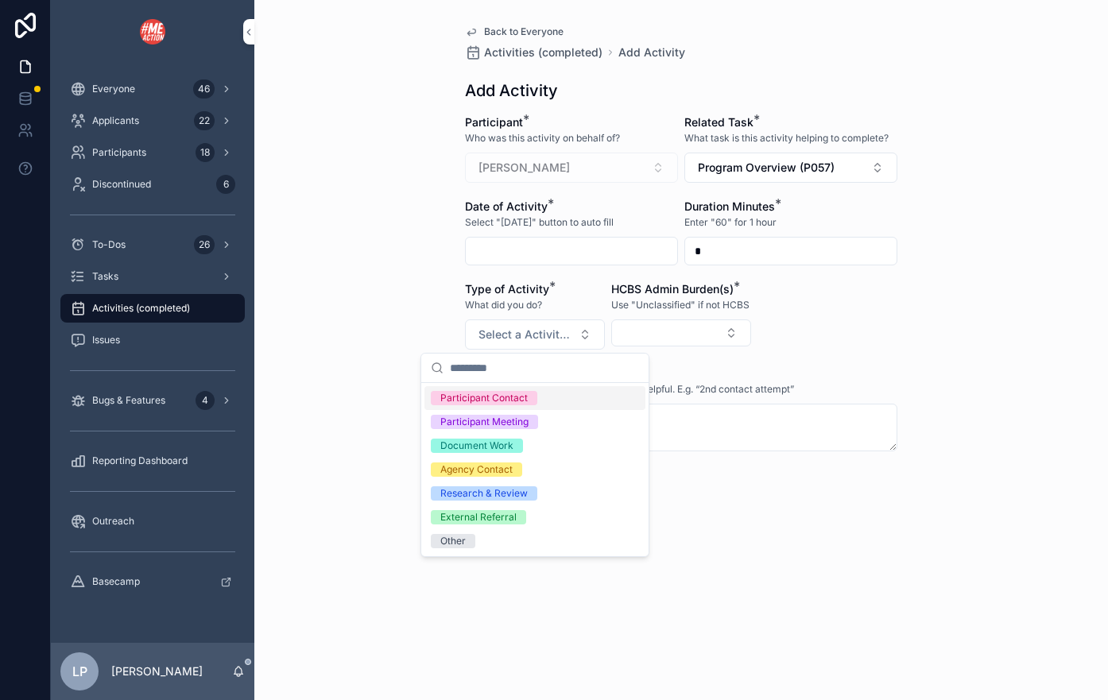
click at [531, 398] on span "Participant Contact" at bounding box center [484, 398] width 106 height 14
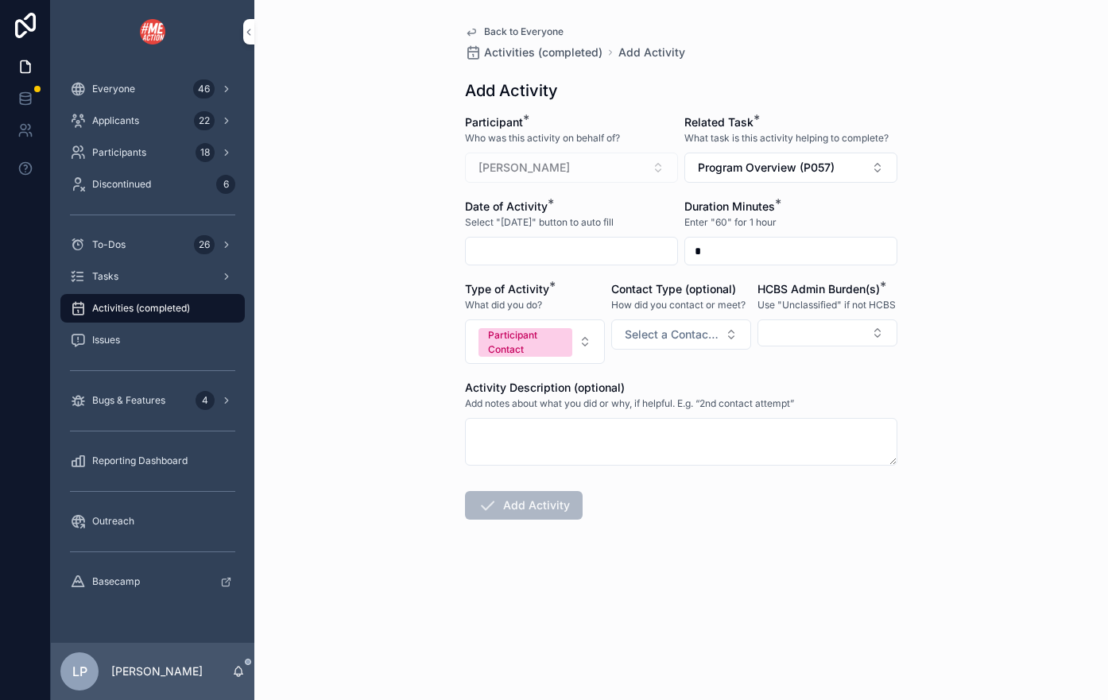
click at [623, 238] on div "scrollable content" at bounding box center [571, 251] width 213 height 29
click at [625, 245] on input "scrollable content" at bounding box center [571, 251] width 211 height 22
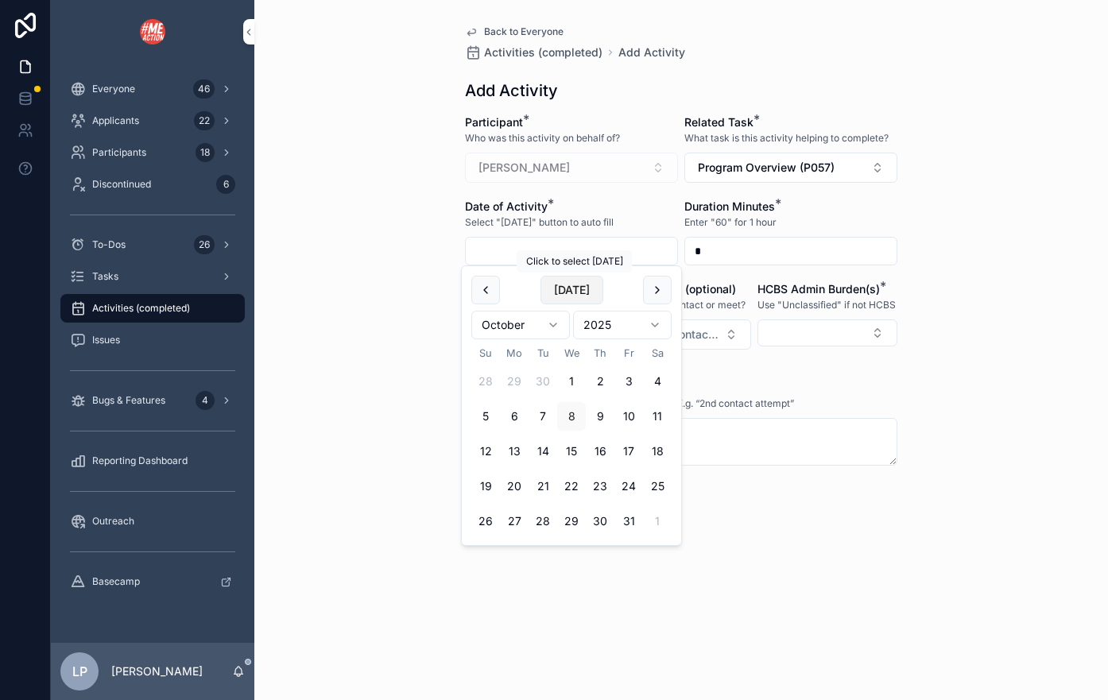
click at [598, 289] on button "[DATE]" at bounding box center [571, 290] width 63 height 29
type input "*********"
click at [951, 202] on div "Back to Everyone Activities (completed) Add Activity Add Activity Participant *…" at bounding box center [680, 350] width 853 height 700
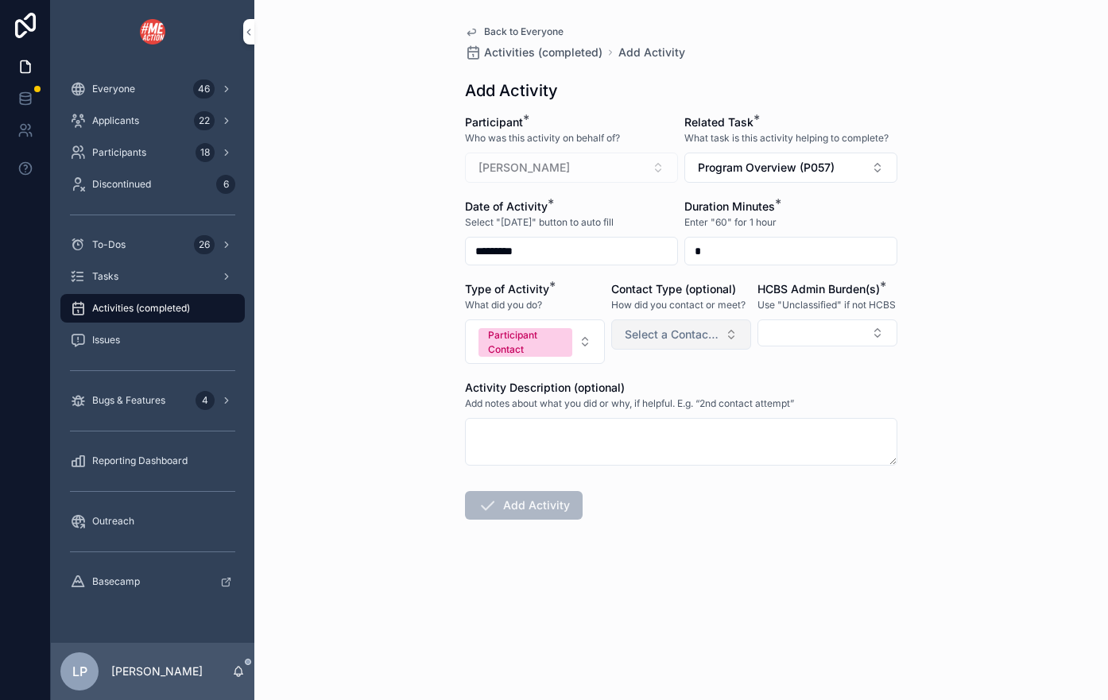
click at [708, 331] on span "Select a Contact Type" at bounding box center [672, 335] width 94 height 16
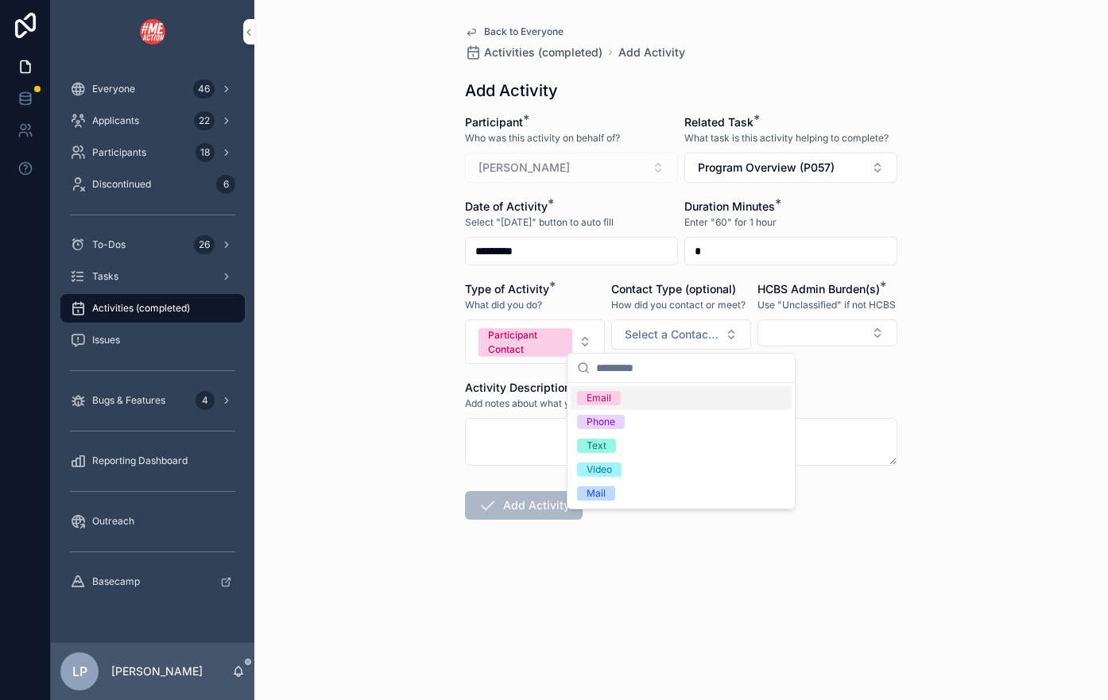
click at [689, 397] on div "Email" at bounding box center [681, 398] width 221 height 24
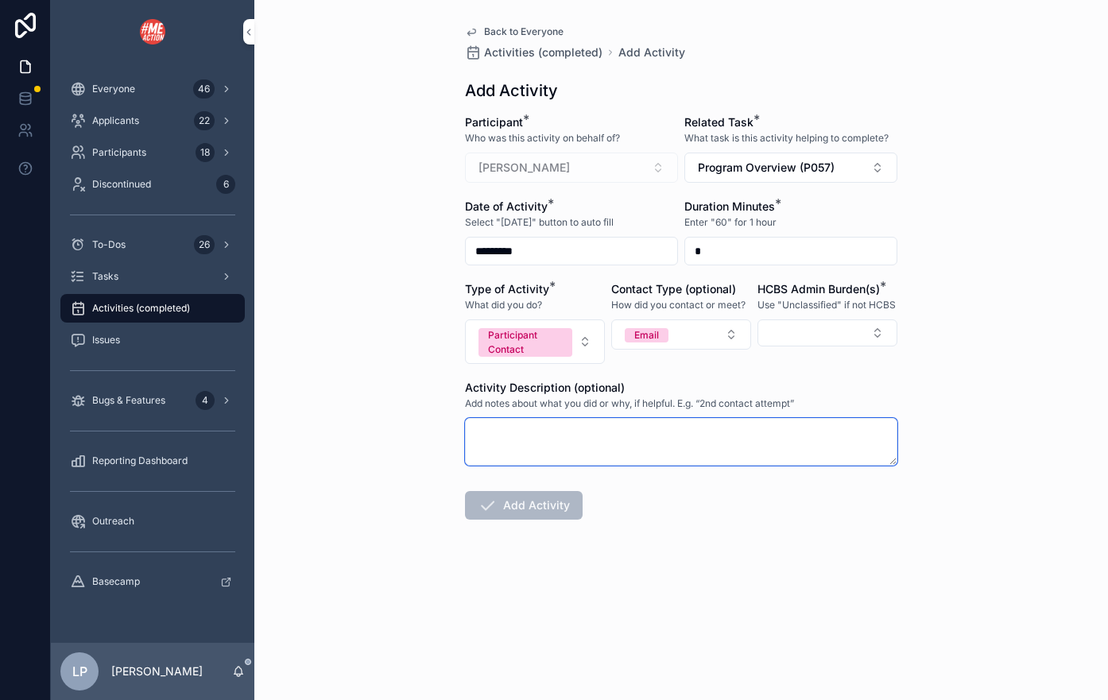
click at [687, 435] on textarea "scrollable content" at bounding box center [681, 442] width 432 height 48
type textarea "**********"
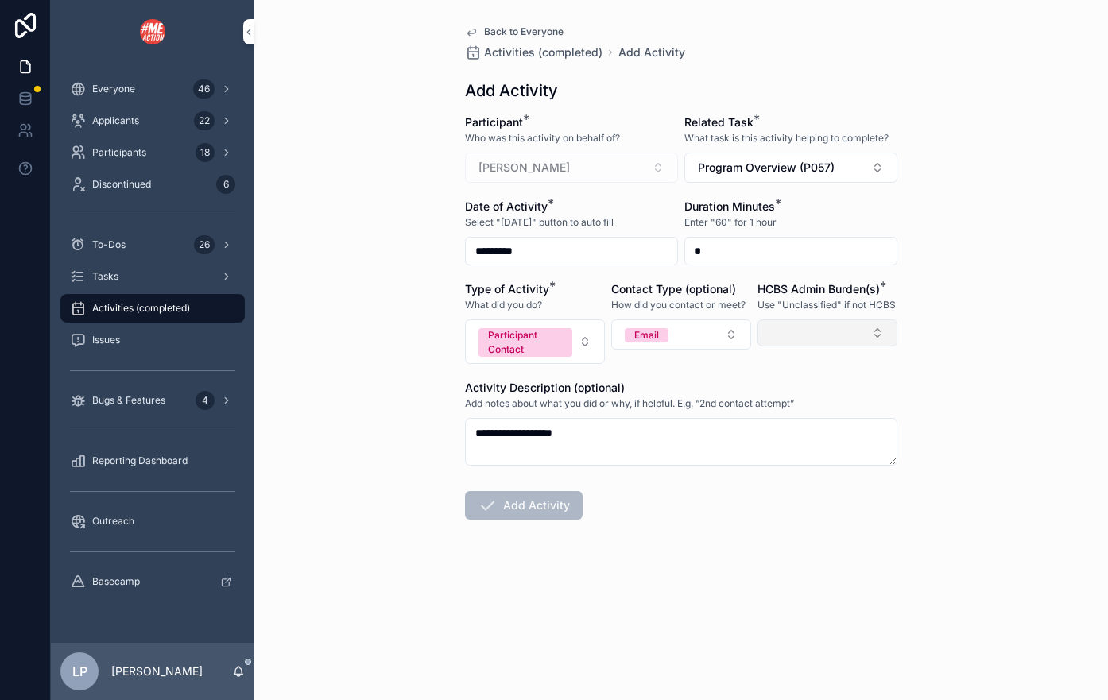
click at [789, 333] on button "Select Button" at bounding box center [827, 332] width 140 height 27
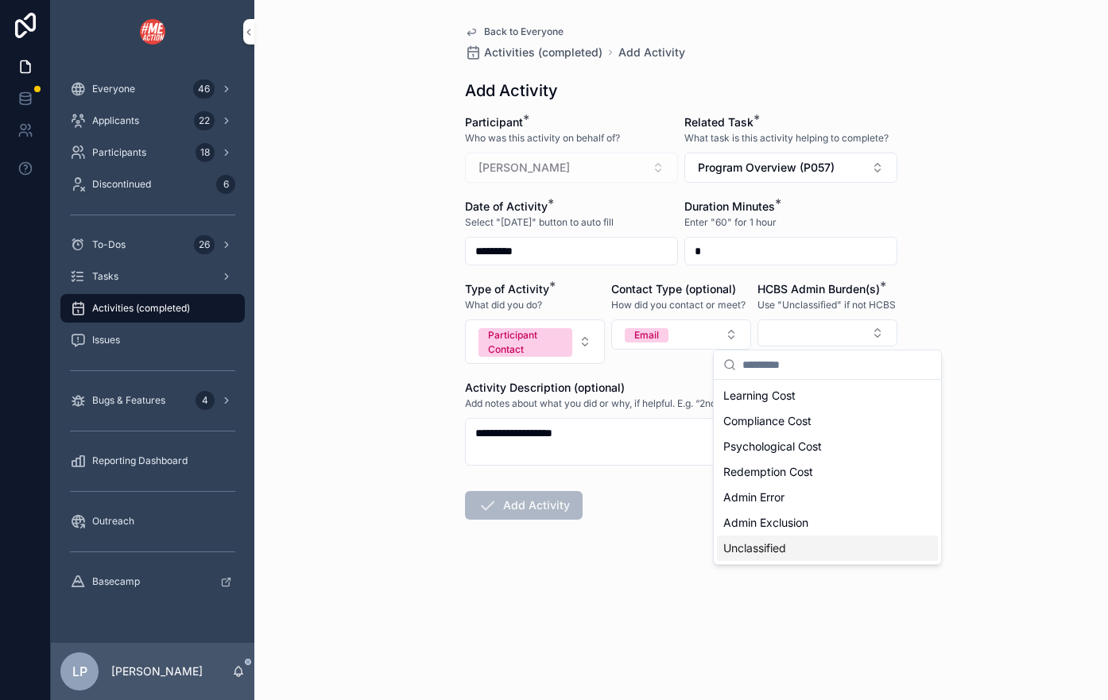
click at [757, 544] on span "Unclassified" at bounding box center [754, 548] width 63 height 16
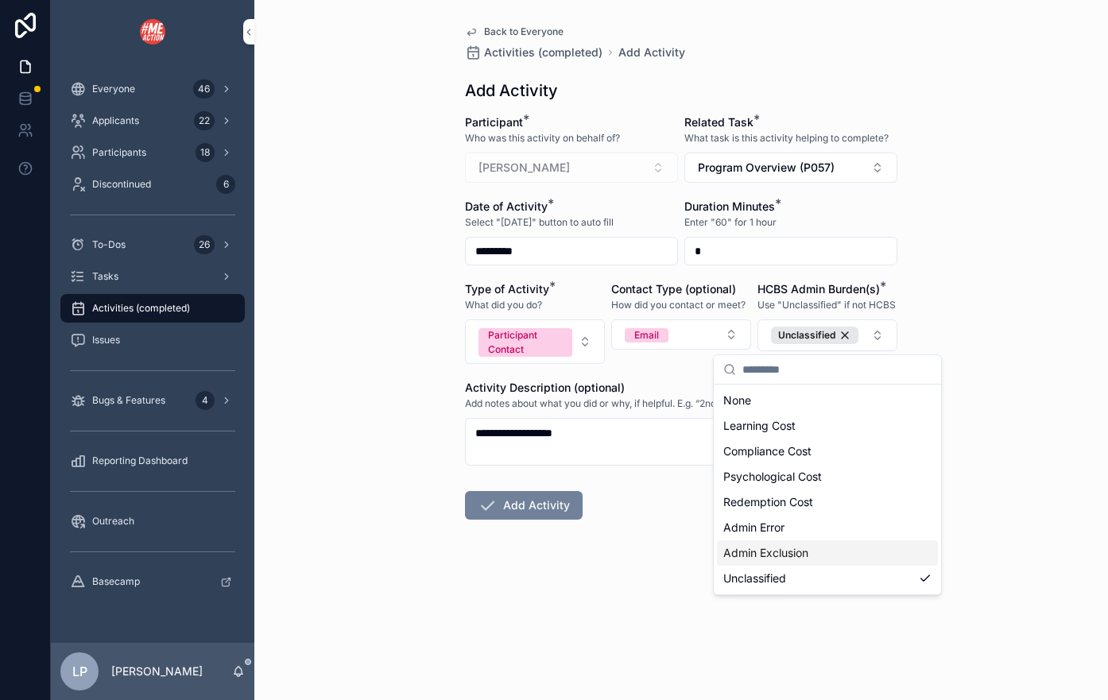
click at [528, 502] on button "Add Activity" at bounding box center [524, 505] width 118 height 29
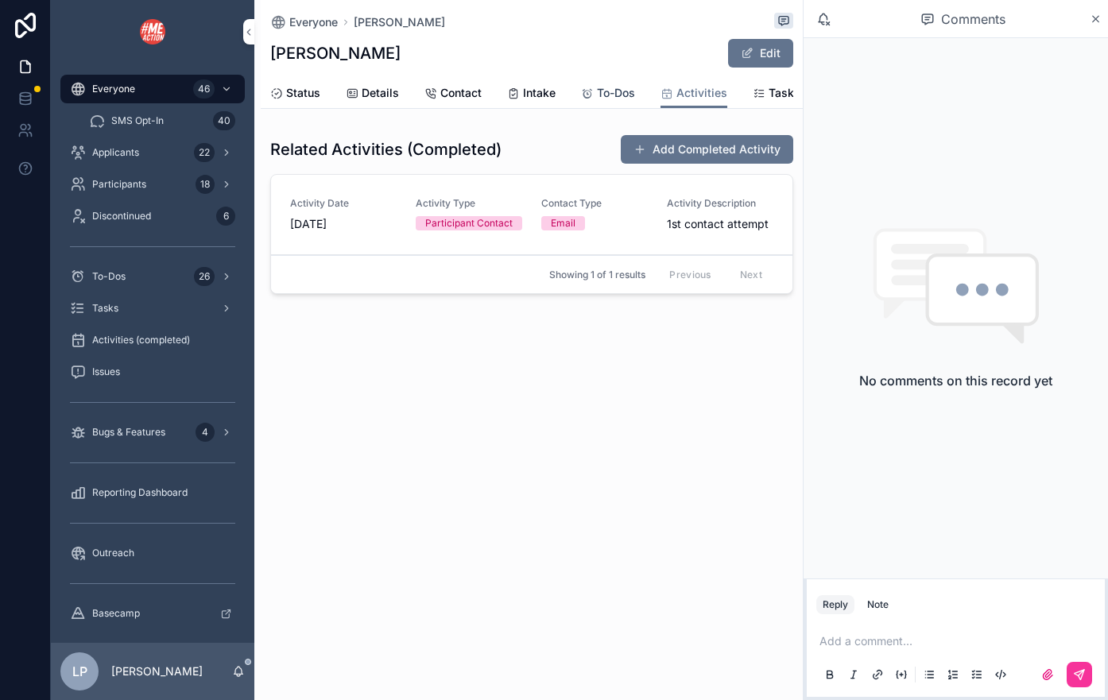
click at [586, 101] on link "To-Dos" at bounding box center [608, 95] width 54 height 32
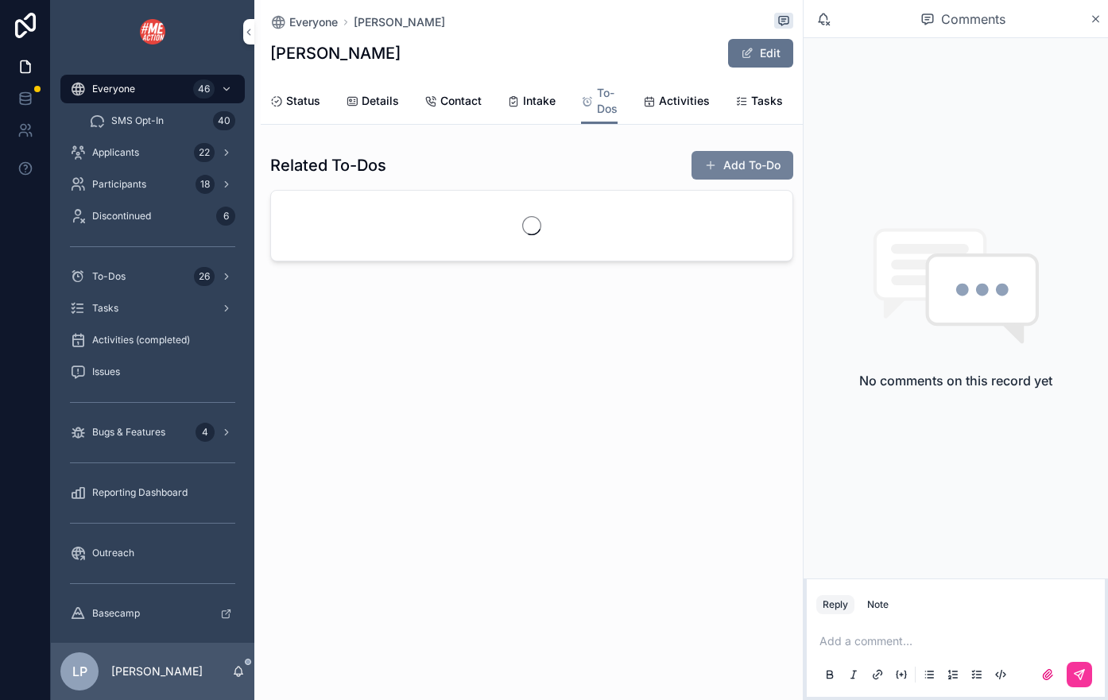
click at [741, 158] on button "Add To-Do" at bounding box center [742, 165] width 102 height 29
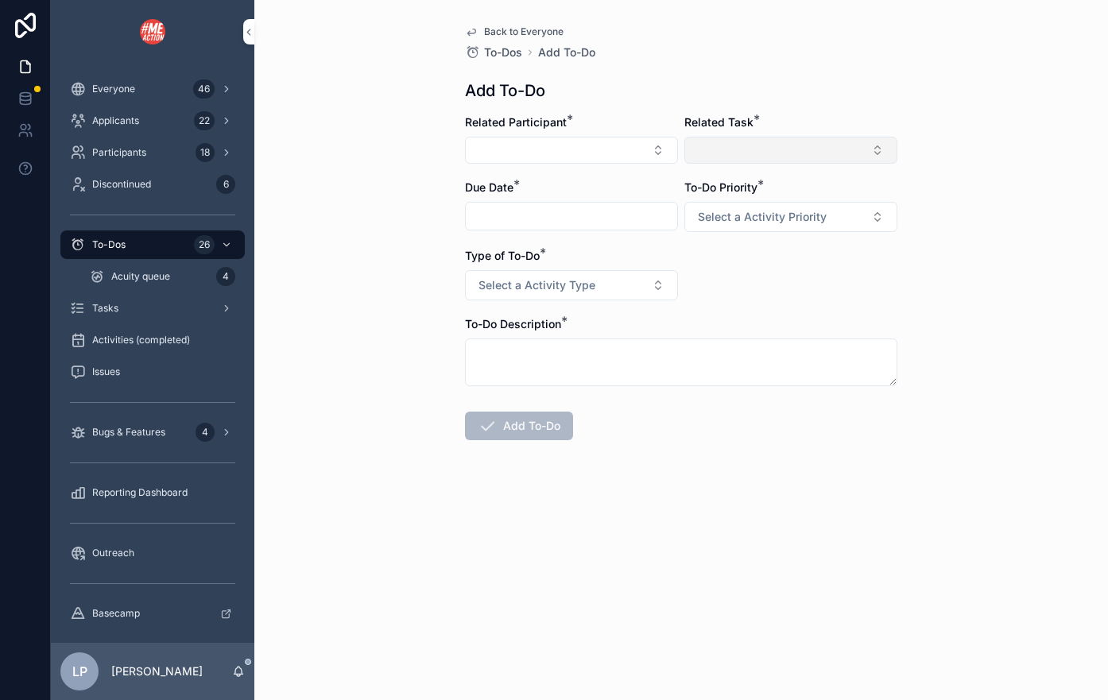
click at [733, 161] on button "Select Button" at bounding box center [790, 150] width 213 height 27
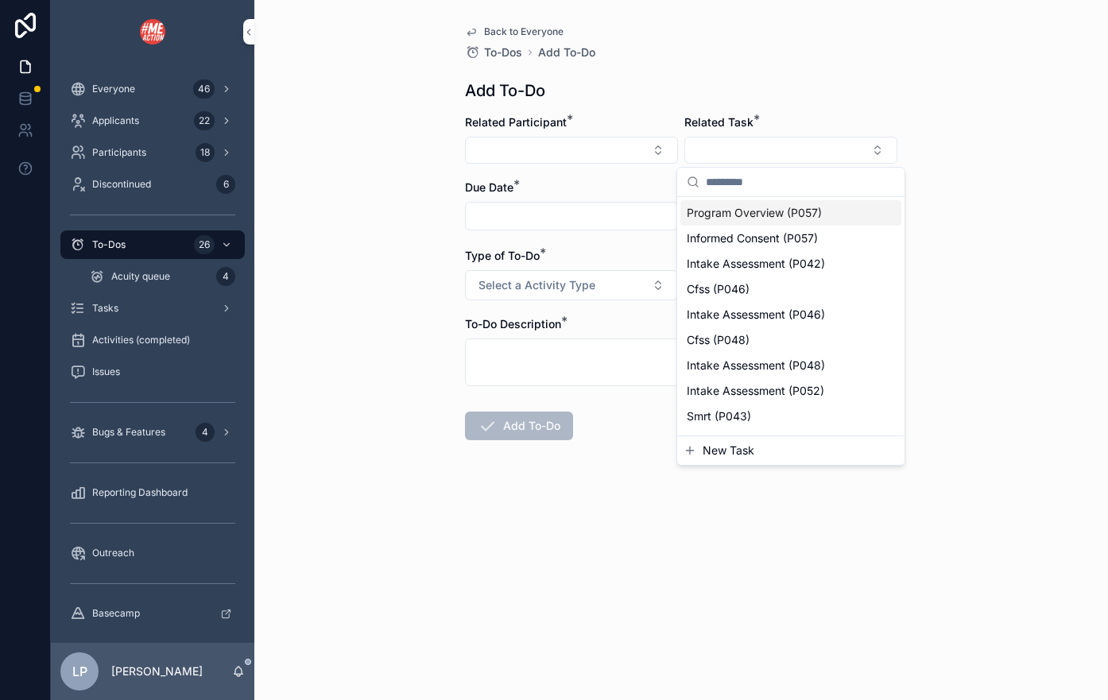
click at [766, 217] on span "Program Overview (P057)" at bounding box center [754, 213] width 135 height 16
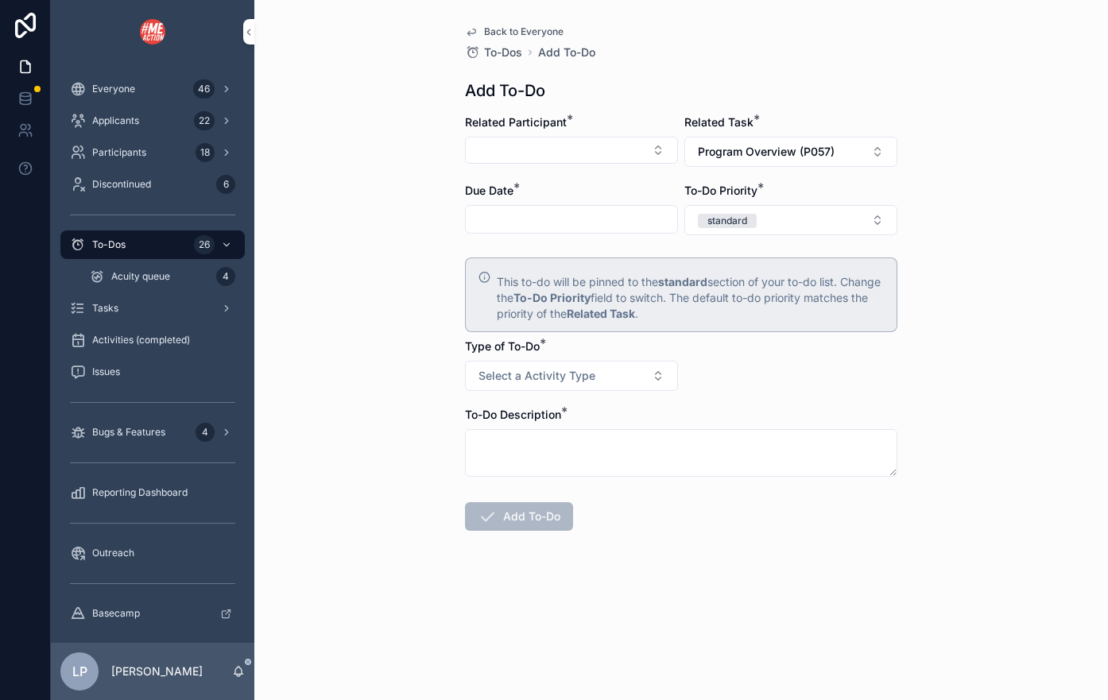
click at [540, 227] on input "scrollable content" at bounding box center [571, 219] width 211 height 22
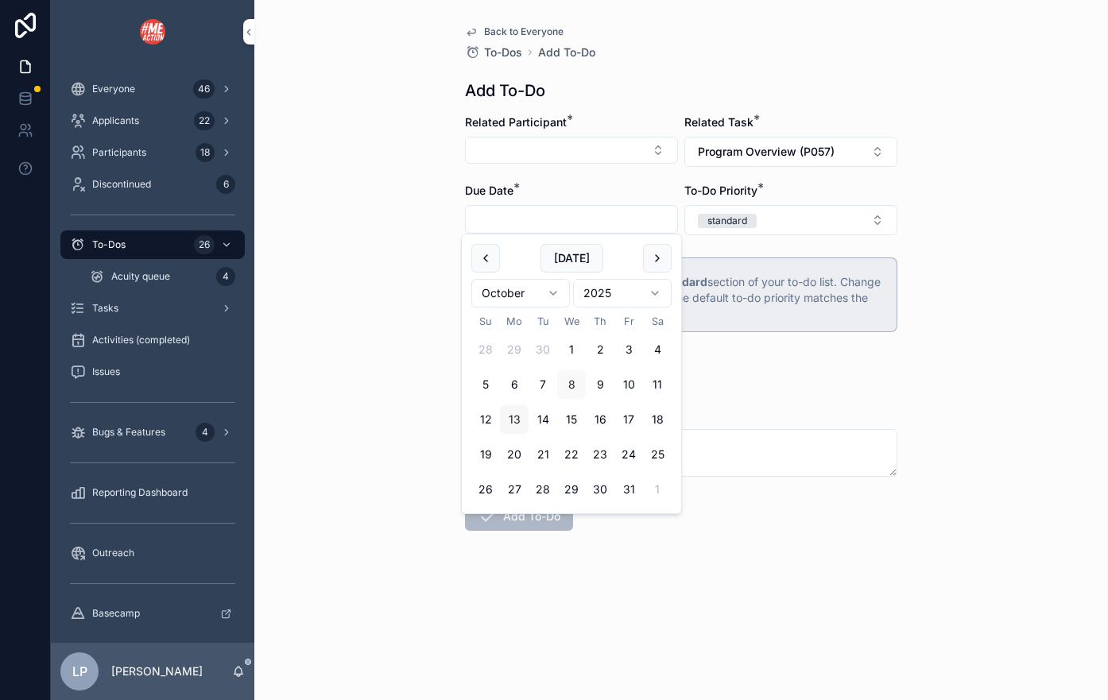
click at [515, 422] on button "13" at bounding box center [514, 419] width 29 height 29
type input "**********"
click at [643, 133] on div "Related Participant *" at bounding box center [571, 140] width 213 height 52
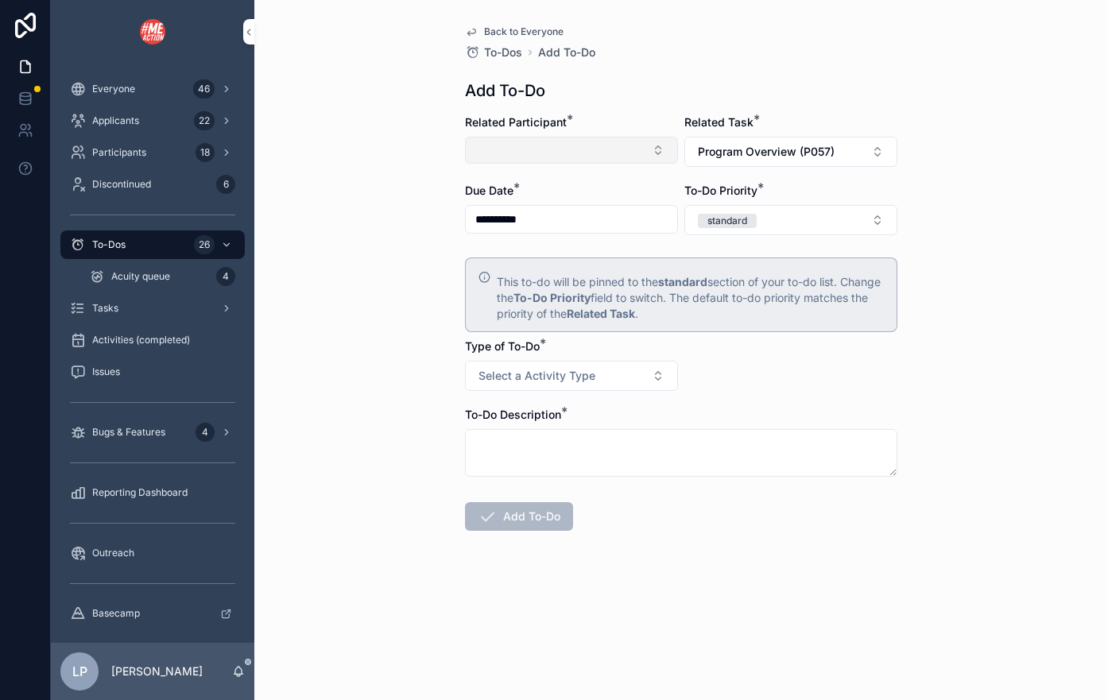
click at [644, 143] on button "Select Button" at bounding box center [571, 150] width 213 height 27
type input "****"
click at [609, 220] on div "[PERSON_NAME]" at bounding box center [571, 212] width 221 height 25
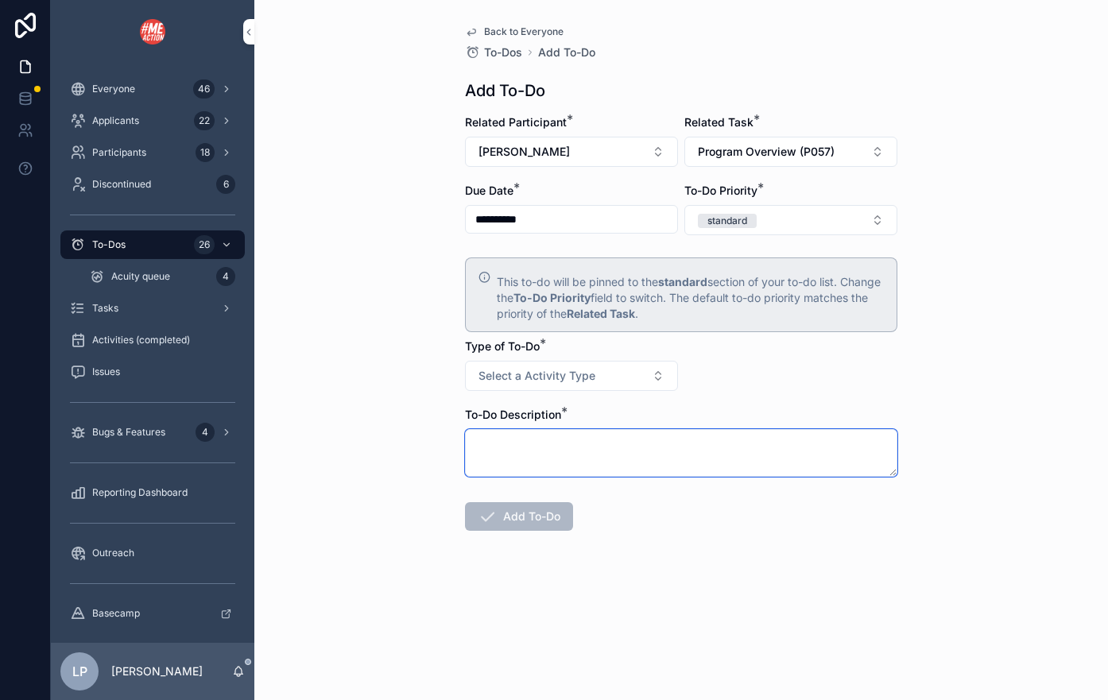
click at [617, 451] on textarea "scrollable content" at bounding box center [681, 453] width 432 height 48
type textarea "**********"
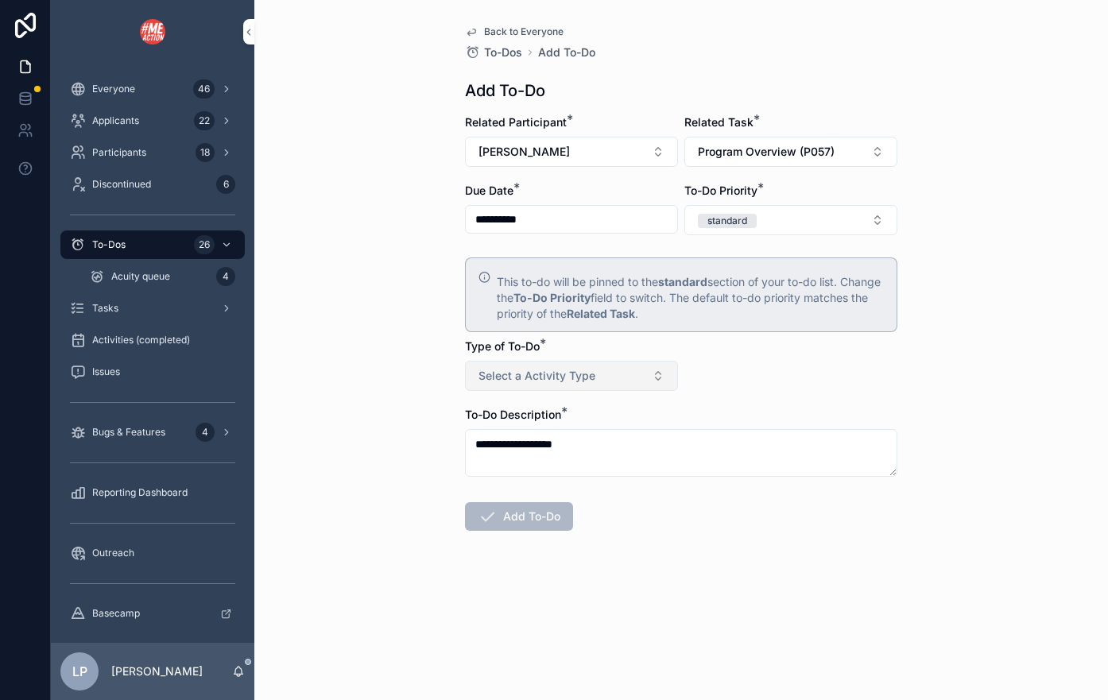
click at [639, 376] on button "Select a Activity Type" at bounding box center [571, 376] width 213 height 30
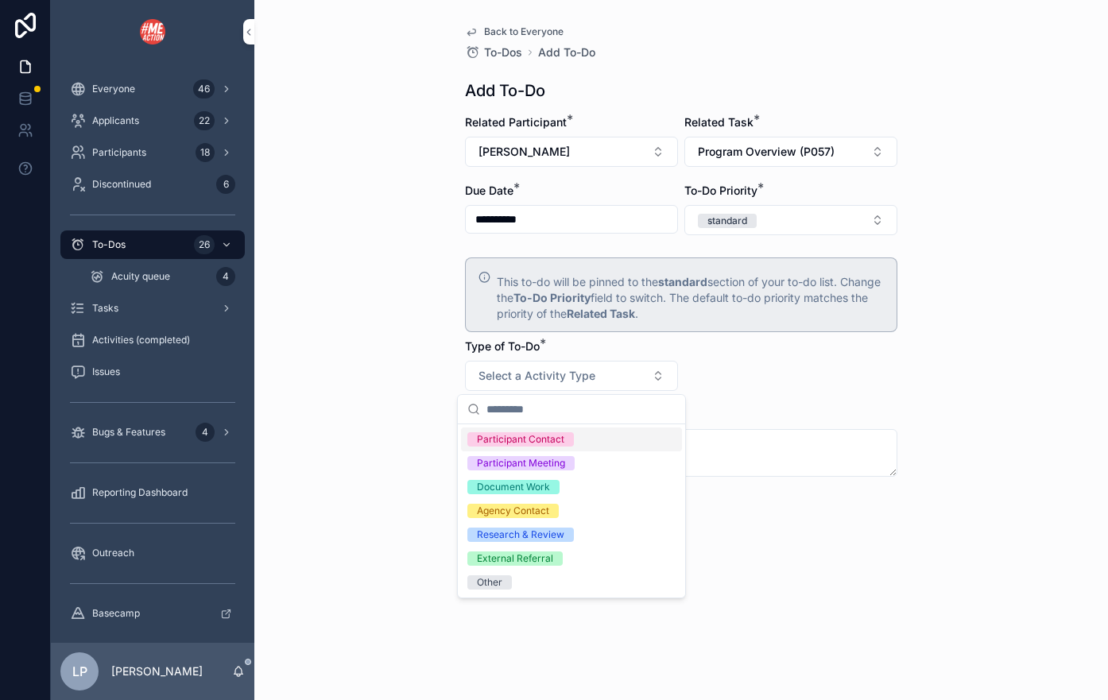
click at [636, 446] on div "Participant Contact" at bounding box center [571, 440] width 221 height 24
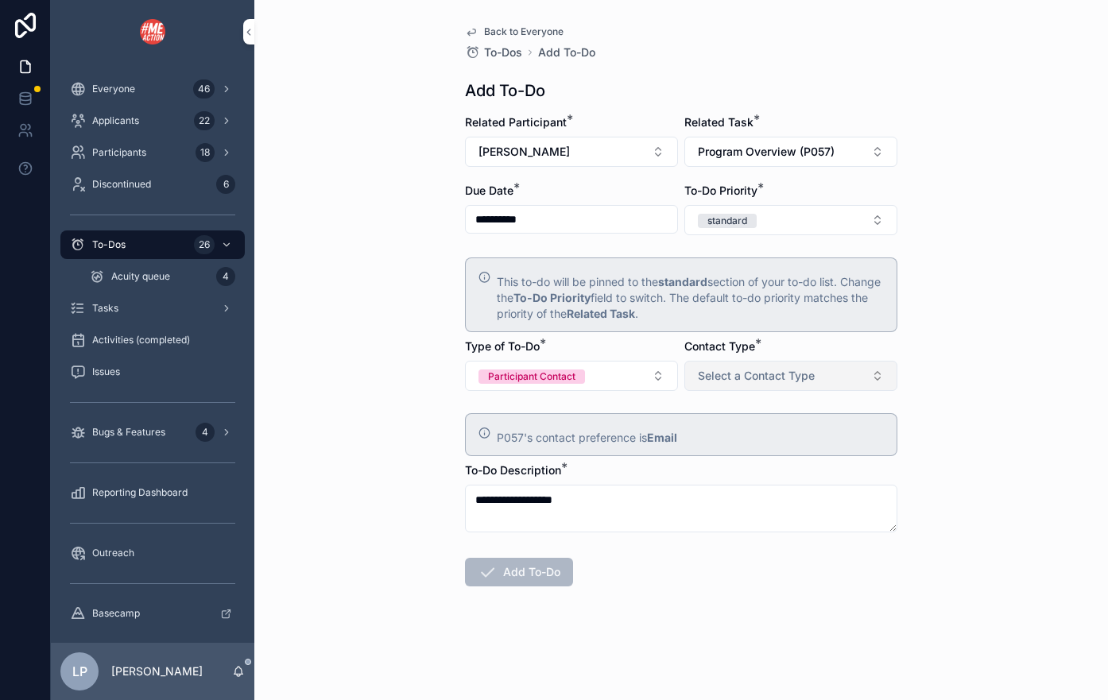
click at [778, 383] on span "Select a Contact Type" at bounding box center [756, 376] width 117 height 16
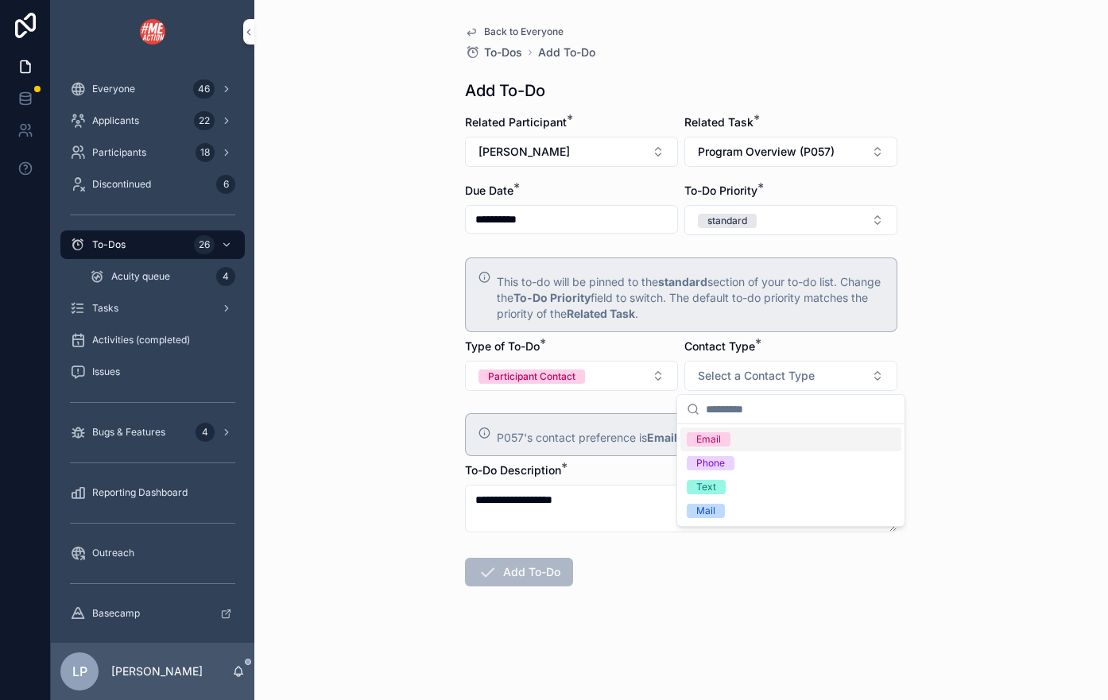
click at [778, 439] on div "Email" at bounding box center [790, 440] width 221 height 24
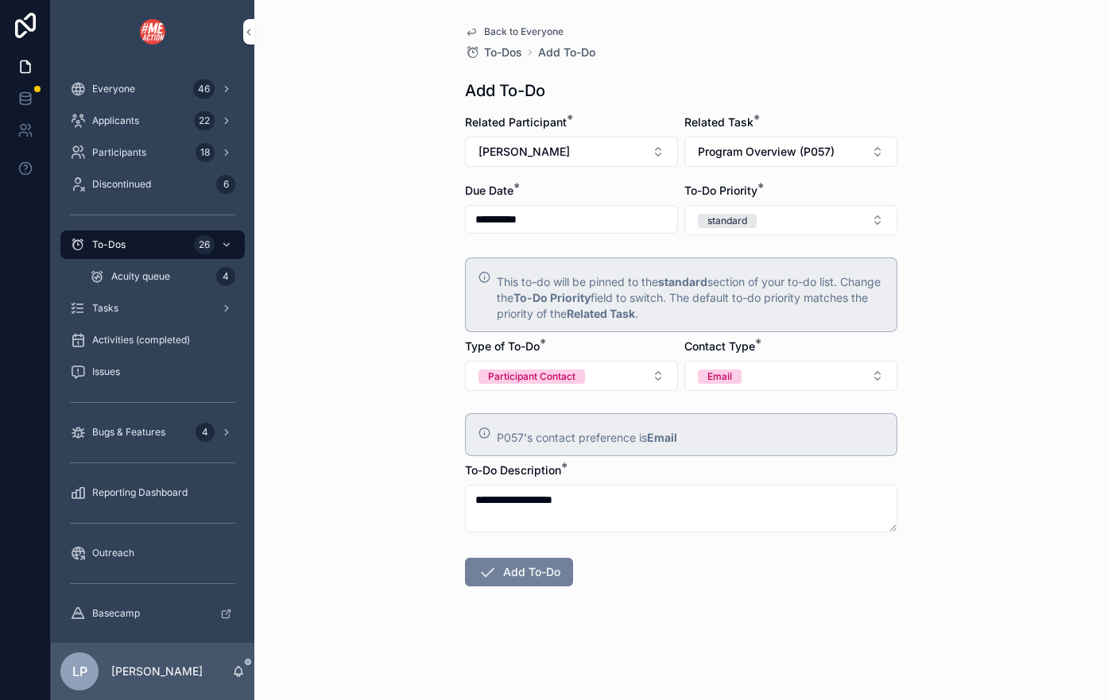
click at [553, 573] on button "Add To-Do" at bounding box center [519, 572] width 108 height 29
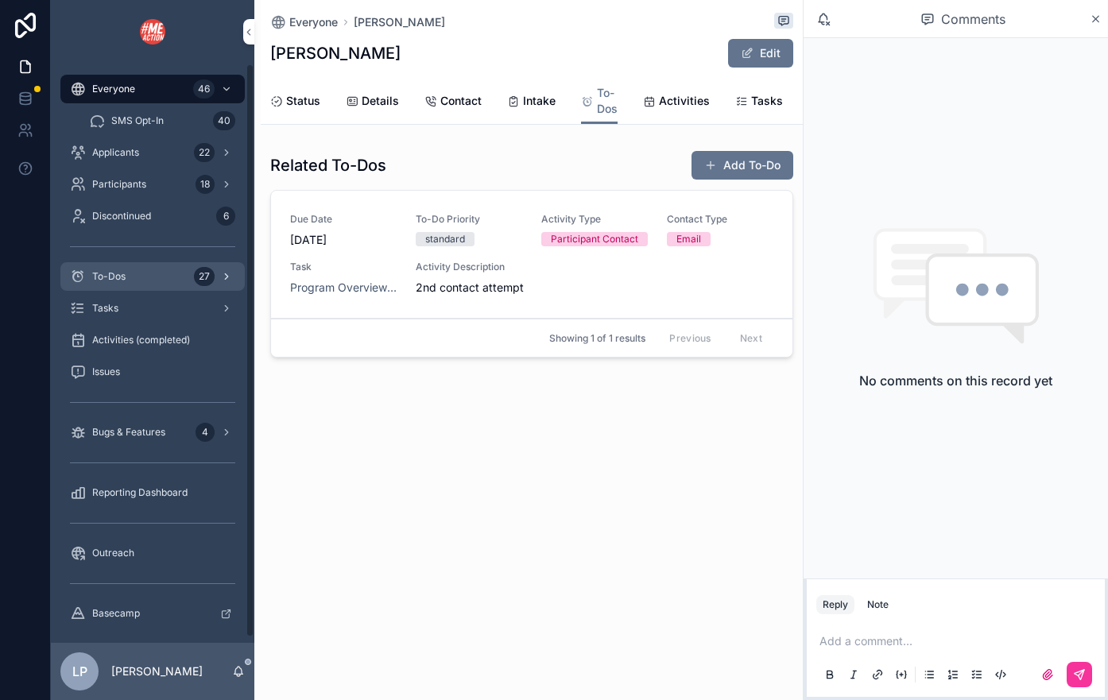
click at [168, 280] on div "To-Dos 27" at bounding box center [152, 276] width 165 height 25
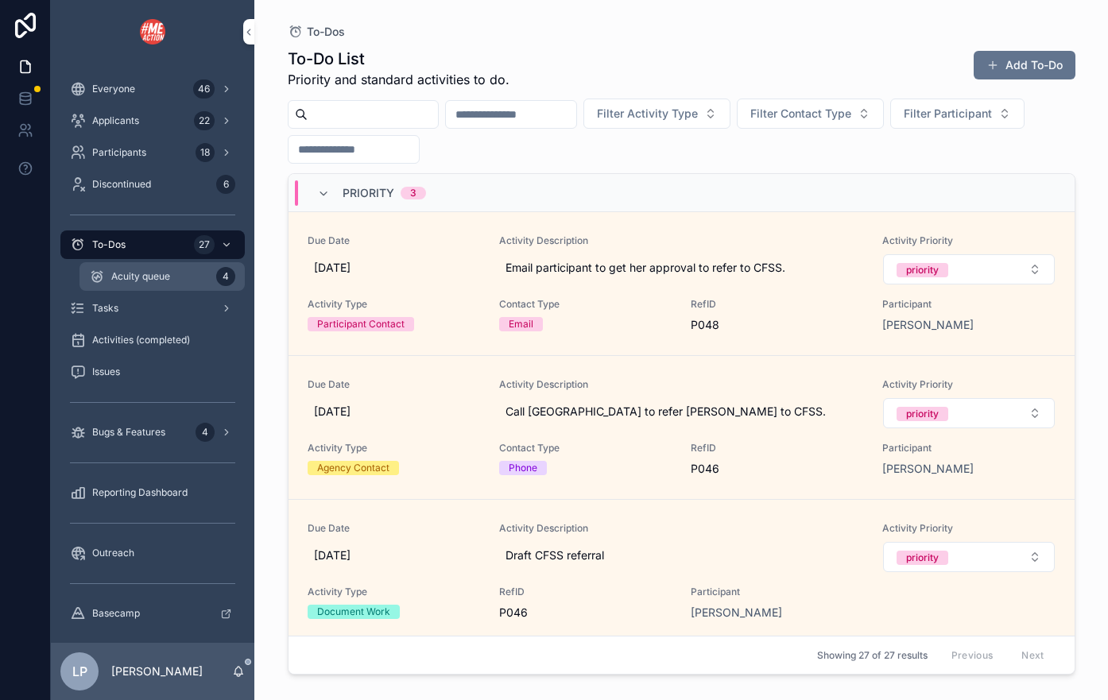
click at [171, 285] on div "Acuity queue 4" at bounding box center [162, 276] width 146 height 25
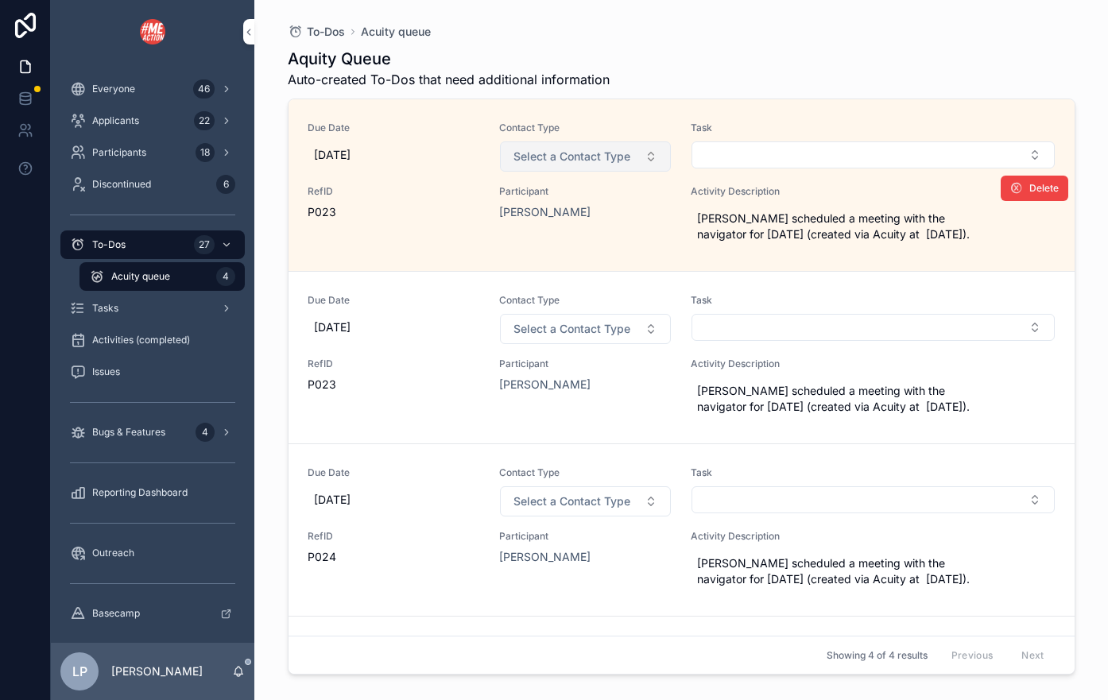
click at [627, 154] on span "Select a Contact Type" at bounding box center [571, 157] width 117 height 16
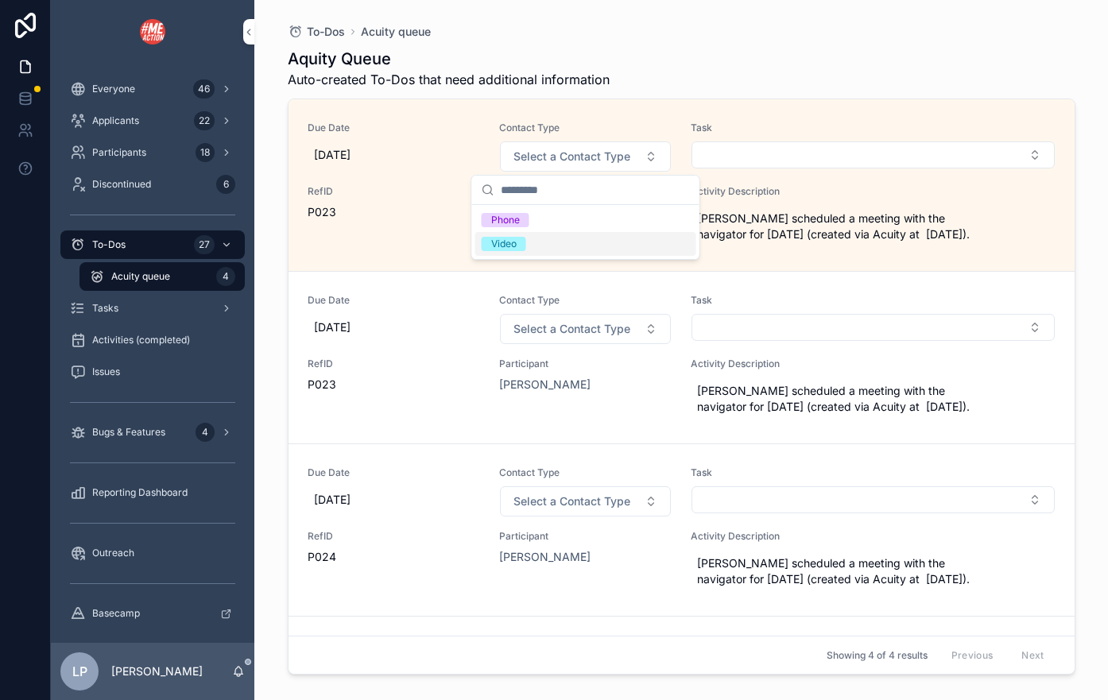
click at [600, 246] on div "Video" at bounding box center [585, 244] width 221 height 24
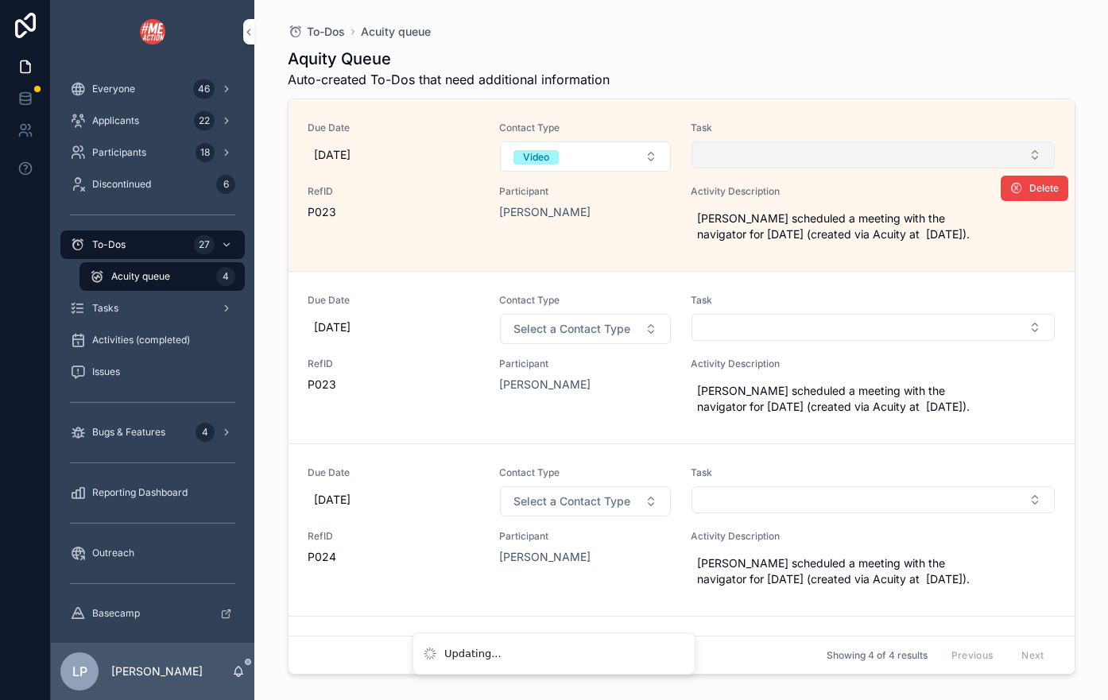
click at [838, 151] on button "Select Button" at bounding box center [872, 154] width 363 height 27
click at [841, 158] on button "Select Button" at bounding box center [872, 154] width 363 height 27
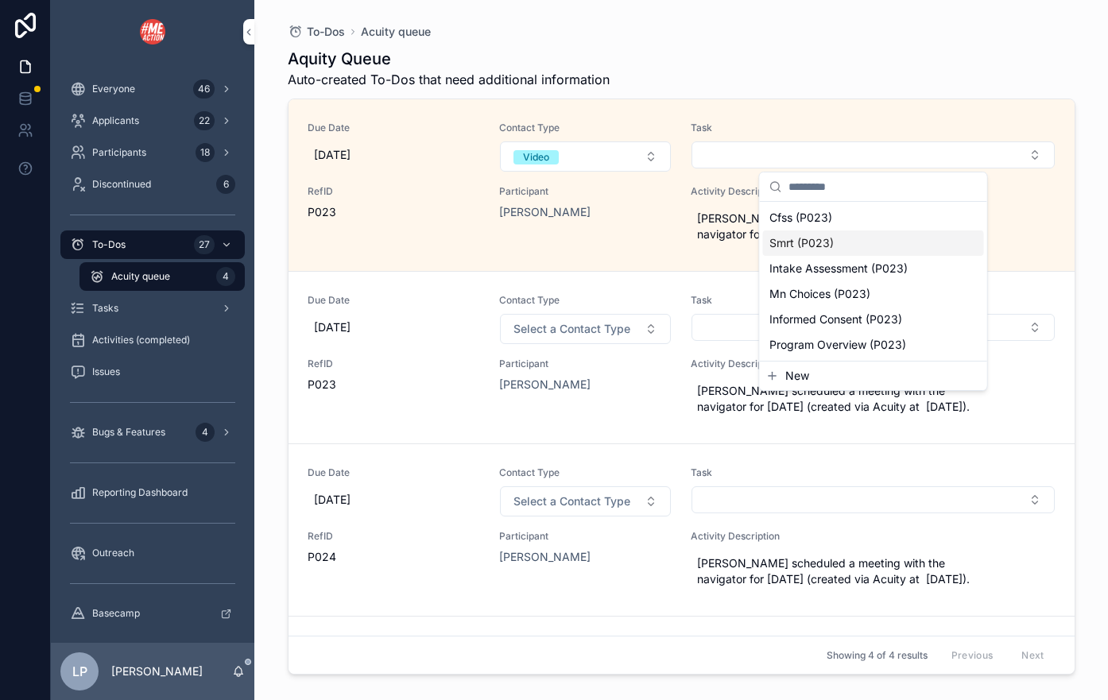
click at [843, 246] on div "Smrt (P023)" at bounding box center [873, 242] width 221 height 25
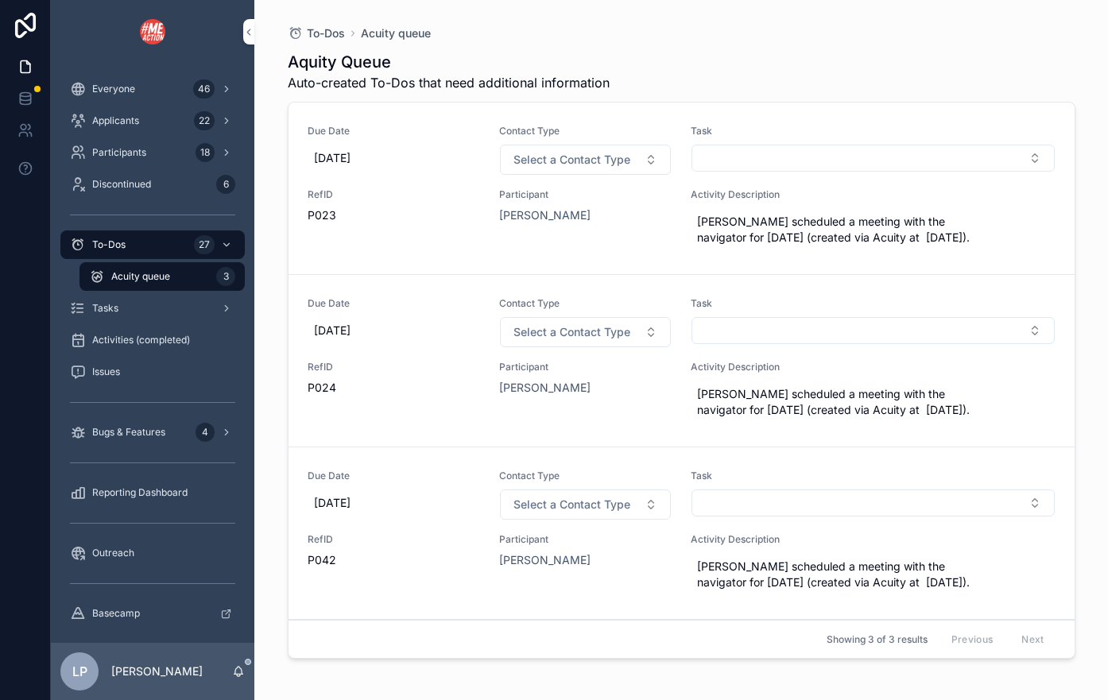
click at [800, 333] on button "Select Button" at bounding box center [872, 330] width 363 height 27
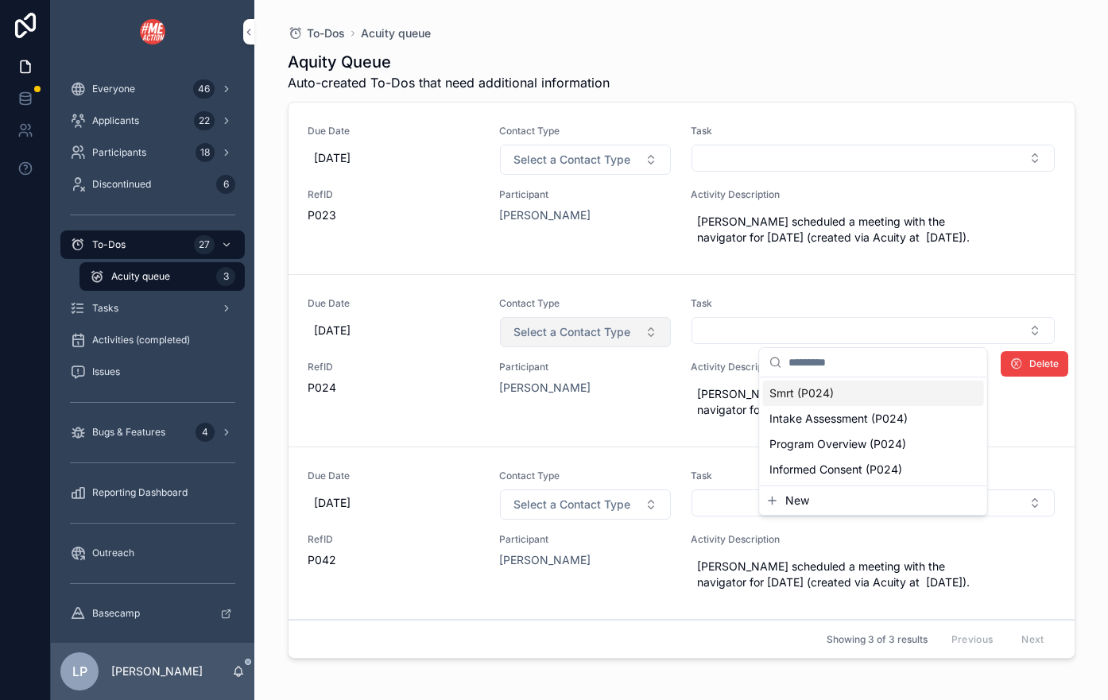
click at [601, 332] on span "Select a Contact Type" at bounding box center [571, 332] width 117 height 16
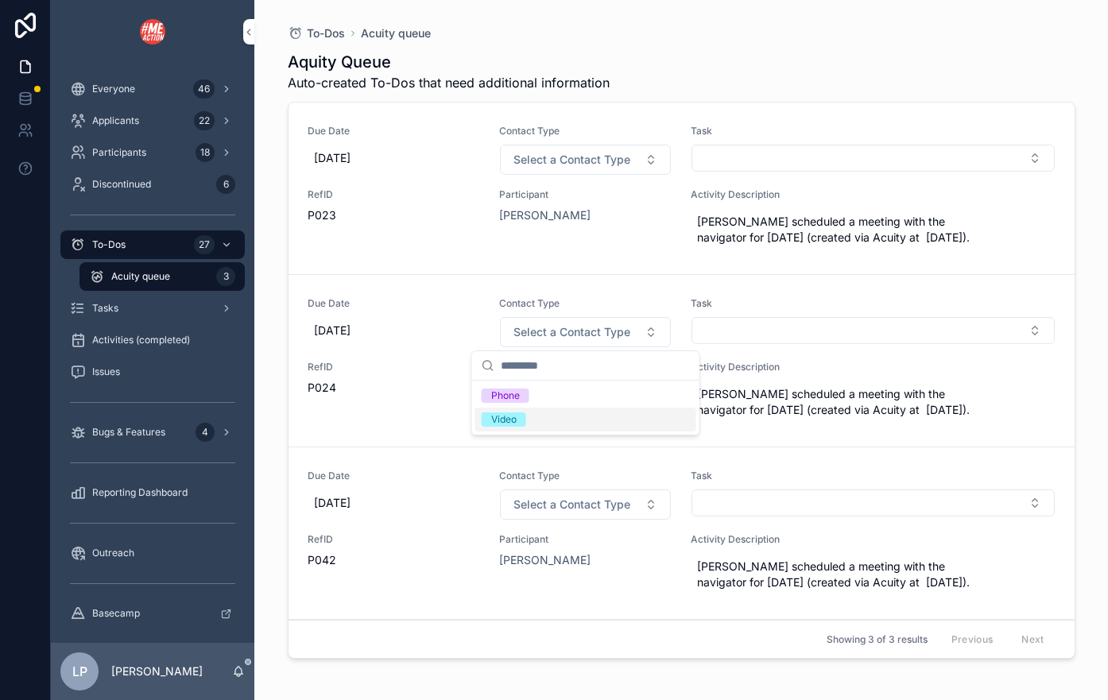
click at [594, 413] on div "Video" at bounding box center [585, 420] width 221 height 24
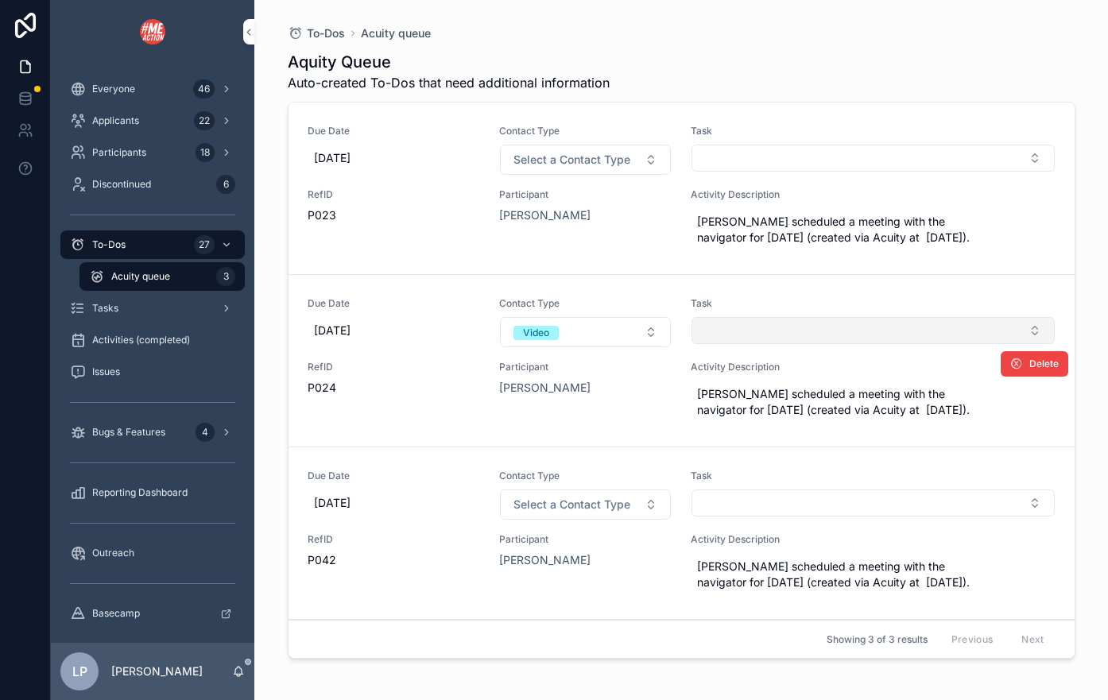
click at [741, 324] on button "Select Button" at bounding box center [872, 330] width 363 height 27
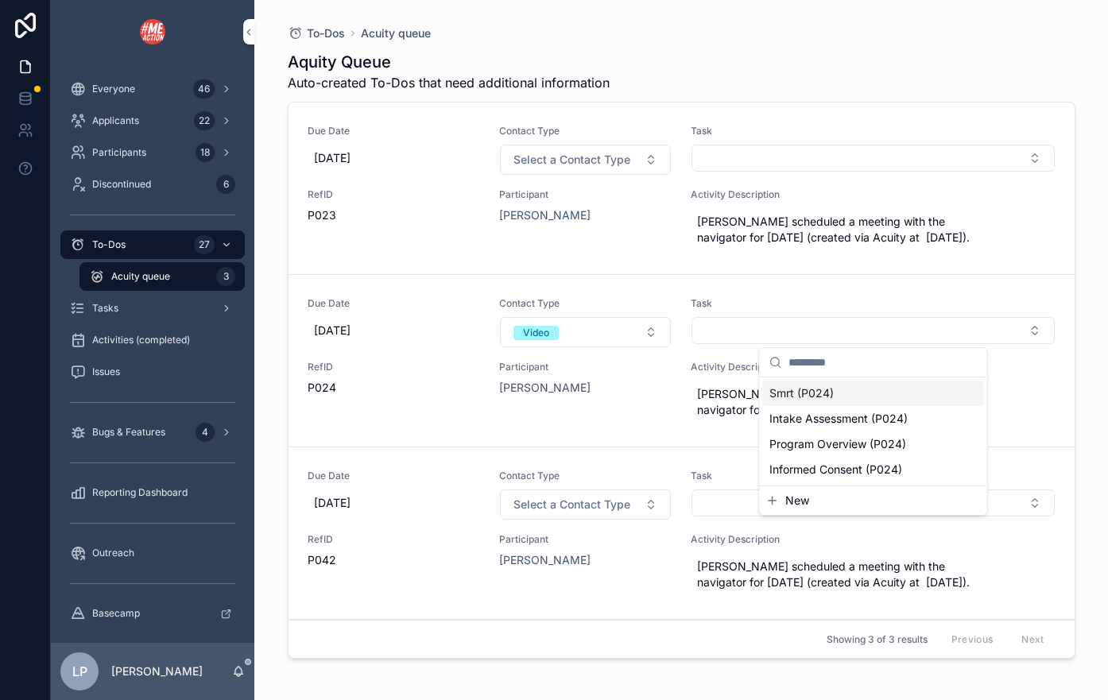
click at [799, 399] on span "Smrt (P024)" at bounding box center [801, 393] width 64 height 16
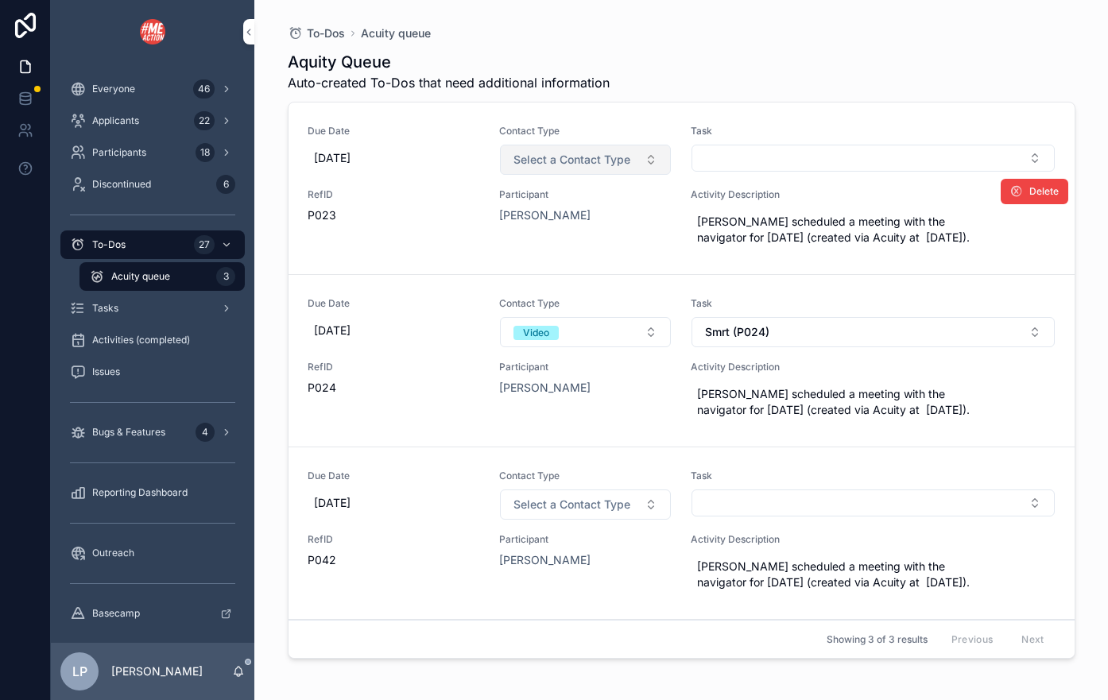
click at [637, 156] on button "Select a Contact Type" at bounding box center [585, 160] width 171 height 30
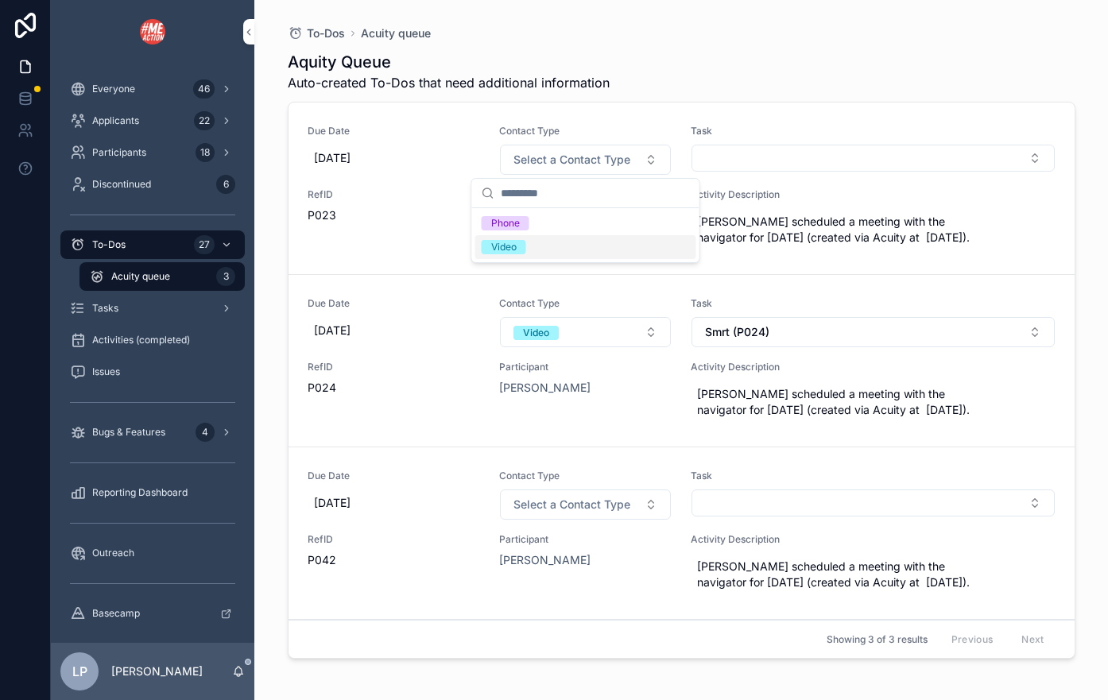
click at [623, 238] on div "Video" at bounding box center [585, 247] width 221 height 24
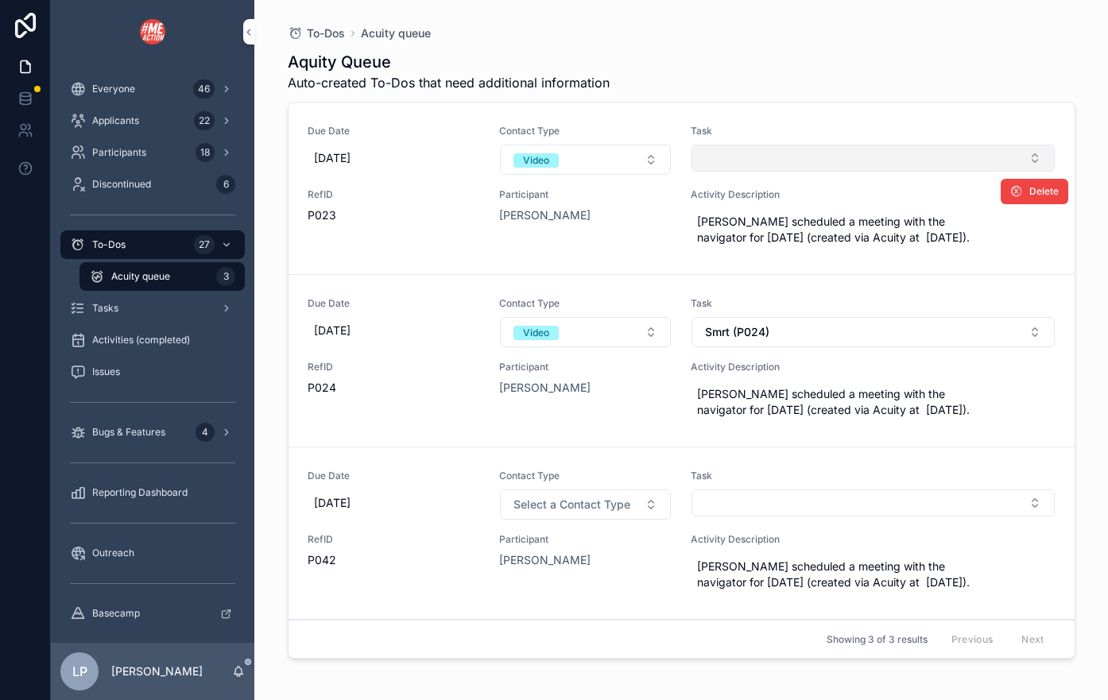
click at [747, 161] on button "Select Button" at bounding box center [872, 158] width 363 height 27
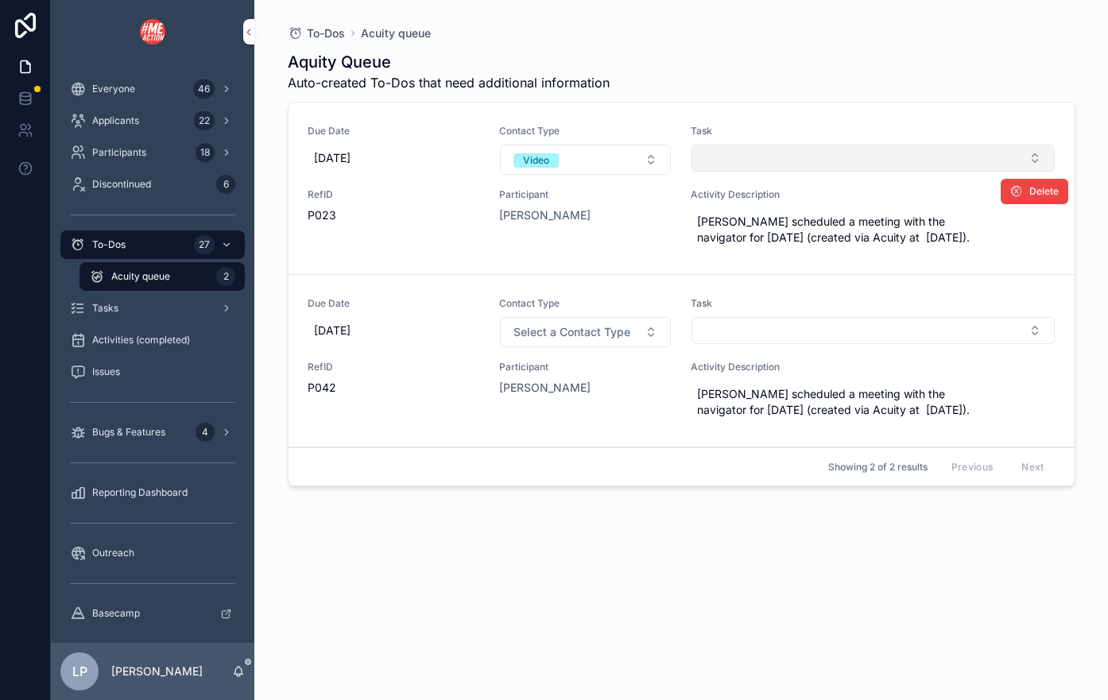
click at [792, 164] on button "Select Button" at bounding box center [872, 158] width 363 height 27
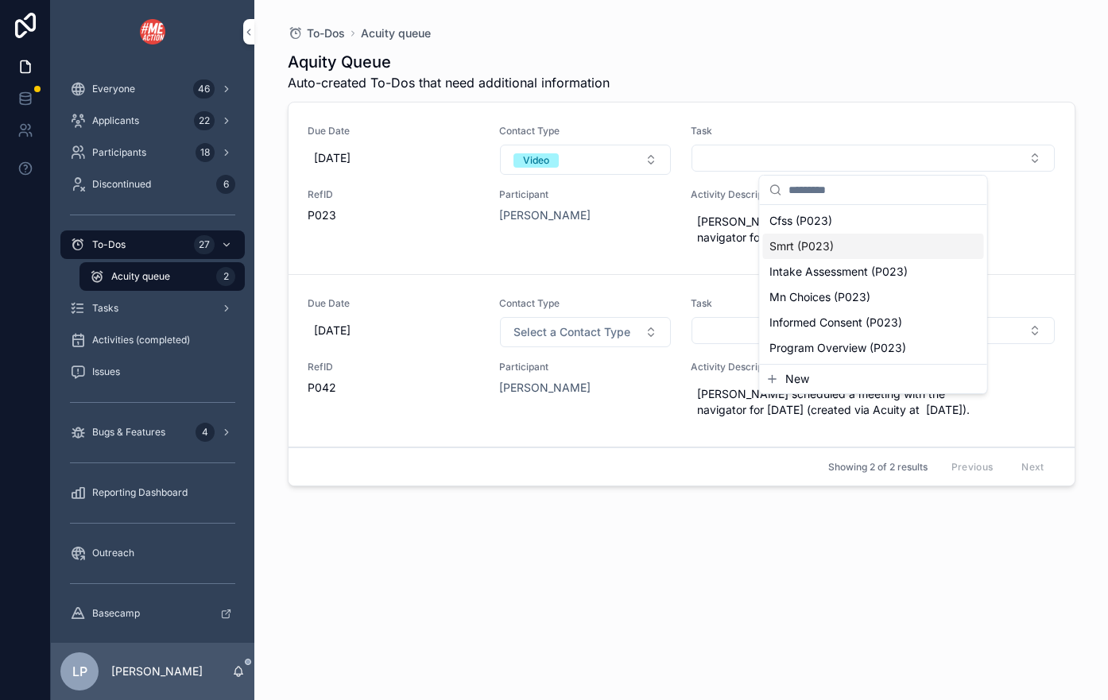
click at [803, 247] on span "Smrt (P023)" at bounding box center [801, 246] width 64 height 16
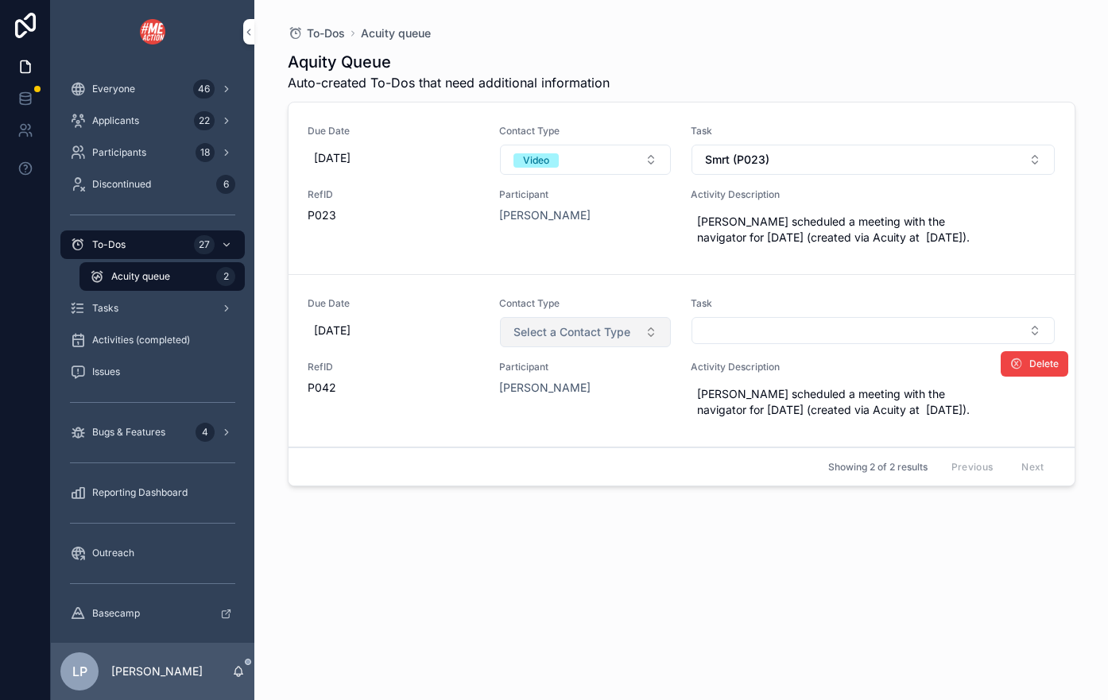
click at [635, 333] on button "Select a Contact Type" at bounding box center [585, 332] width 171 height 30
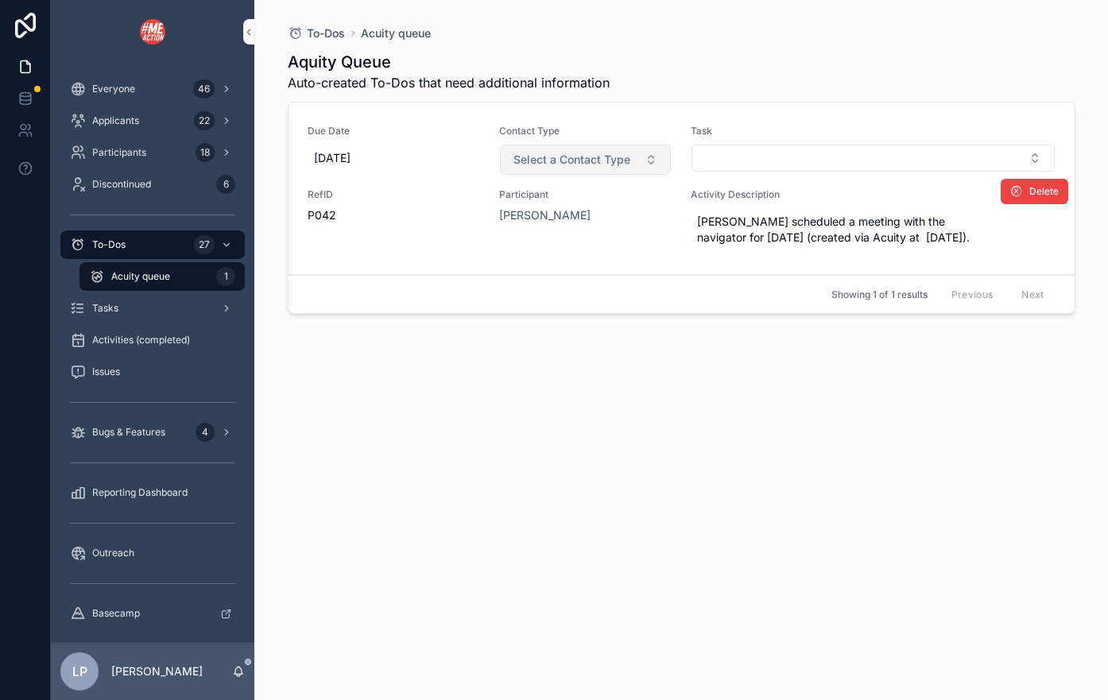
click at [578, 164] on span "Select a Contact Type" at bounding box center [571, 160] width 117 height 16
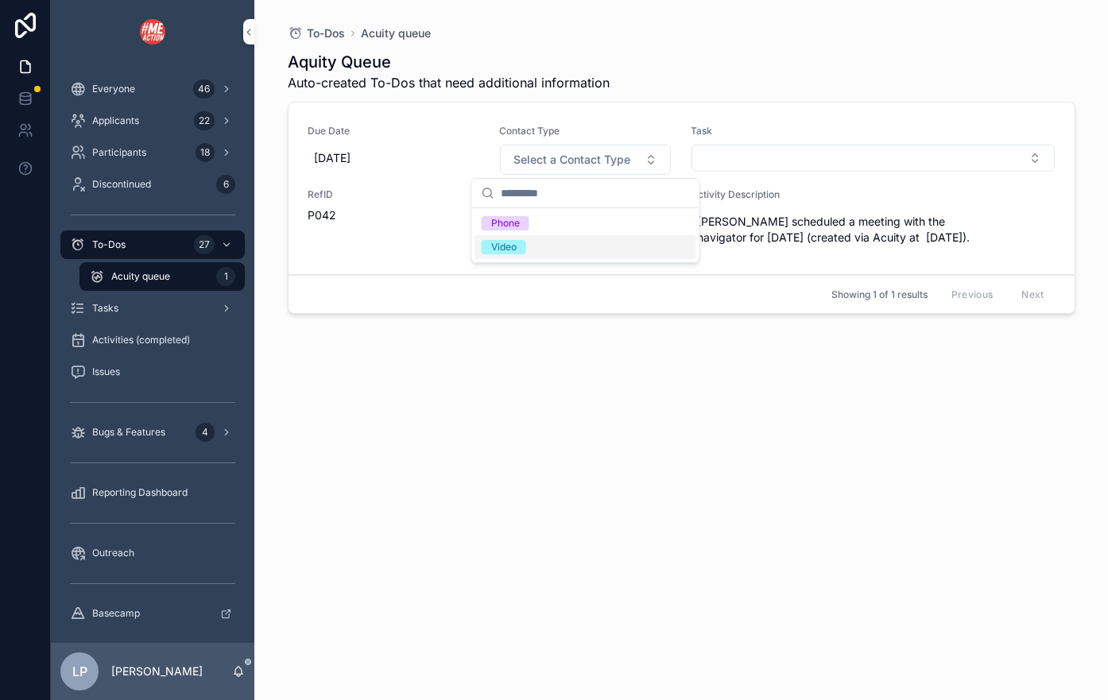
click at [594, 253] on div "Video" at bounding box center [585, 247] width 221 height 24
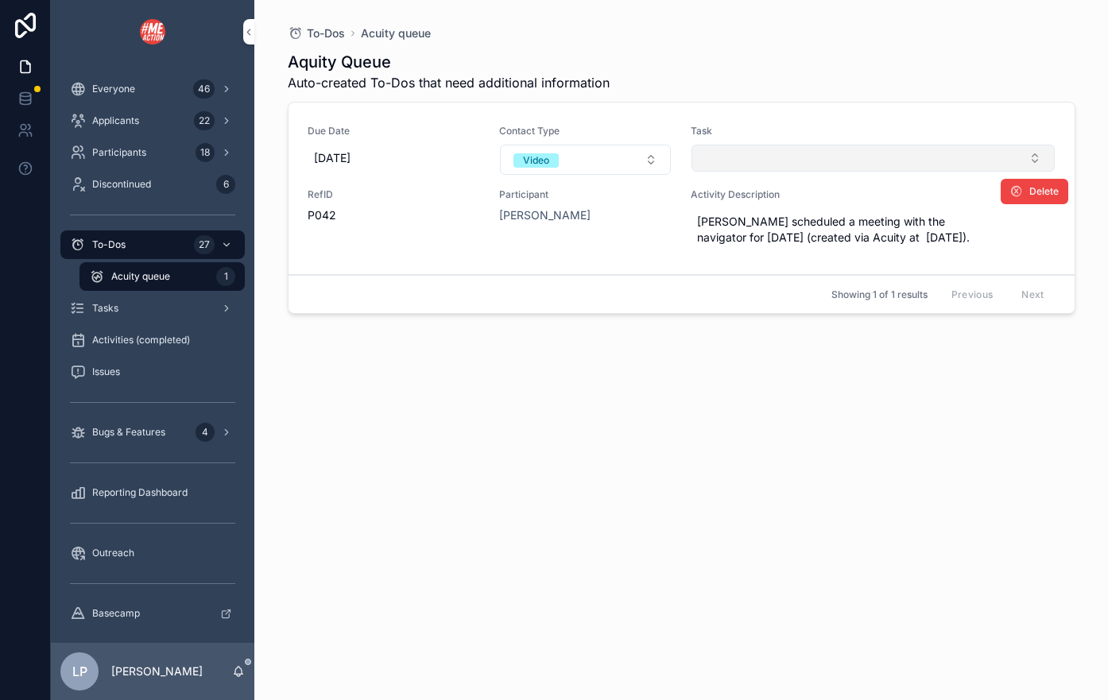
click at [754, 163] on button "Select Button" at bounding box center [872, 158] width 363 height 27
click at [811, 160] on button "Select Button" at bounding box center [872, 158] width 363 height 27
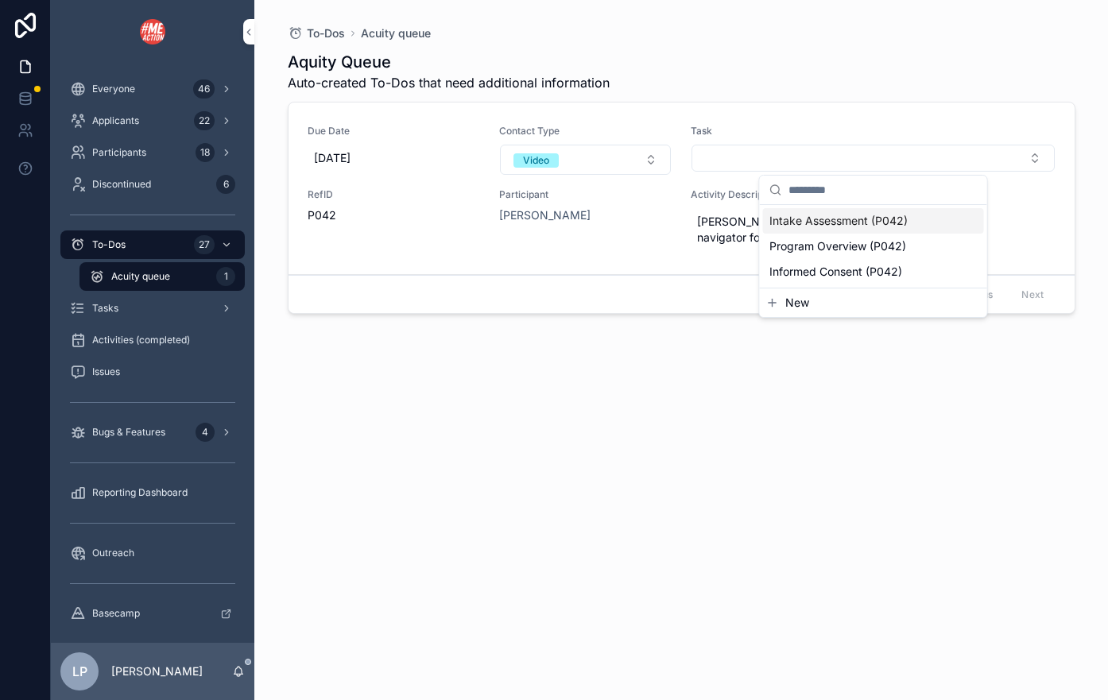
click at [835, 217] on span "Intake Assessment (P042)" at bounding box center [838, 221] width 138 height 16
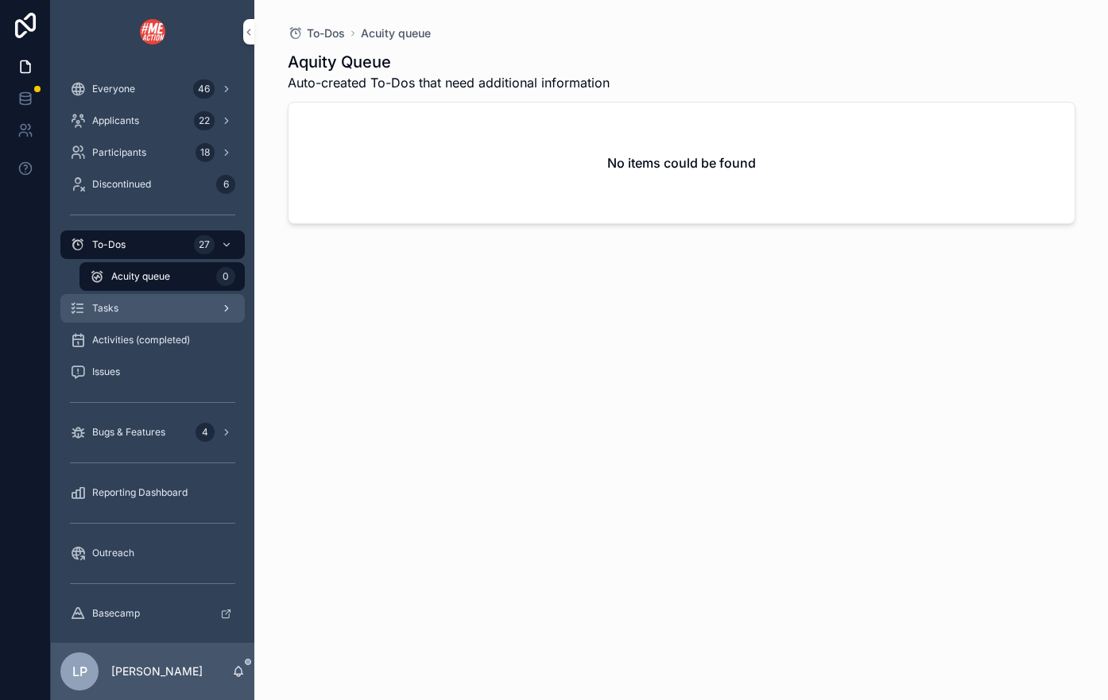
click at [146, 315] on div "Tasks" at bounding box center [152, 308] width 165 height 25
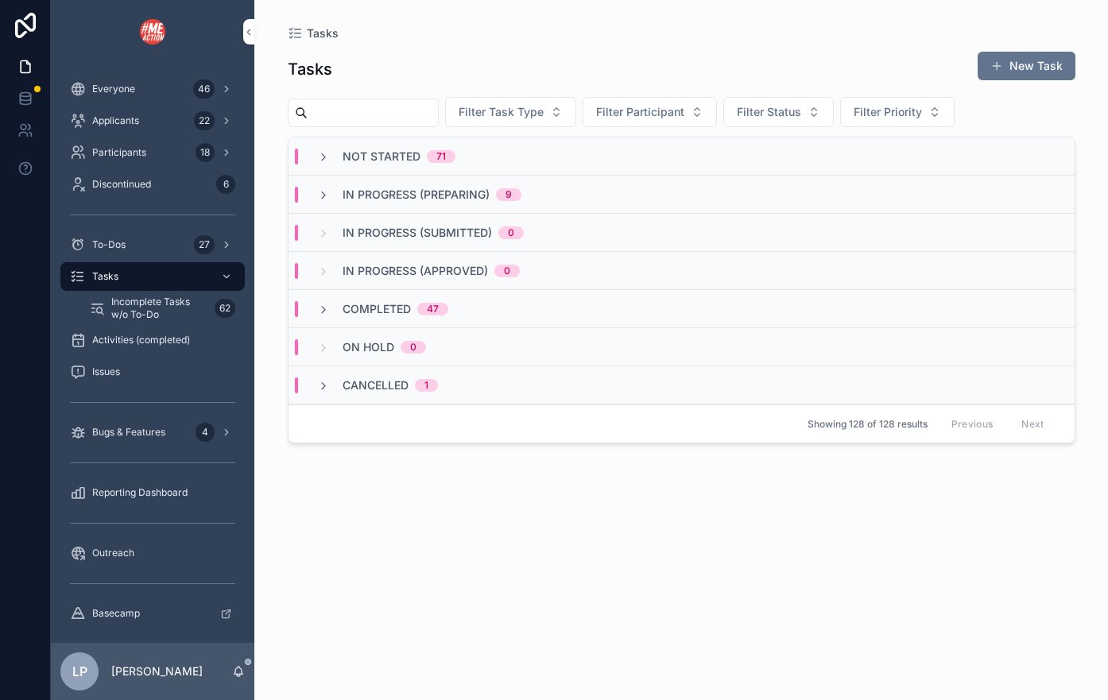
click at [382, 390] on span "Cancelled" at bounding box center [375, 385] width 66 height 16
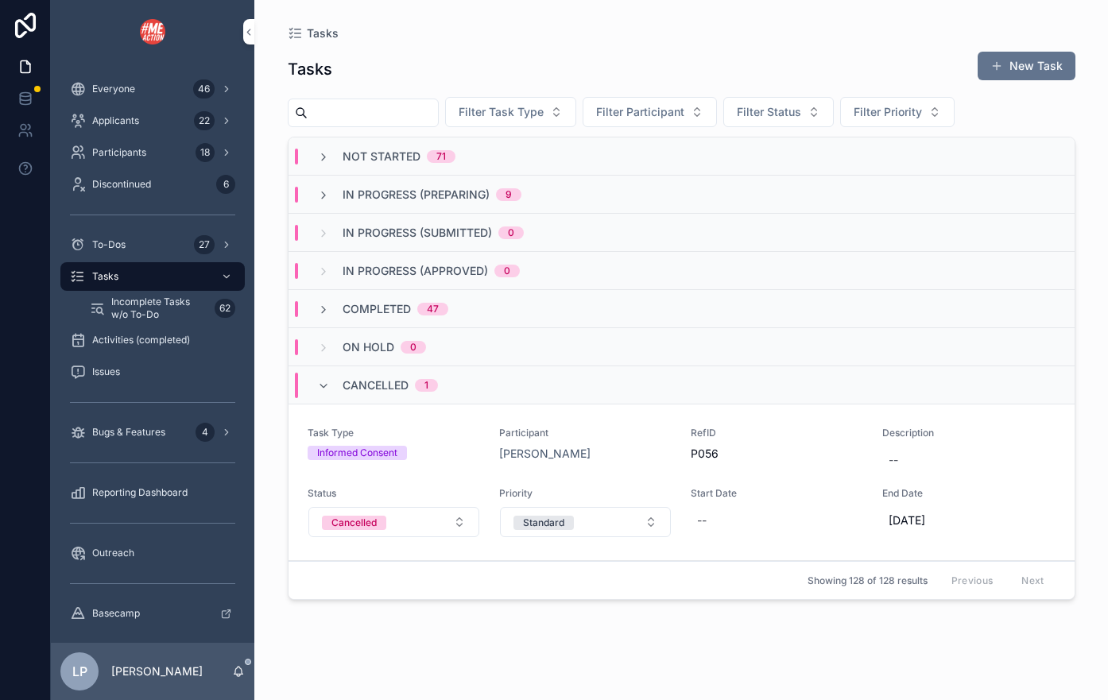
click at [383, 390] on span "Cancelled" at bounding box center [375, 385] width 66 height 16
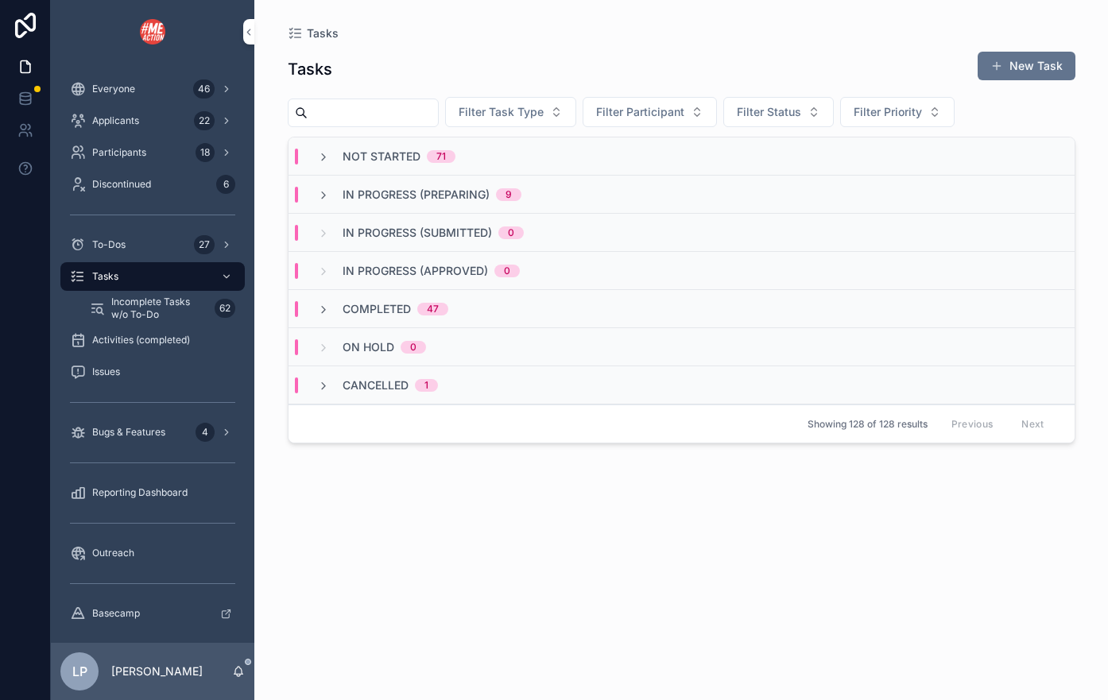
click at [390, 319] on div "Completed 47" at bounding box center [681, 309] width 786 height 38
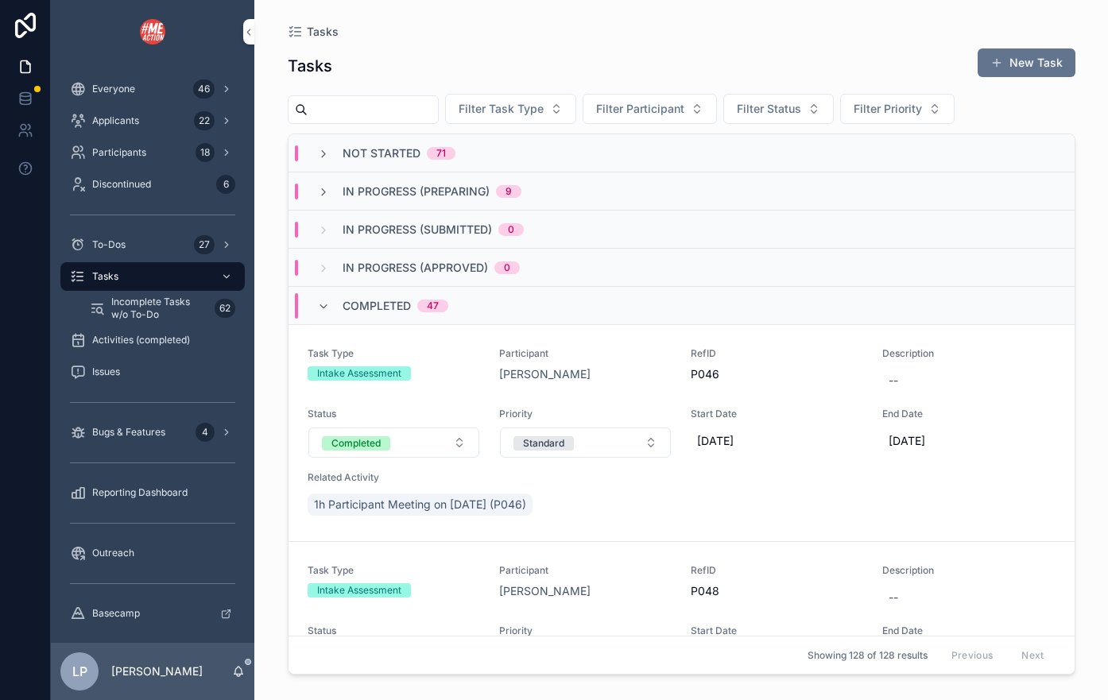
click at [391, 319] on div "Completed 47" at bounding box center [681, 306] width 786 height 38
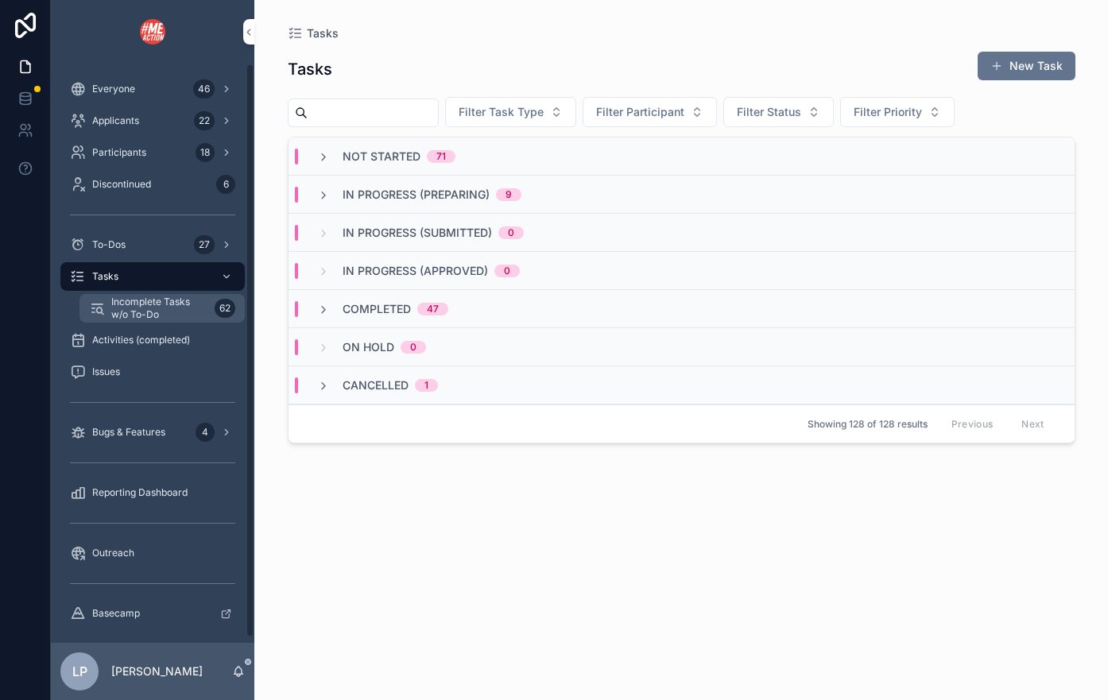
click at [172, 316] on span "Incomplete Tasks w/o To-Do" at bounding box center [159, 308] width 97 height 25
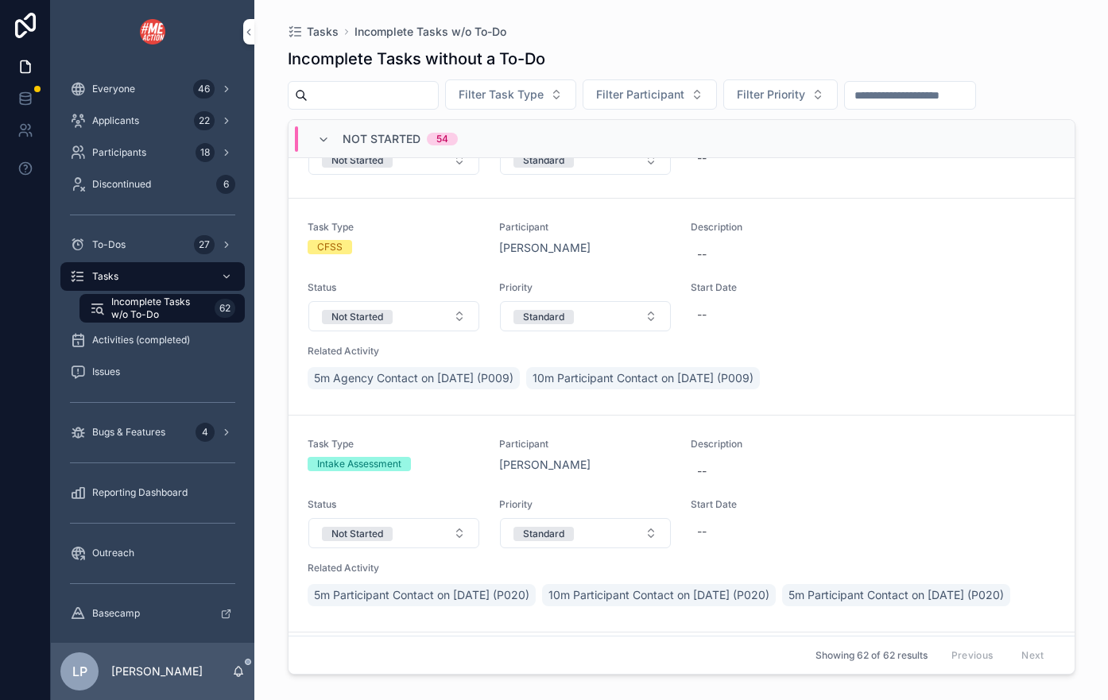
scroll to position [1969, 0]
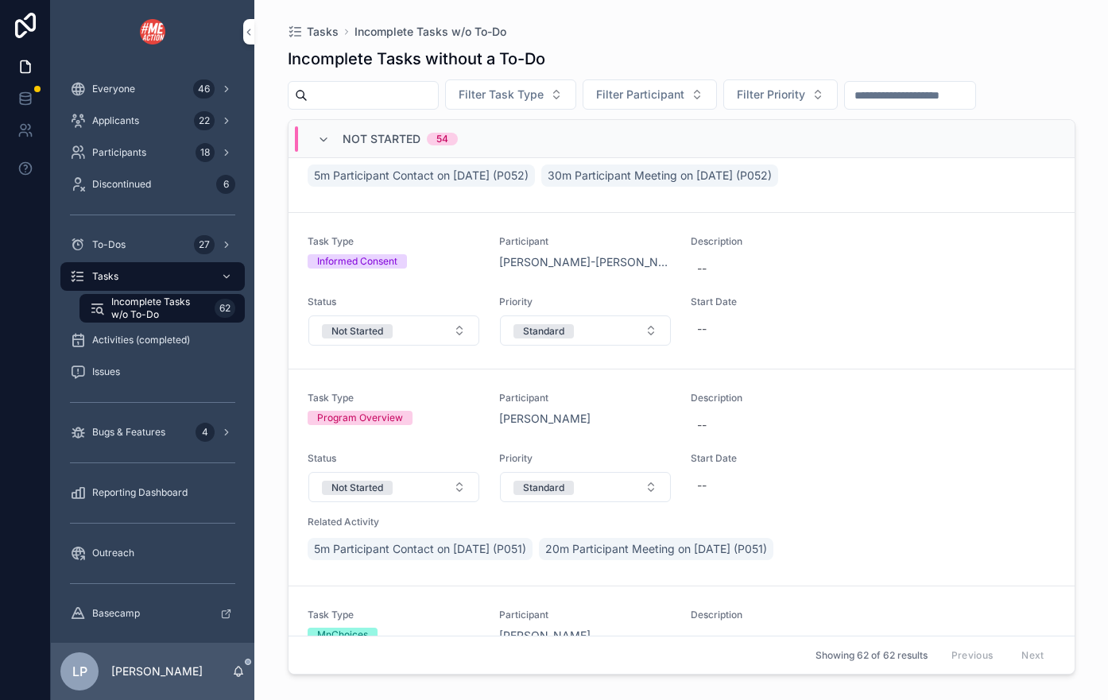
click at [314, 144] on div "Not Started 54" at bounding box center [387, 138] width 179 height 25
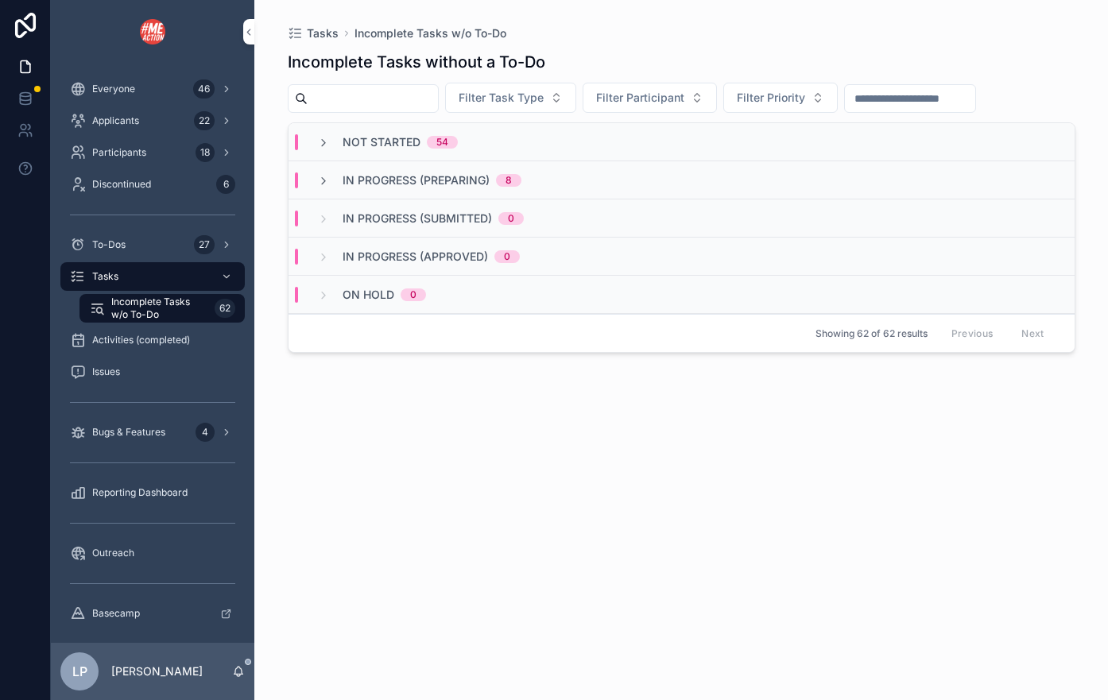
scroll to position [0, 0]
click at [362, 182] on span "In Progress (Preparing)" at bounding box center [415, 180] width 147 height 16
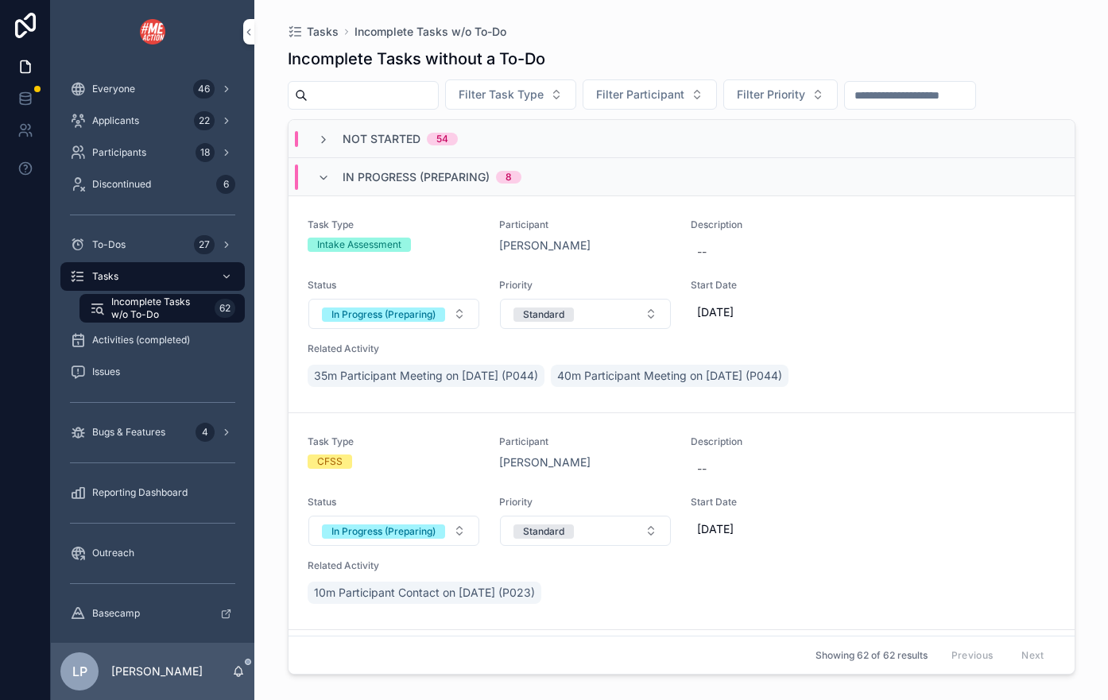
click at [366, 184] on span "In Progress (Preparing)" at bounding box center [415, 177] width 147 height 16
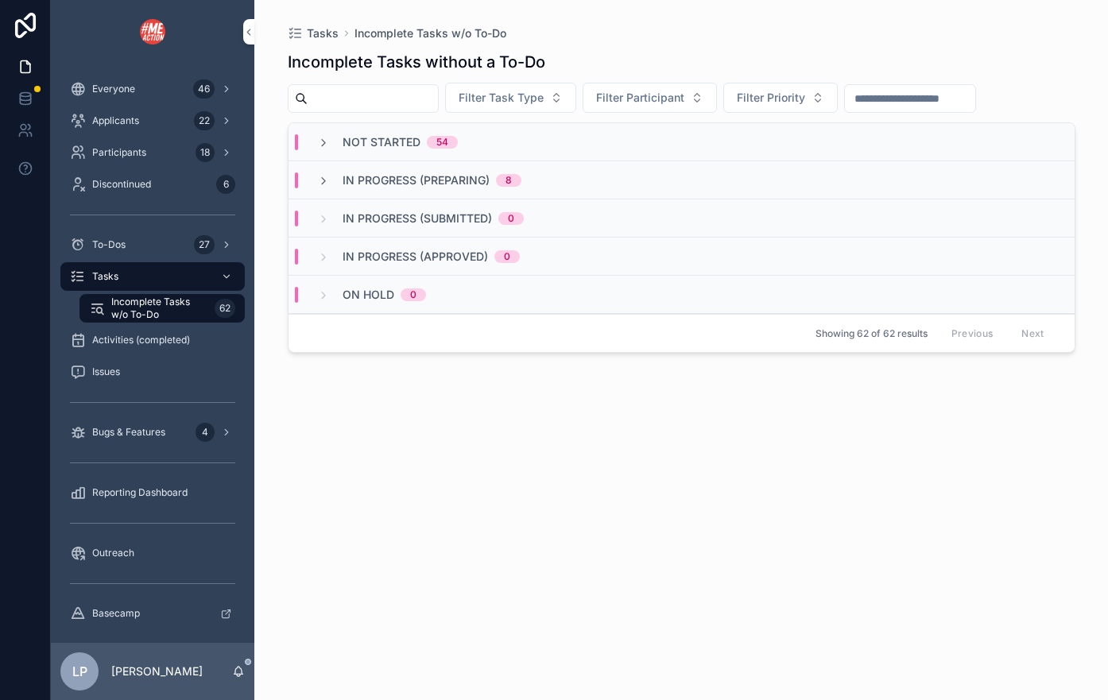
click at [369, 151] on div "Not Started 54" at bounding box center [681, 142] width 786 height 38
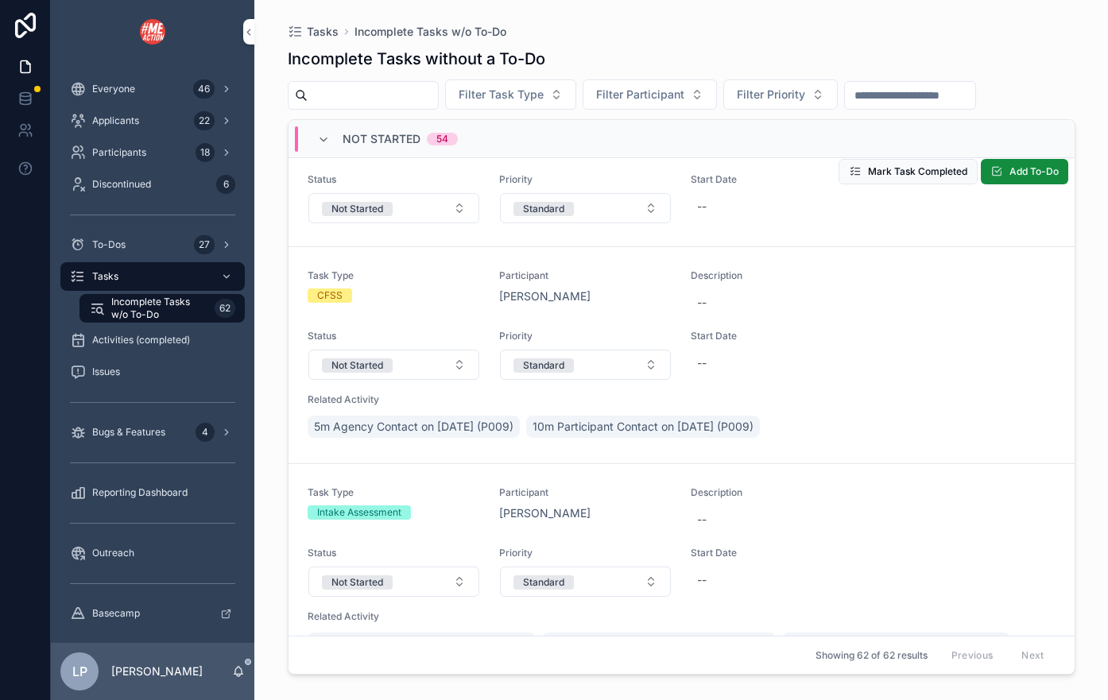
scroll to position [230, 0]
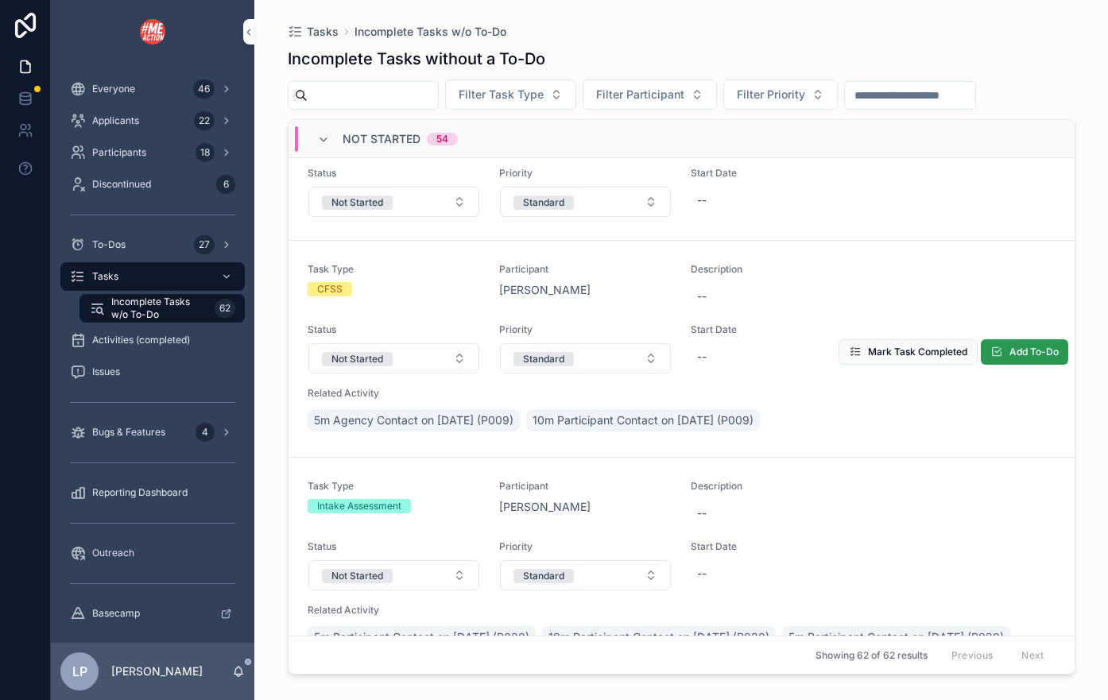
click at [1051, 354] on span "Add To-Do" at bounding box center [1033, 352] width 49 height 13
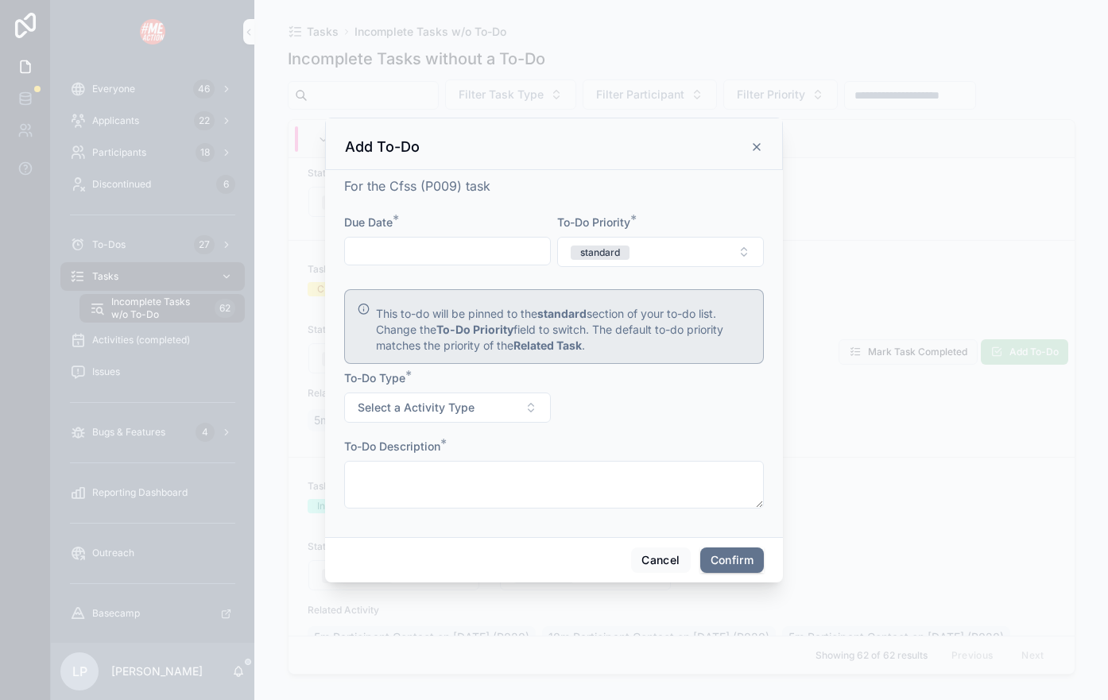
click at [472, 238] on div at bounding box center [447, 251] width 207 height 29
click at [477, 249] on input "text" at bounding box center [447, 251] width 205 height 22
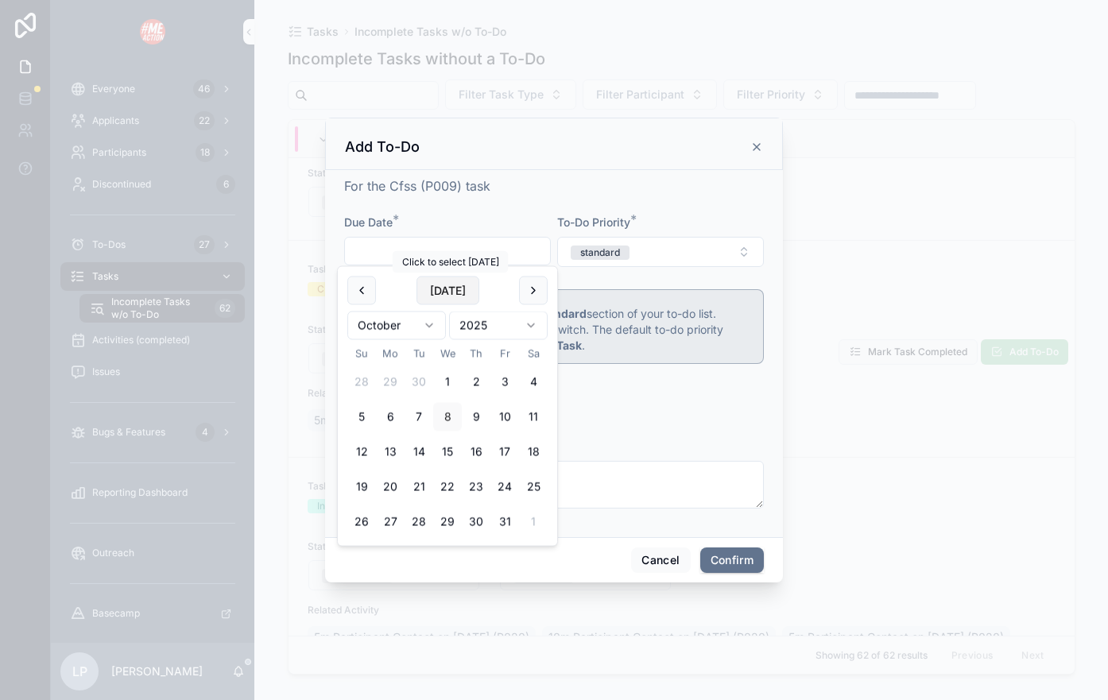
click at [462, 300] on button "[DATE]" at bounding box center [447, 291] width 63 height 29
type input "*********"
click at [613, 443] on div "To-Do Description *" at bounding box center [554, 447] width 420 height 16
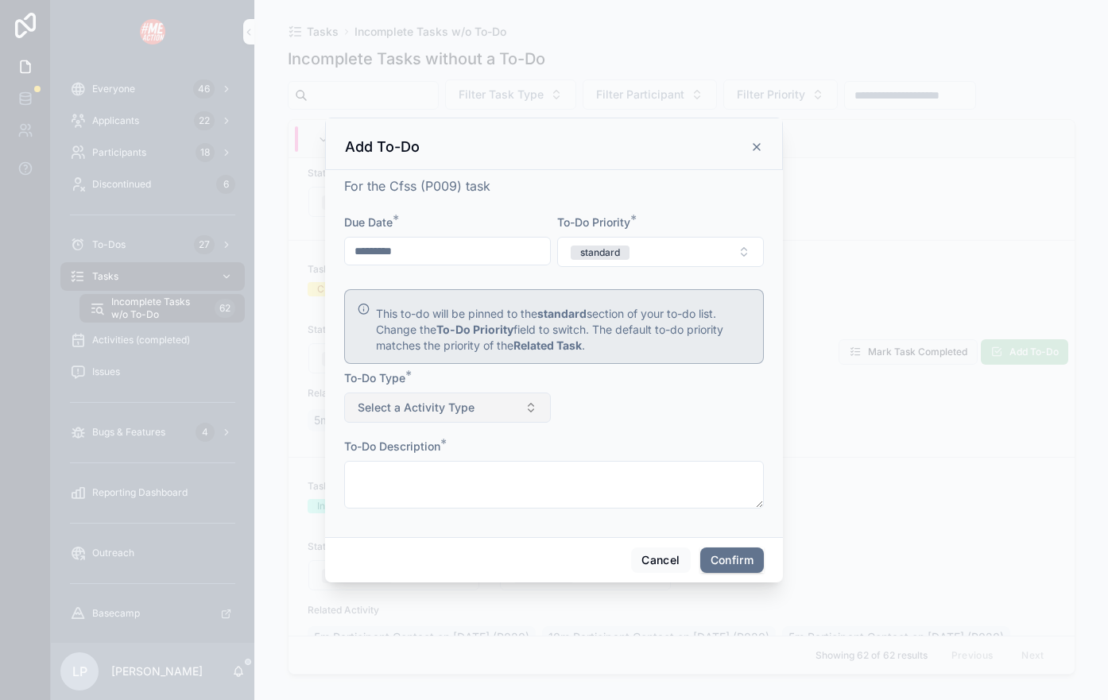
click at [494, 400] on button "Select a Activity Type" at bounding box center [447, 408] width 207 height 30
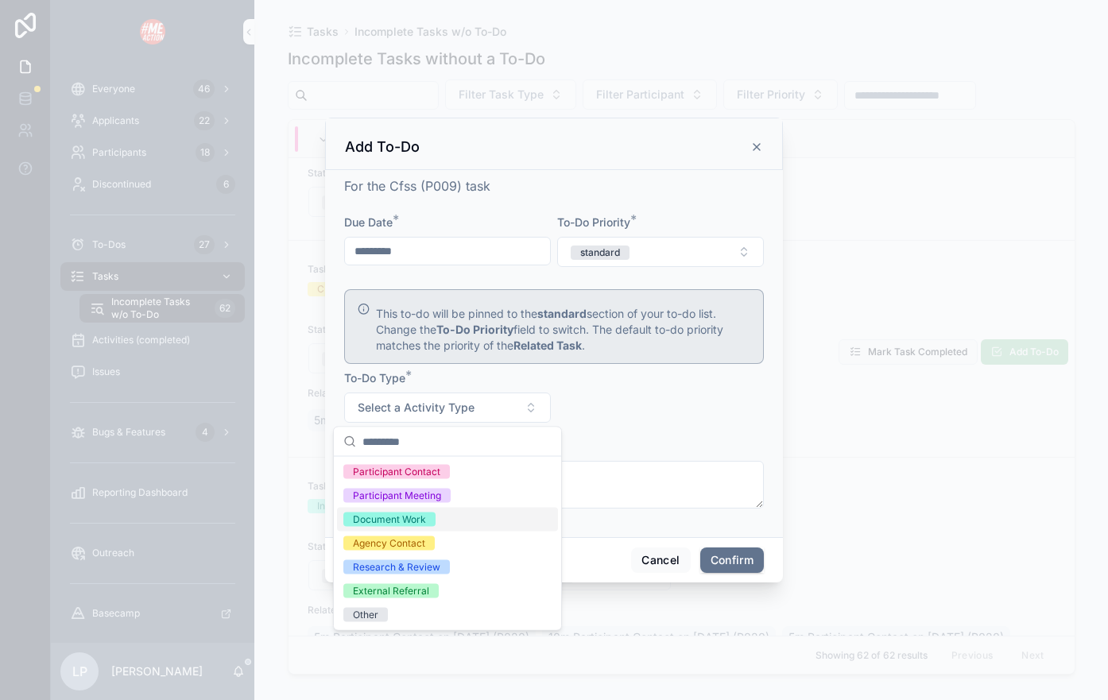
click at [466, 520] on div "Document Work" at bounding box center [447, 520] width 221 height 24
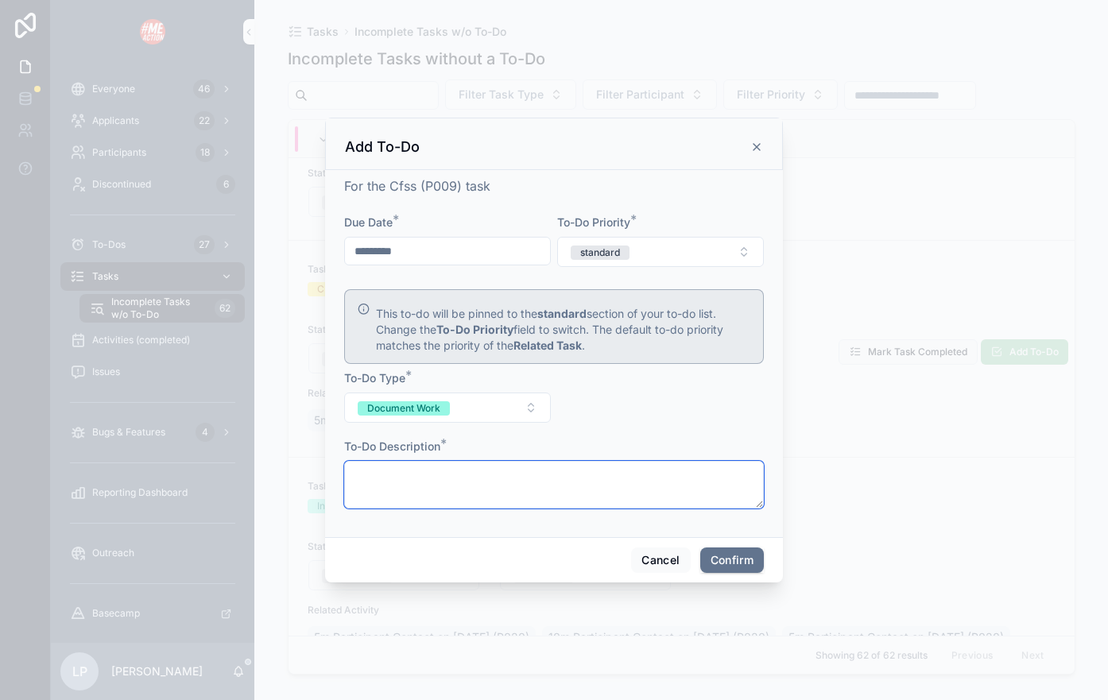
click at [504, 500] on textarea at bounding box center [554, 485] width 420 height 48
type textarea "**********"
click at [756, 555] on button "Confirm" at bounding box center [732, 560] width 64 height 25
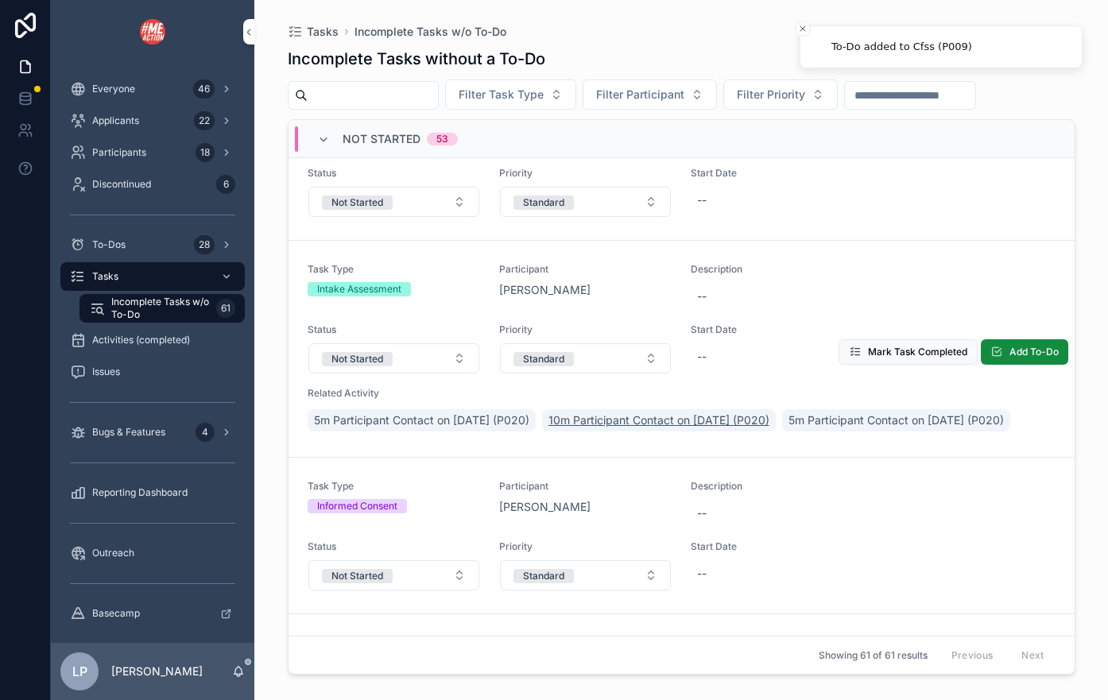
scroll to position [0, 0]
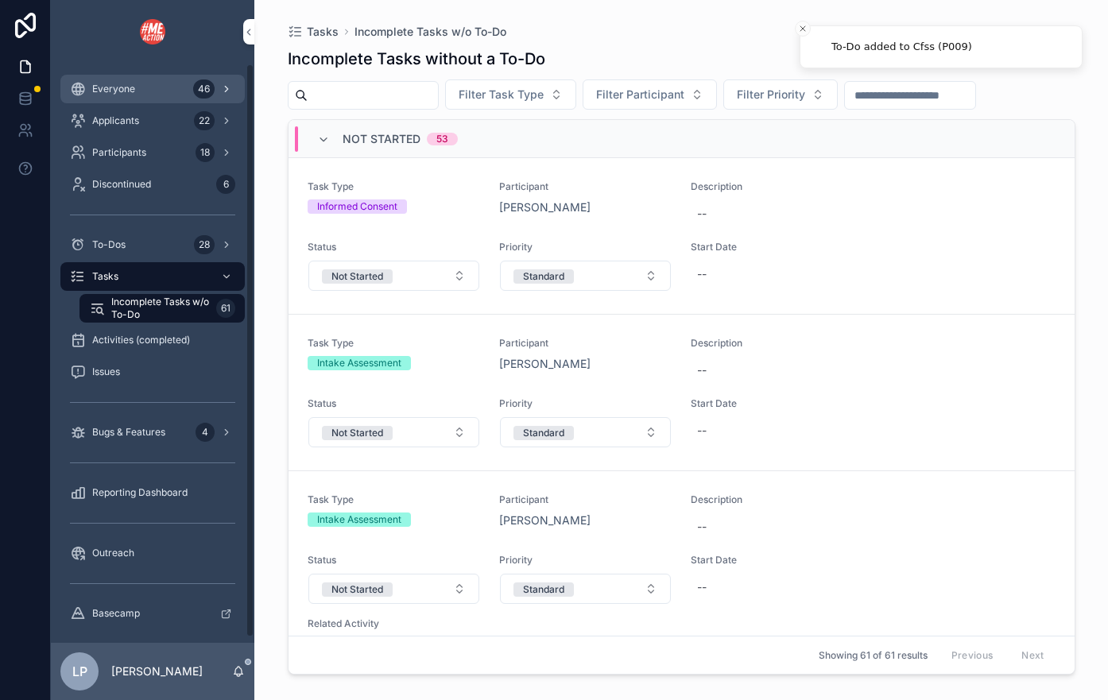
click at [173, 86] on div "Everyone 46" at bounding box center [152, 88] width 165 height 25
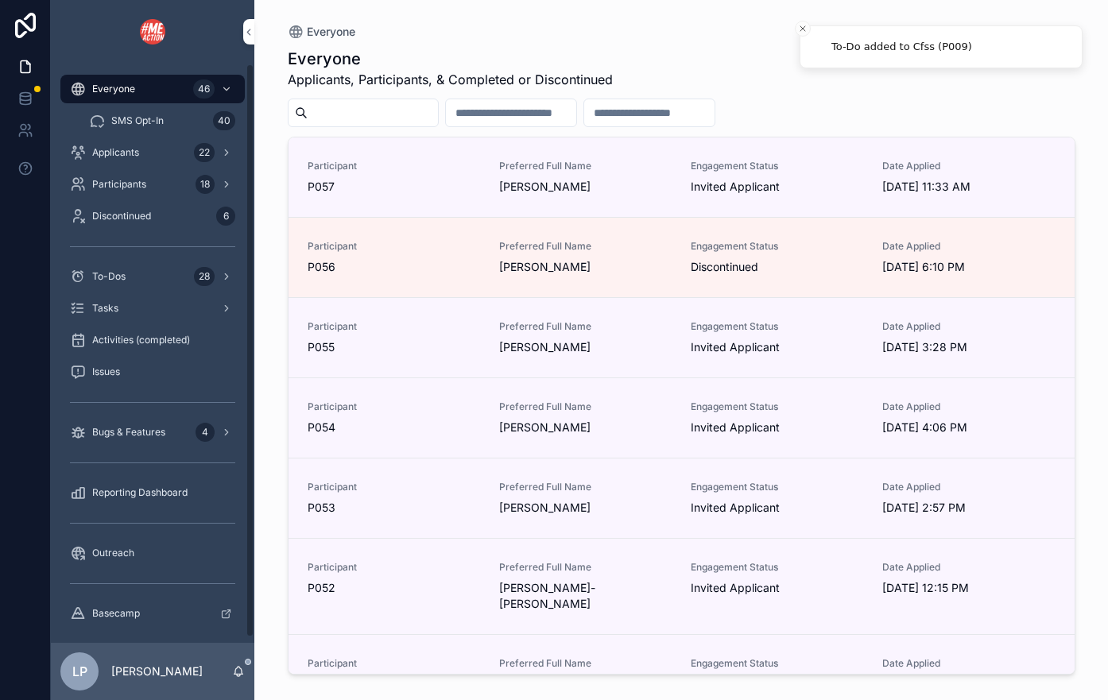
click at [366, 94] on div "Everyone Applicants, Participants, & Completed or Discontinued Participant P057…" at bounding box center [681, 359] width 787 height 643
click at [366, 102] on input "scrollable content" at bounding box center [373, 113] width 130 height 22
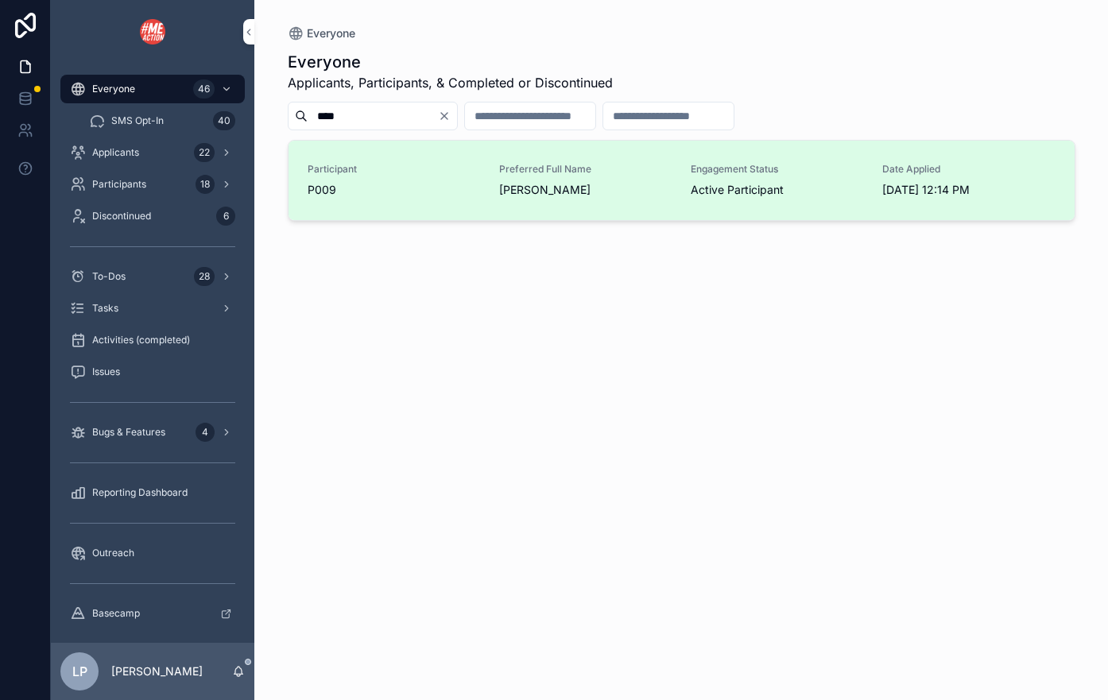
type input "****"
click at [605, 199] on link "Participant P009 Preferred Full Name [PERSON_NAME] Engagement Status Active Par…" at bounding box center [681, 180] width 786 height 79
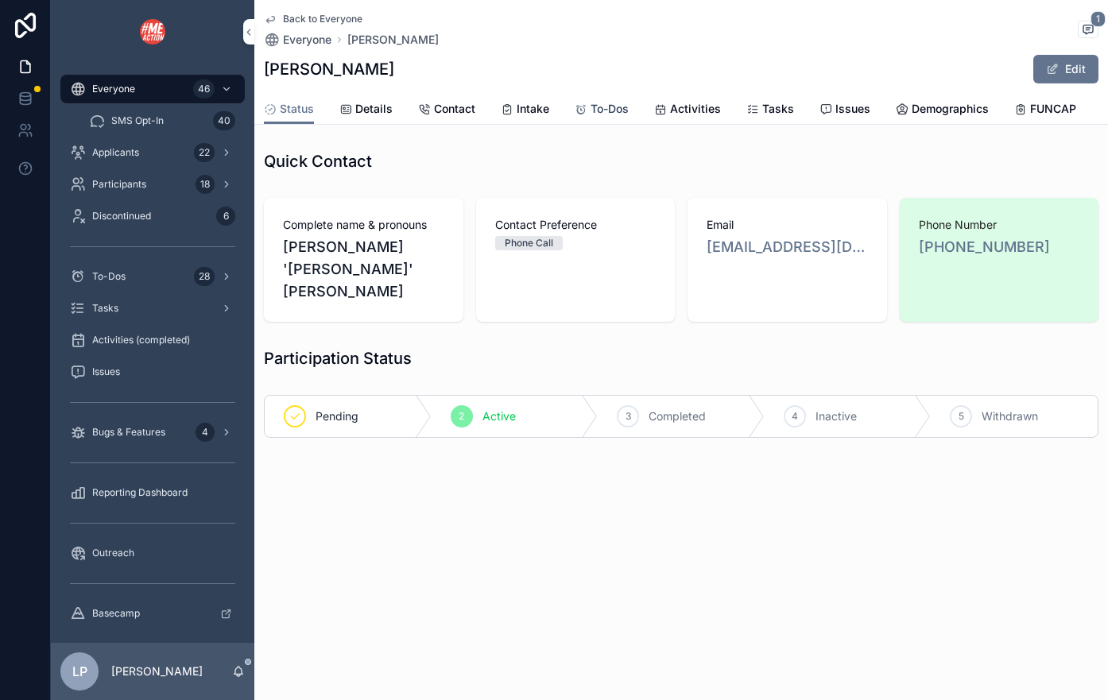
click at [609, 101] on span "To-Dos" at bounding box center [609, 109] width 38 height 16
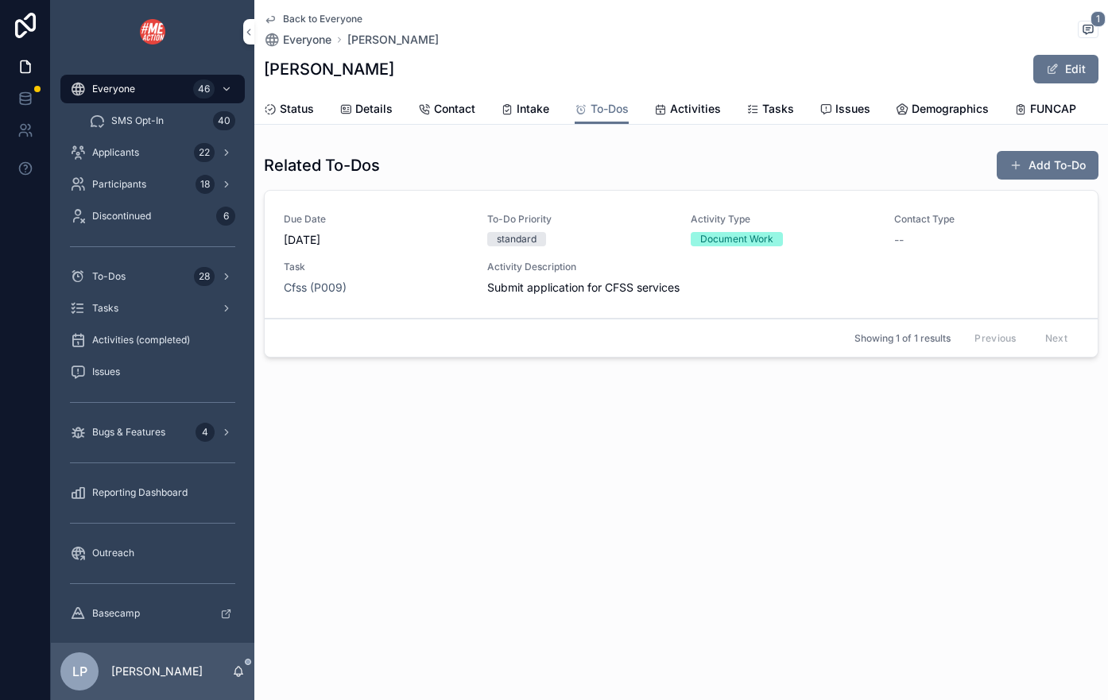
click at [538, 235] on span "standard" at bounding box center [516, 239] width 59 height 14
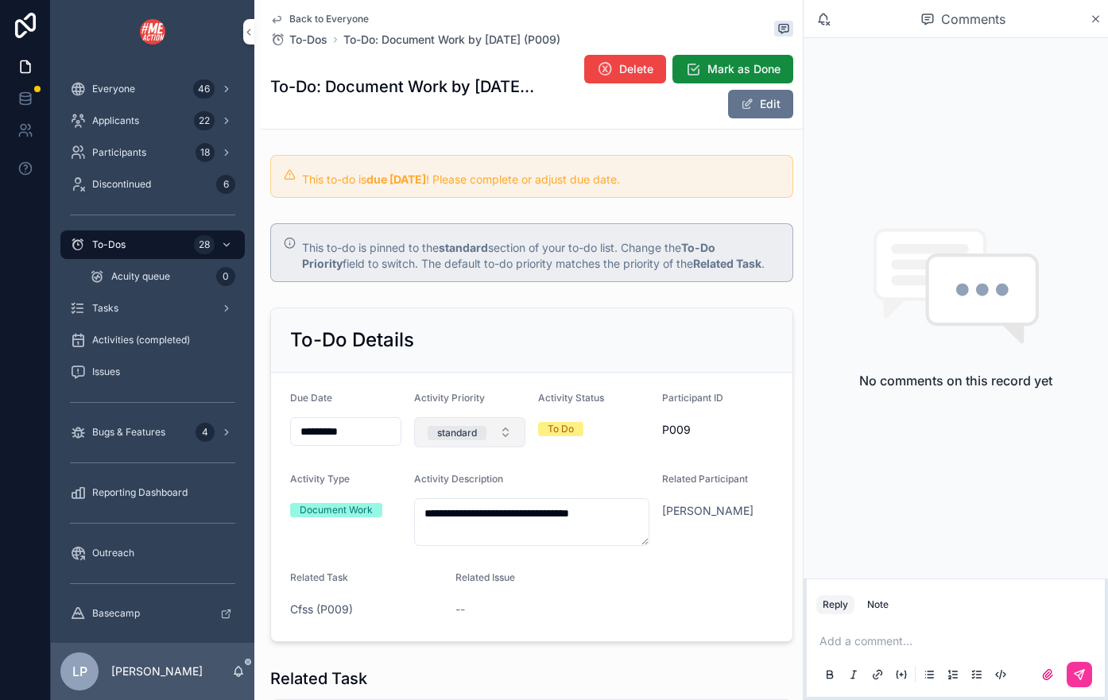
click at [502, 417] on button "standard" at bounding box center [469, 432] width 111 height 30
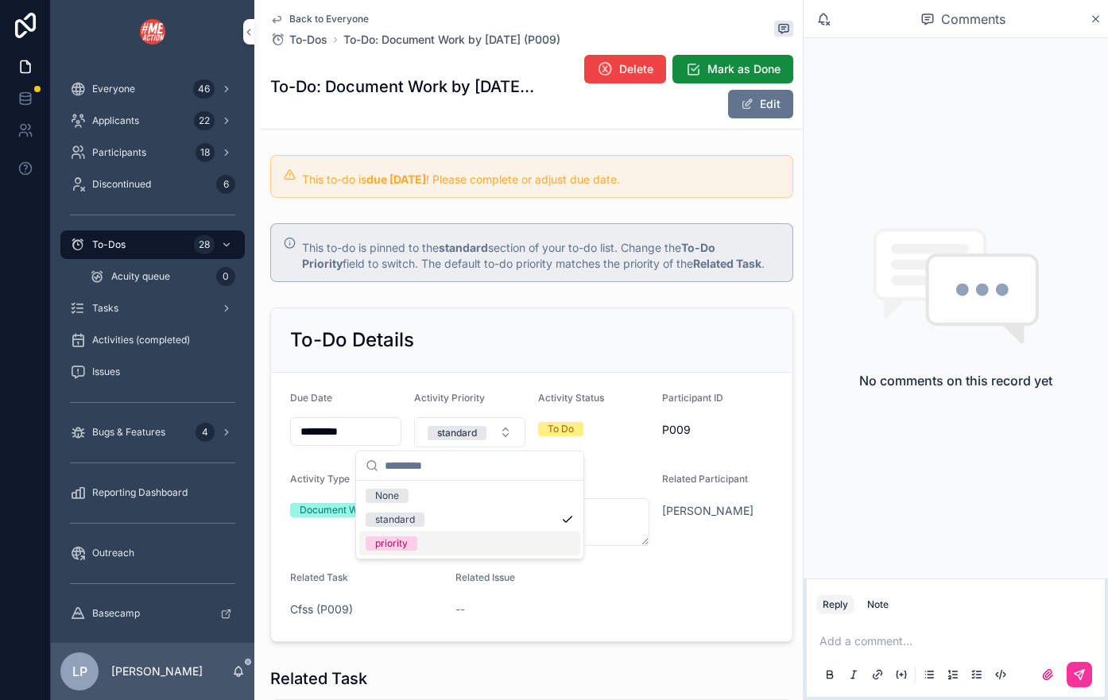
click at [462, 542] on div "priority" at bounding box center [469, 544] width 221 height 24
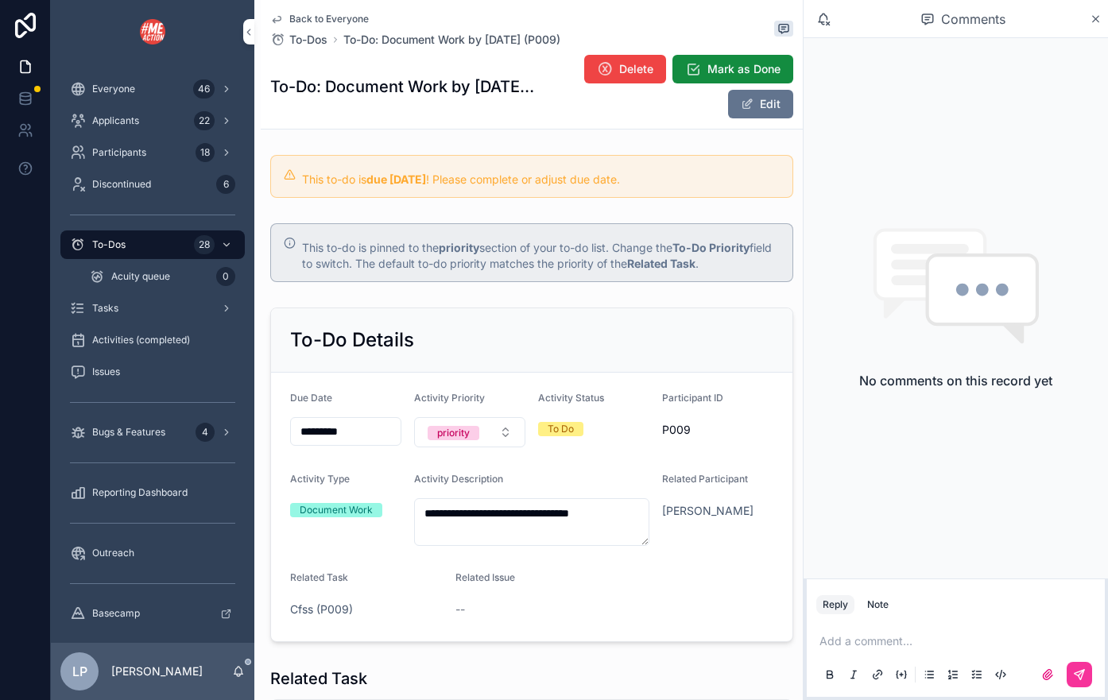
click at [299, 22] on span "Back to Everyone" at bounding box center [328, 19] width 79 height 13
